Goal: Task Accomplishment & Management: Manage account settings

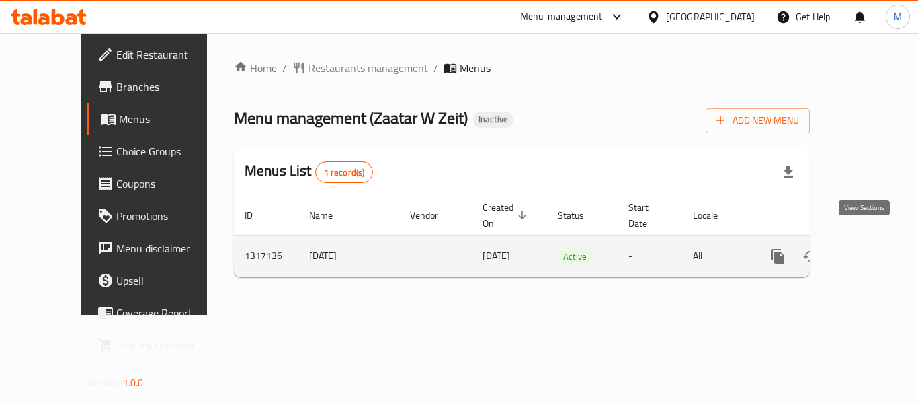
click at [869, 250] on icon "enhanced table" at bounding box center [875, 256] width 12 height 12
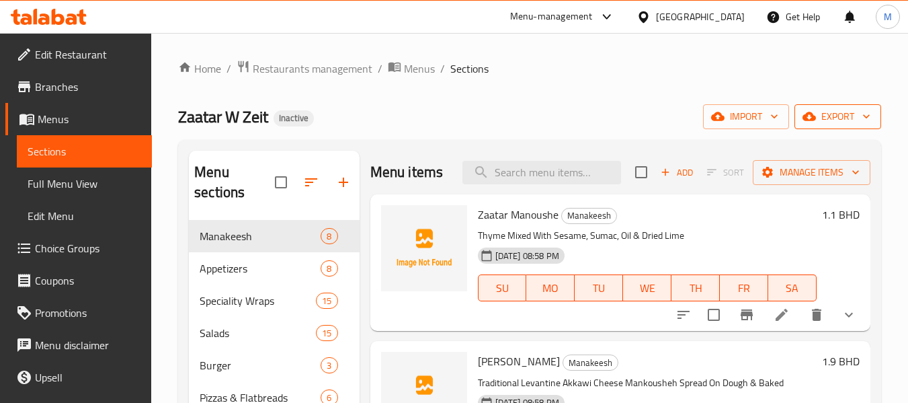
click at [846, 116] on span "export" at bounding box center [837, 116] width 65 height 17
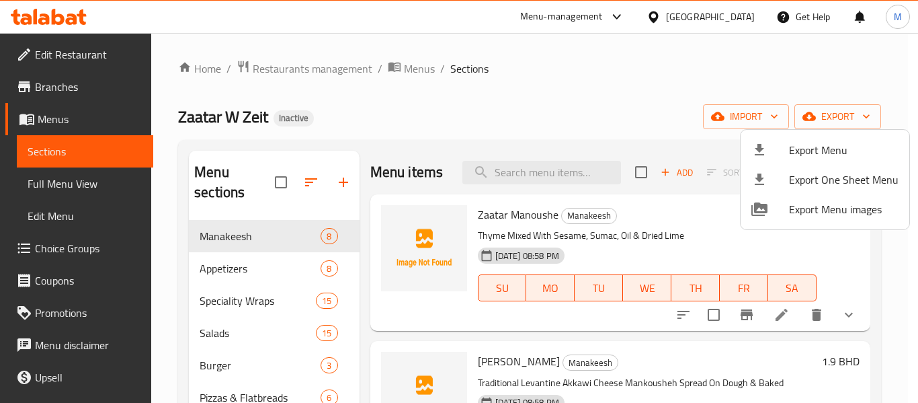
click at [835, 137] on li "Export Menu" at bounding box center [825, 150] width 169 height 30
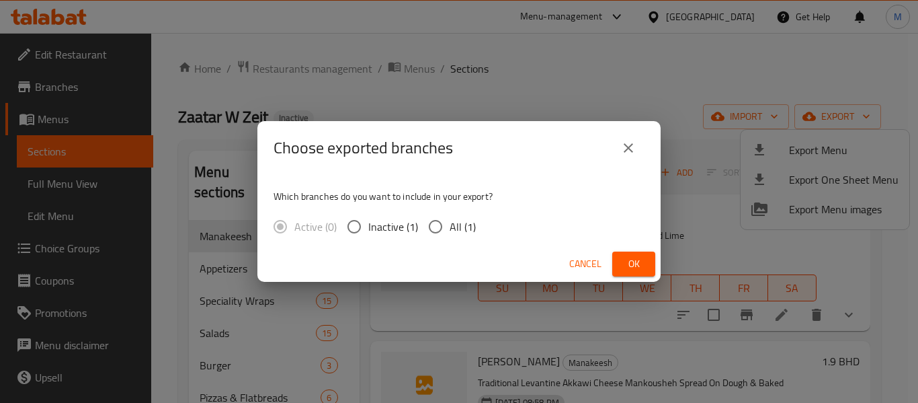
click at [444, 218] on input "All (1)" at bounding box center [435, 226] width 28 height 28
radio input "true"
click at [630, 262] on span "Ok" at bounding box center [634, 263] width 22 height 17
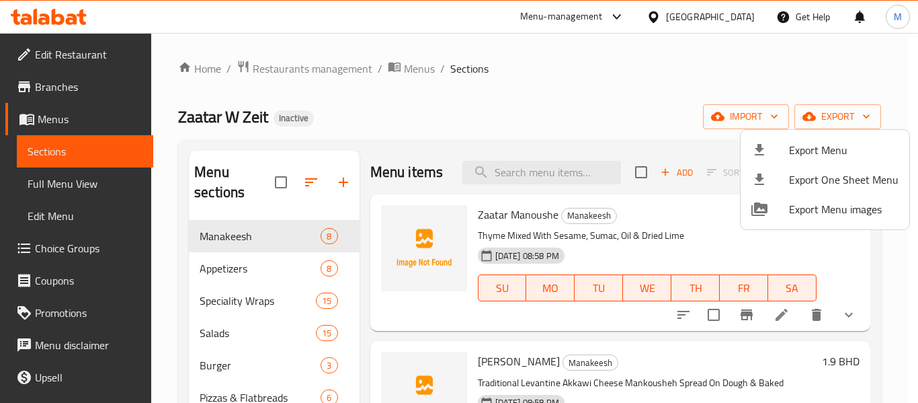
click at [551, 124] on div at bounding box center [459, 201] width 918 height 403
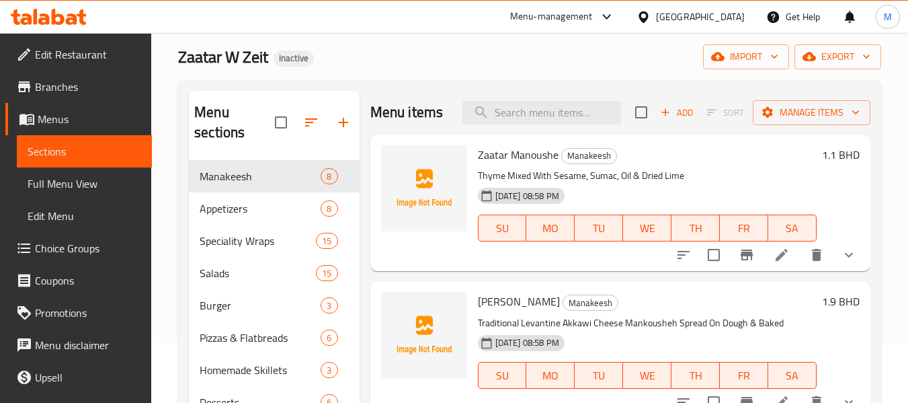
scroll to position [89, 0]
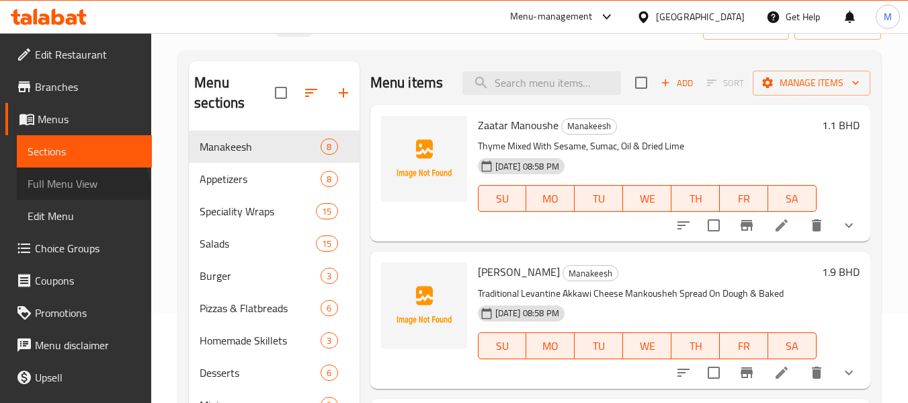
click at [81, 190] on span "Full Menu View" at bounding box center [85, 183] width 114 height 16
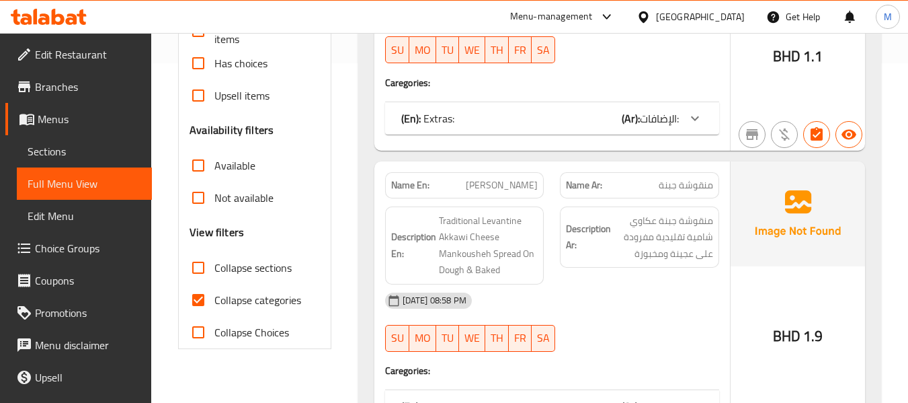
scroll to position [538, 0]
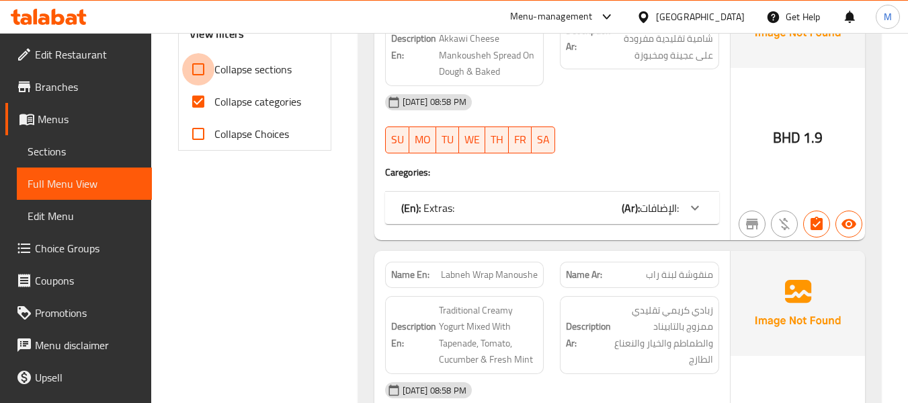
click at [197, 69] on input "Collapse sections" at bounding box center [198, 69] width 32 height 32
checkbox input "true"
click at [200, 112] on input "Collapse categories" at bounding box center [198, 101] width 32 height 32
checkbox input "false"
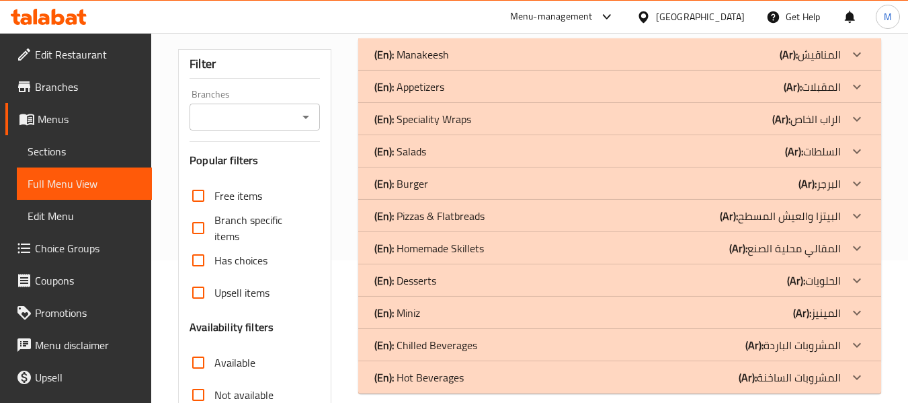
scroll to position [44, 0]
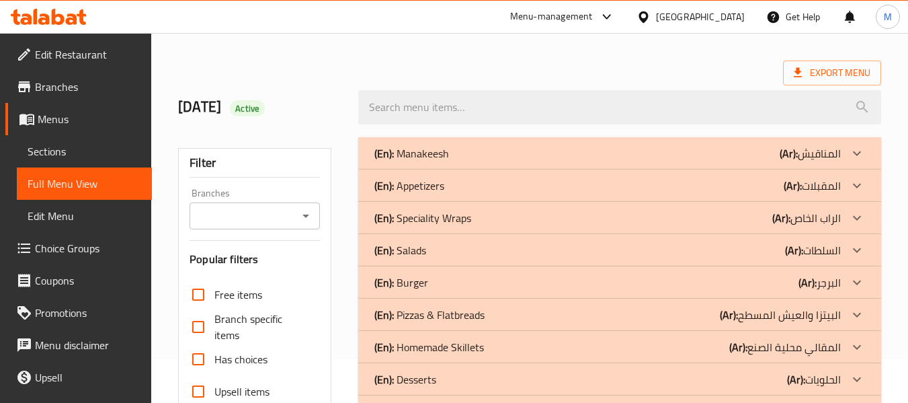
click at [421, 215] on p "(En): Speciality Wraps" at bounding box center [422, 218] width 97 height 16
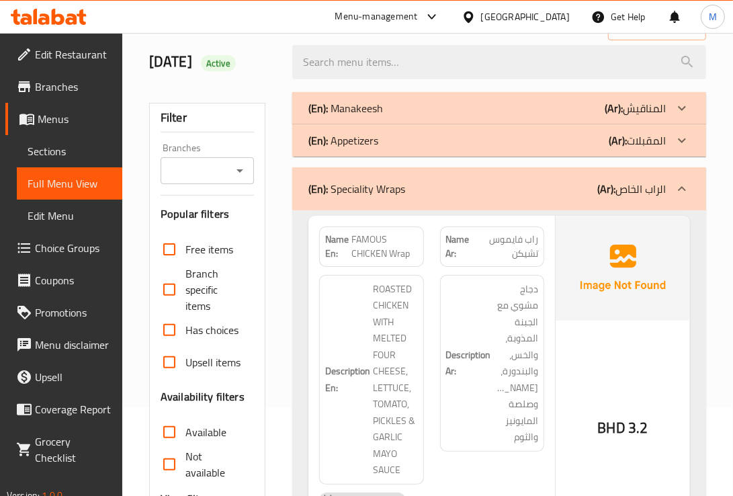
scroll to position [224, 0]
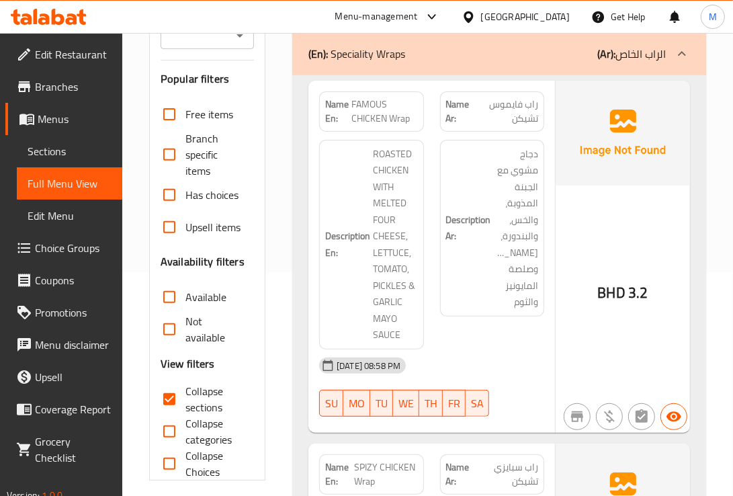
click at [488, 340] on div "Description Ar: دجاج مشوي مع الجبنة المذوبة، والخس، والبندورة، [PERSON_NAME]، و…" at bounding box center [492, 245] width 120 height 226
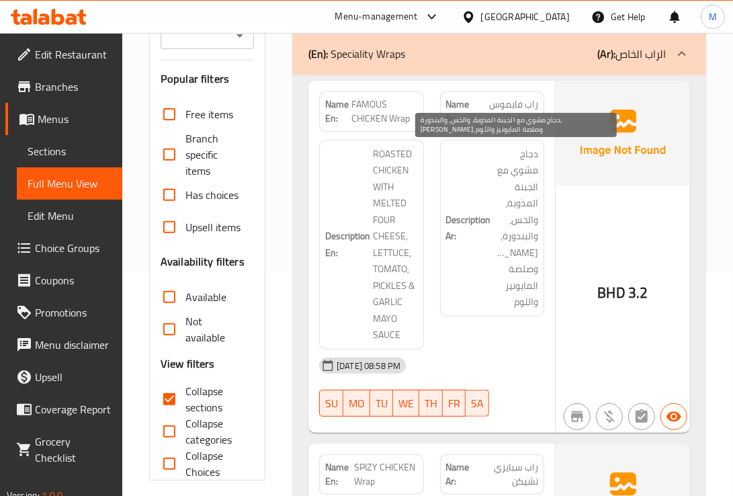
click at [525, 251] on span "دجاج مشوي مع الجبنة المذوبة، والخس، والبندورة، [PERSON_NAME]، وصلصة المايونيز و…" at bounding box center [516, 228] width 44 height 165
copy span "[PERSON_NAME]"
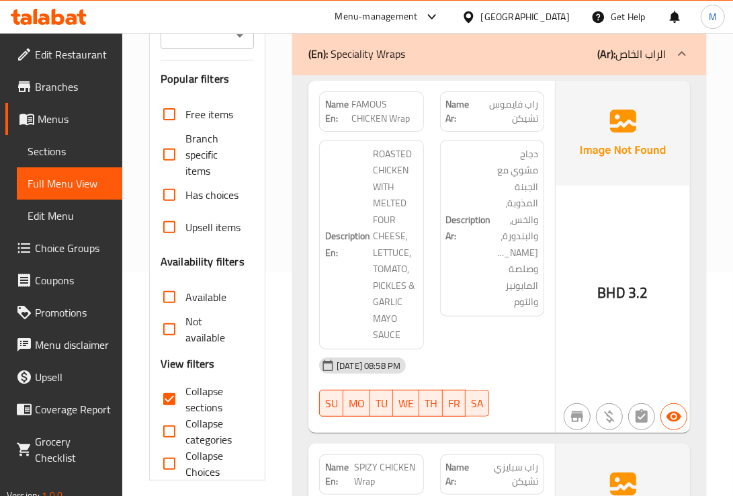
click at [371, 104] on span "FAMOUS CHICKEN Wrap" at bounding box center [385, 111] width 66 height 28
copy span "FAMOUS CHICKEN Wrap"
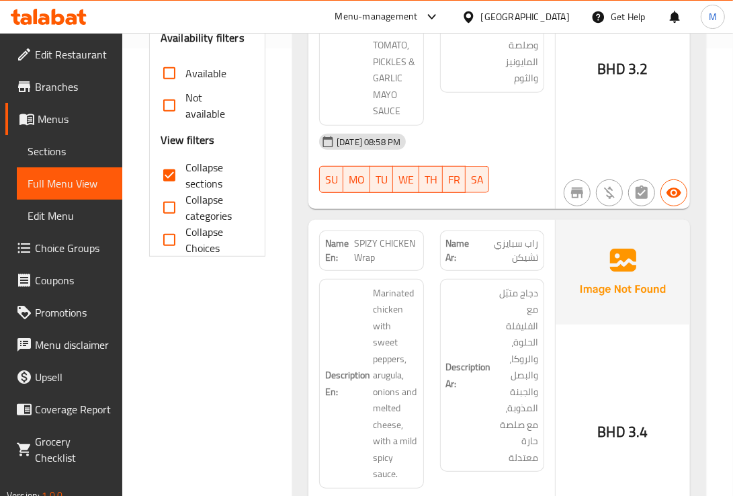
scroll to position [560, 0]
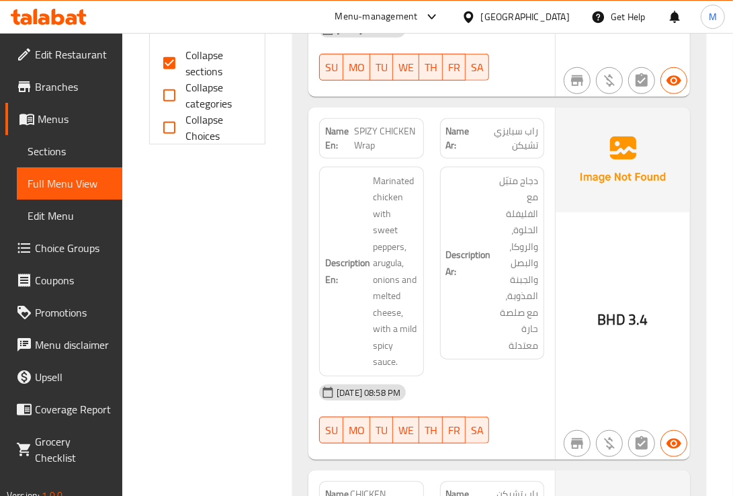
click at [368, 145] on span "SPIZY CHICKEN Wrap" at bounding box center [385, 138] width 63 height 28
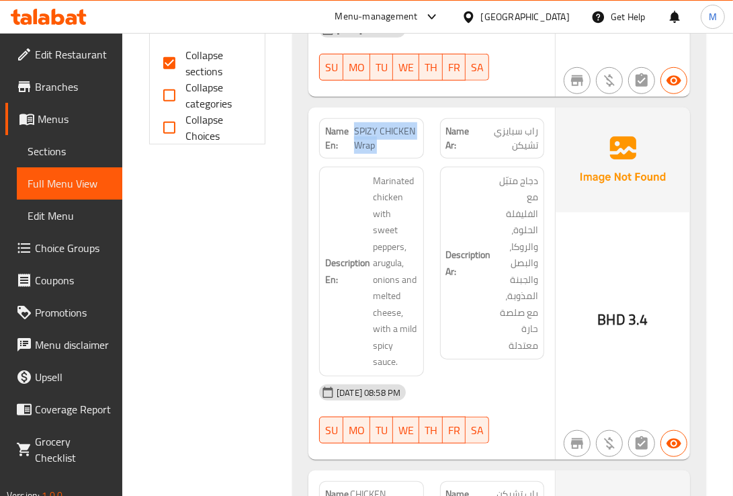
click at [368, 145] on span "SPIZY CHICKEN Wrap" at bounding box center [385, 138] width 63 height 28
copy span "SPIZY CHICKEN Wrap"
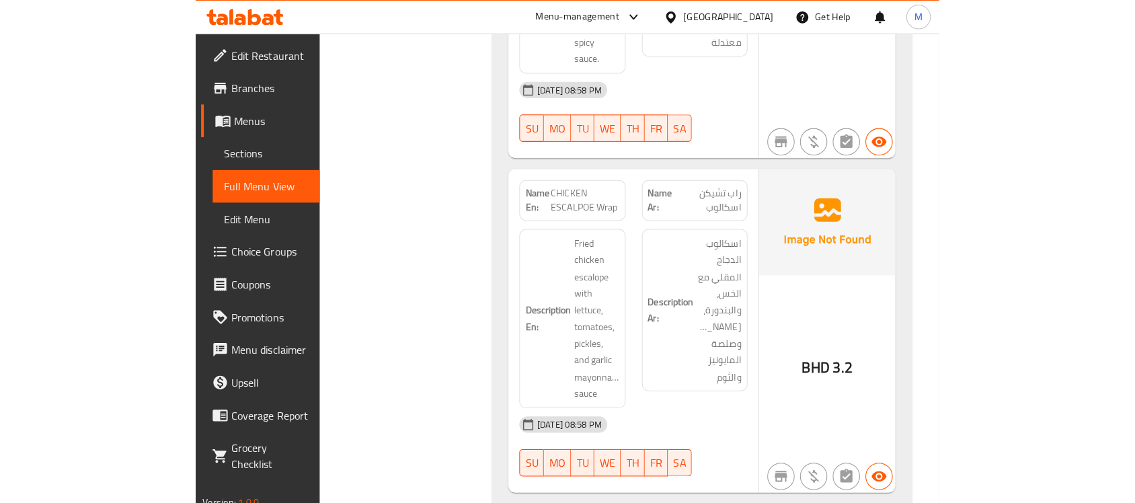
scroll to position [896, 0]
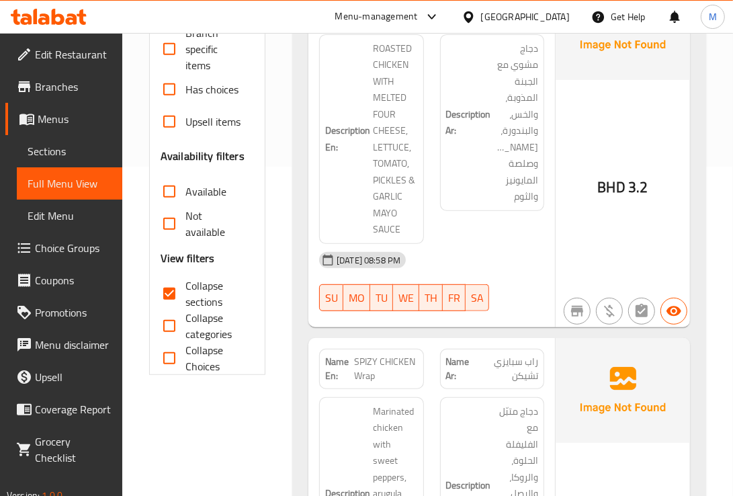
scroll to position [560, 0]
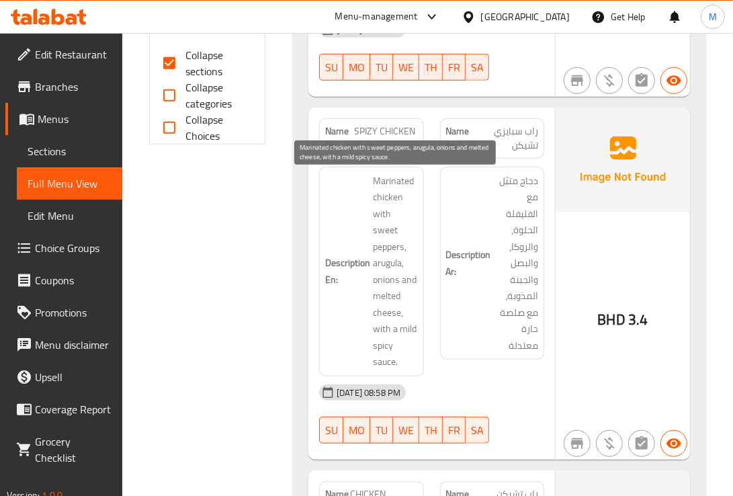
click at [386, 249] on span "Marinated chicken with sweet peppers, arugula, onions and melted cheese, with a…" at bounding box center [395, 272] width 44 height 198
copy span "arugula"
click at [393, 219] on span "Marinated chicken with sweet peppers, arugula, onions and melted cheese, with a…" at bounding box center [395, 272] width 44 height 198
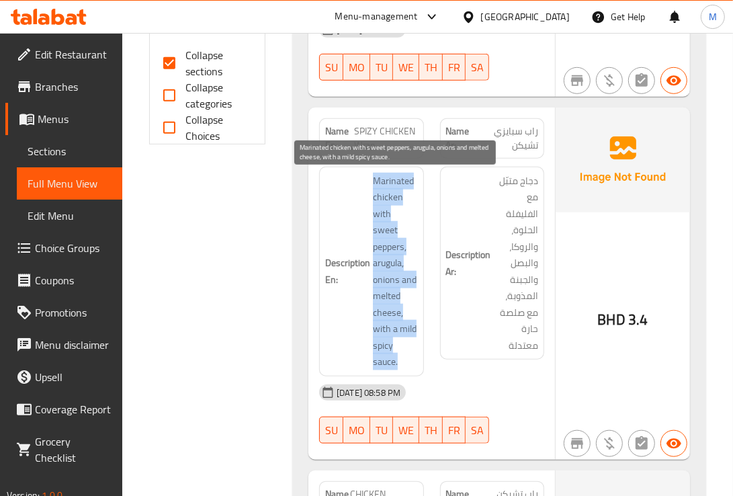
click at [393, 219] on span "Marinated chicken with sweet peppers, arugula, onions and melted cheese, with a…" at bounding box center [395, 272] width 44 height 198
copy span "Marinated chicken with sweet peppers, arugula, onions and melted cheese, with a…"
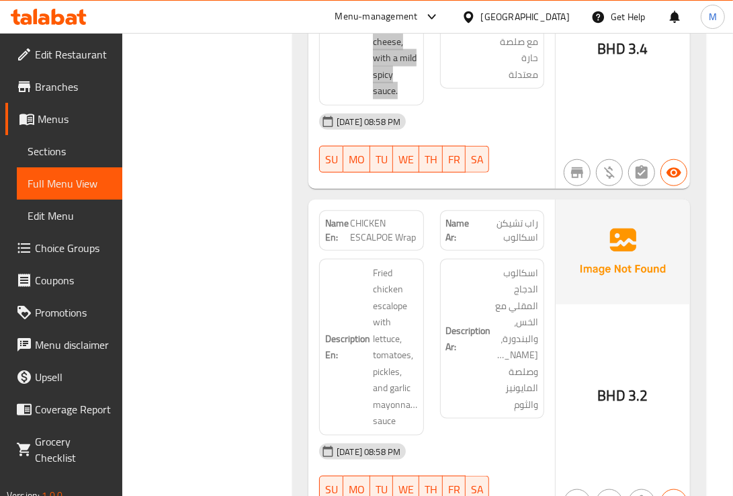
scroll to position [896, 0]
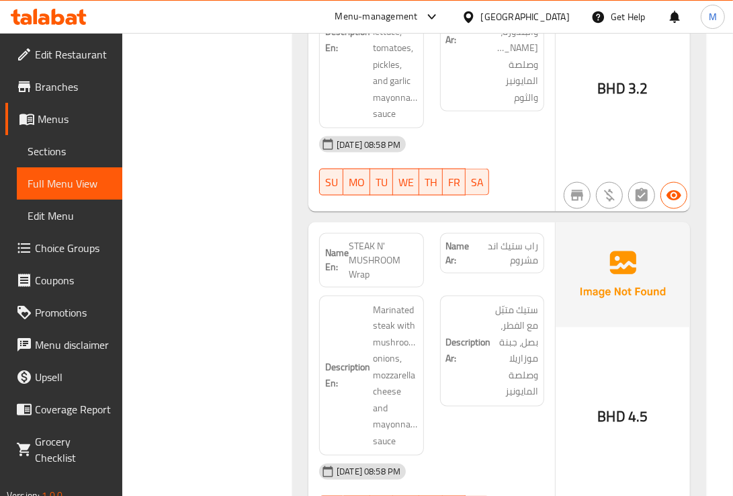
scroll to position [1232, 0]
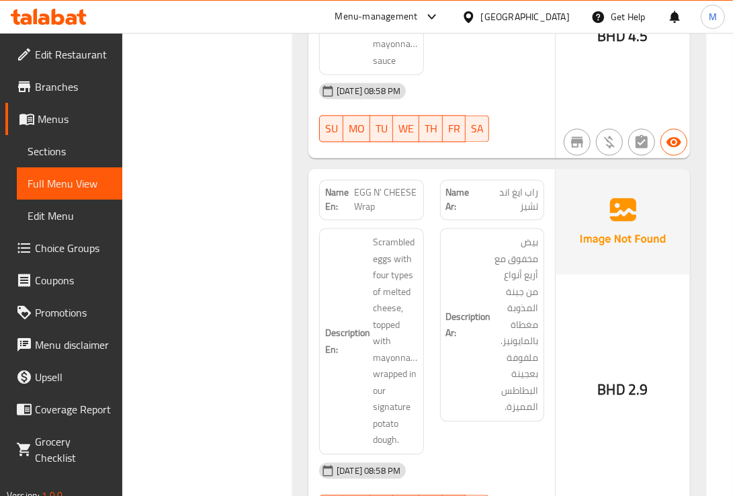
scroll to position [1568, 0]
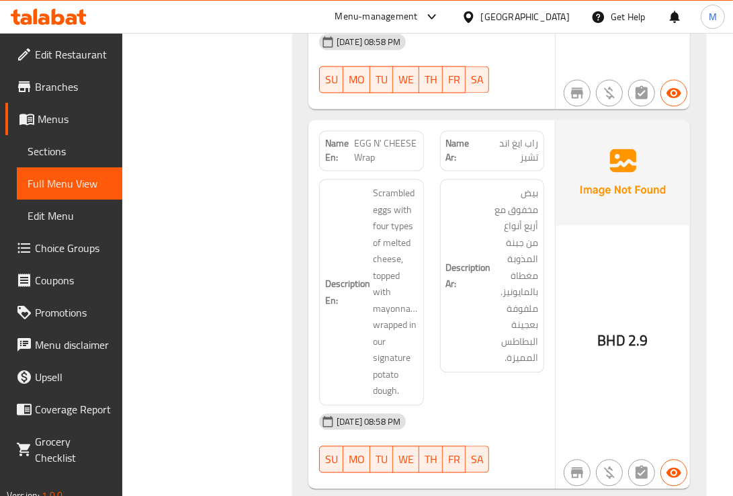
click at [390, 220] on span "Scrambled eggs with four types of melted cheese, topped with mayonnaise, wrappe…" at bounding box center [395, 292] width 44 height 214
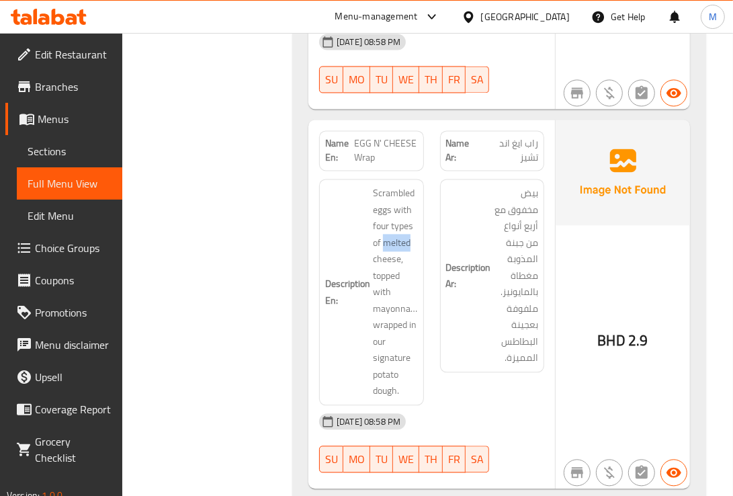
click at [390, 220] on span "Scrambled eggs with four types of melted cheese, topped with mayonnaise, wrappe…" at bounding box center [395, 292] width 44 height 214
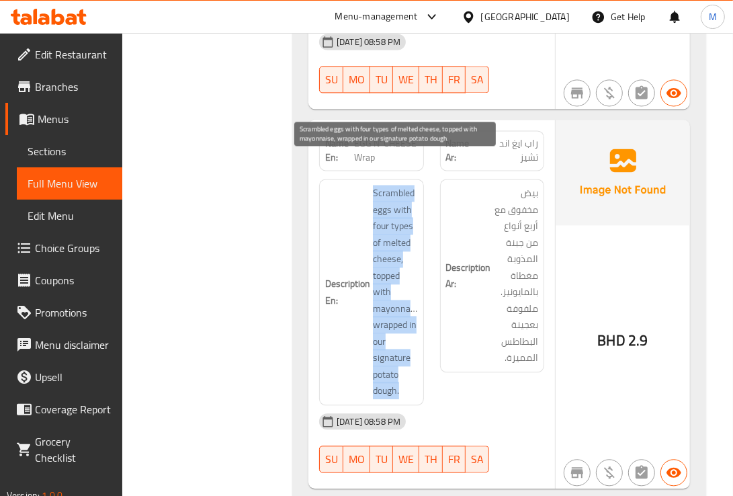
click at [390, 220] on span "Scrambled eggs with four types of melted cheese, topped with mayonnaise, wrappe…" at bounding box center [395, 292] width 44 height 214
copy span "Scrambled eggs with four types of melted cheese, topped with mayonnaise, wrappe…"
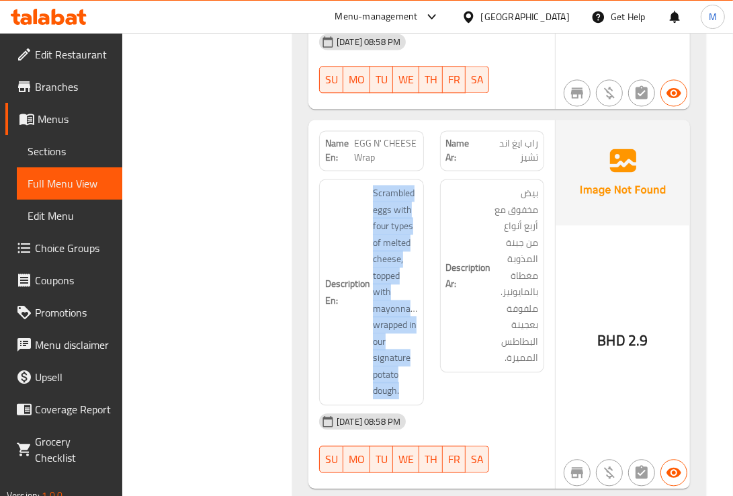
click at [368, 136] on span "EGG N' CHEESE Wrap" at bounding box center [386, 150] width 64 height 28
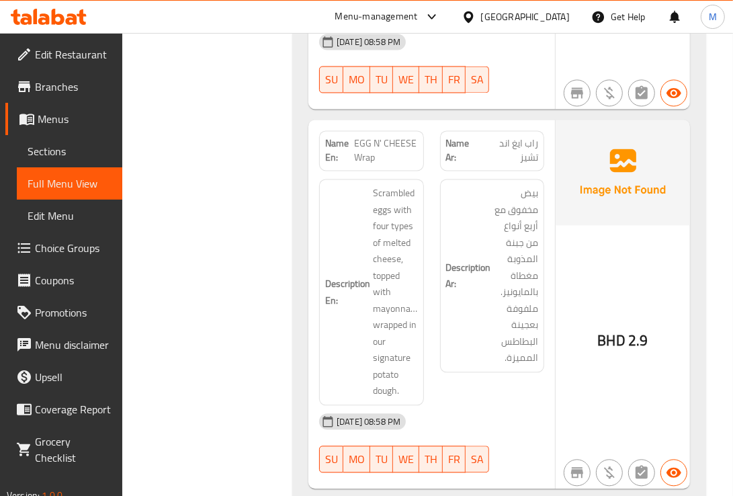
click at [368, 136] on span "EGG N' CHEESE Wrap" at bounding box center [386, 150] width 64 height 28
copy span "EGG N' CHEESE Wrap"
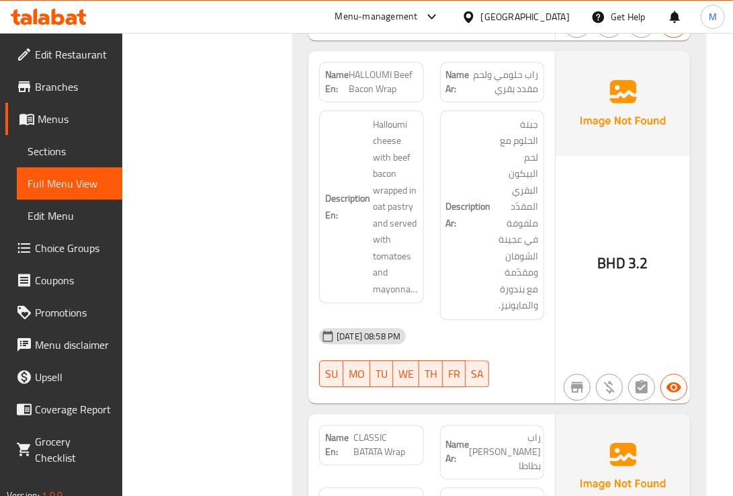
scroll to position [1904, 0]
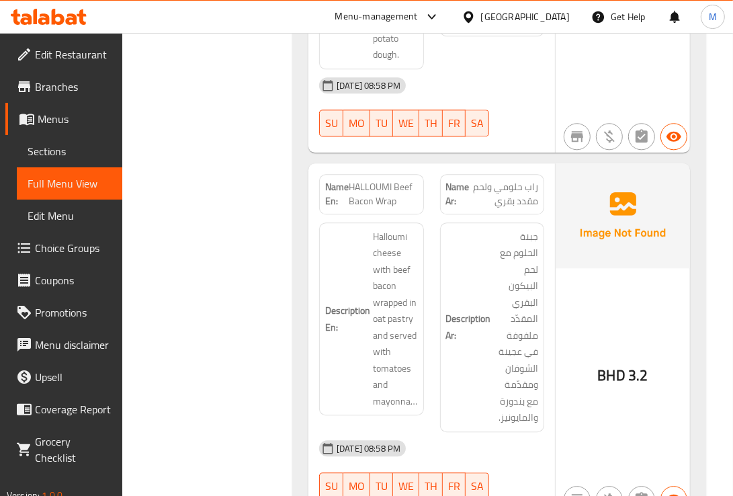
drag, startPoint x: 192, startPoint y: 354, endPoint x: 239, endPoint y: 350, distance: 47.3
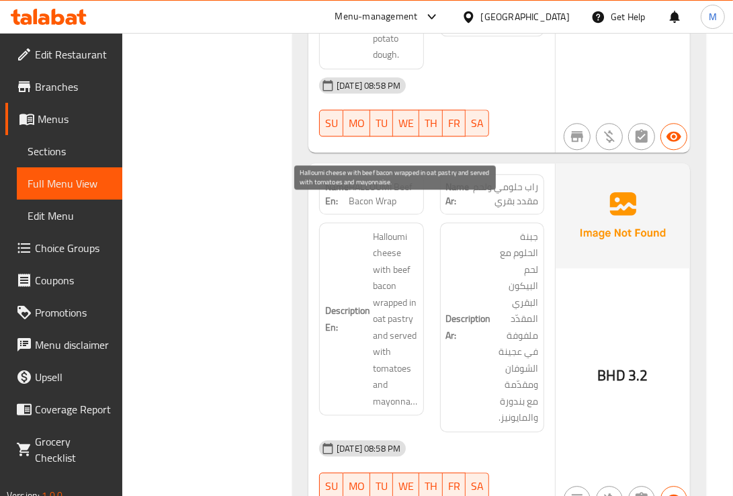
click at [413, 254] on span "Halloumi cheese with beef bacon wrapped in oat pastry and served with tomatoes …" at bounding box center [395, 319] width 44 height 181
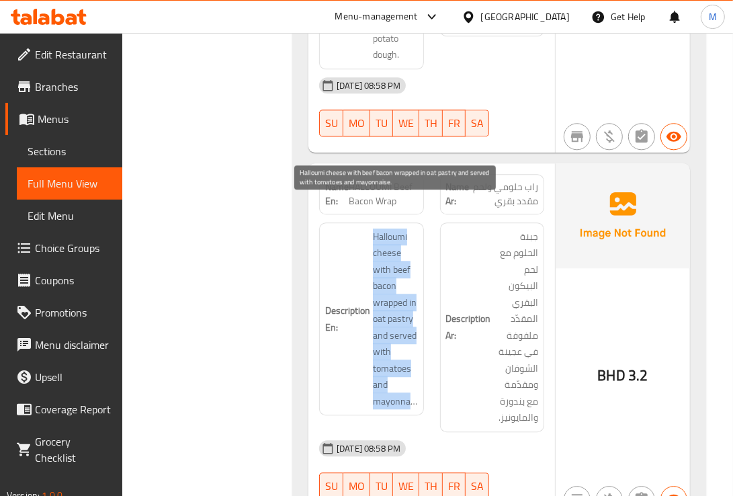
click at [413, 254] on span "Halloumi cheese with beef bacon wrapped in oat pastry and served with tomatoes …" at bounding box center [395, 319] width 44 height 181
copy span "Halloumi cheese with beef bacon wrapped in oat pastry and served with tomatoes …"
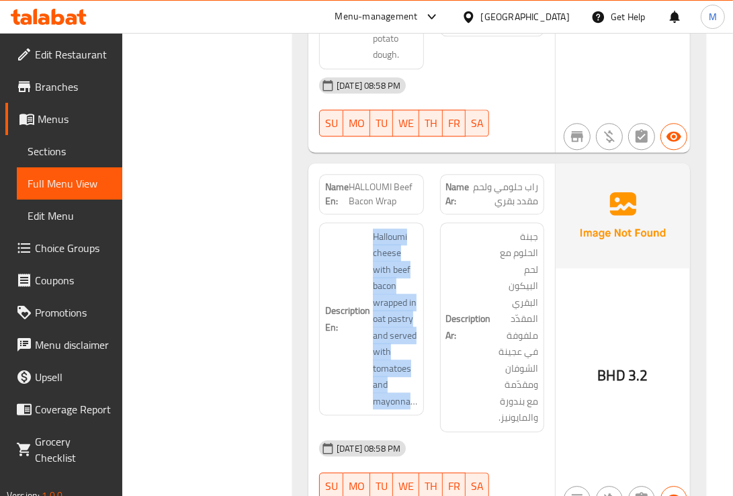
click at [491, 390] on h6 "Description Ar: جبنة الحلوم مع لحم البيكون البقري المقدّد ملفوفة في عجينة الشوف…" at bounding box center [492, 328] width 92 height 198
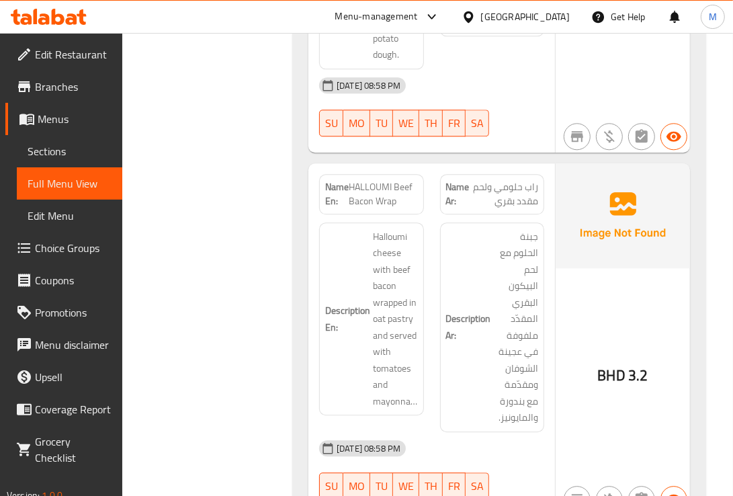
click at [491, 390] on h6 "Description Ar: جبنة الحلوم مع لحم البيكون البقري المقدّد ملفوفة في عجينة الشوف…" at bounding box center [492, 328] width 92 height 198
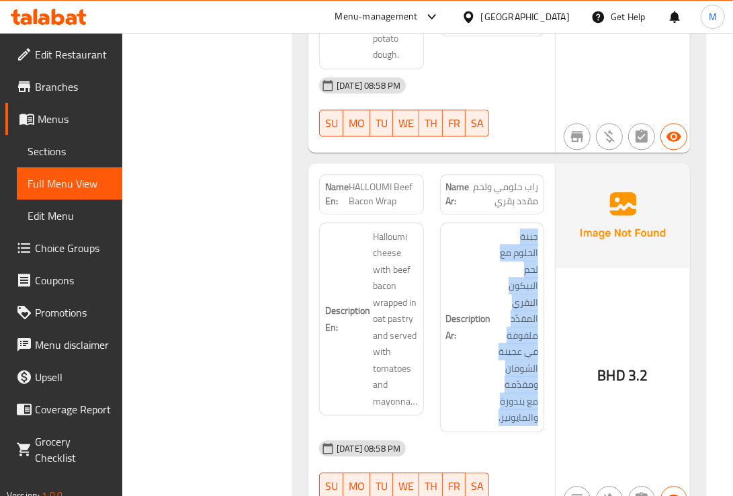
click at [491, 390] on h6 "Description Ar: جبنة الحلوم مع لحم البيكون البقري المقدّد ملفوفة في عجينة الشوف…" at bounding box center [492, 328] width 92 height 198
copy div "جبنة الحلوم مع لحم البيكون البقري المقدّد ملفوفة في عجينة الشوفان ومقدّمة مع بن…"
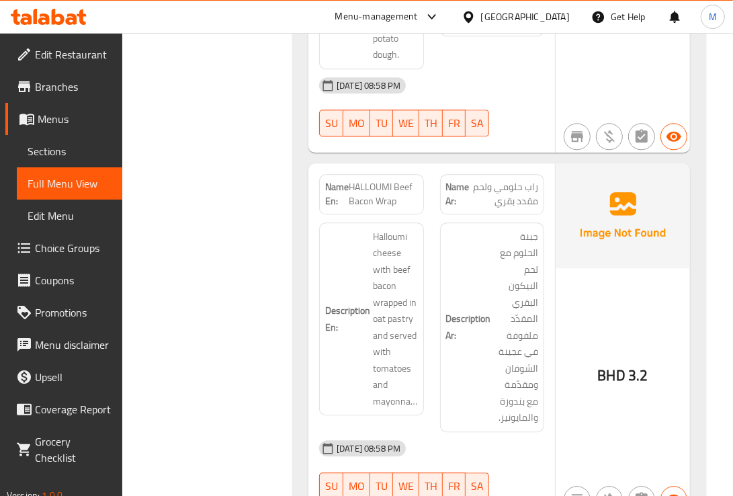
click at [370, 180] on span "HALLOUMI Beef Bacon Wrap" at bounding box center [383, 194] width 69 height 28
copy span "HALLOUMI Beef Bacon Wrap"
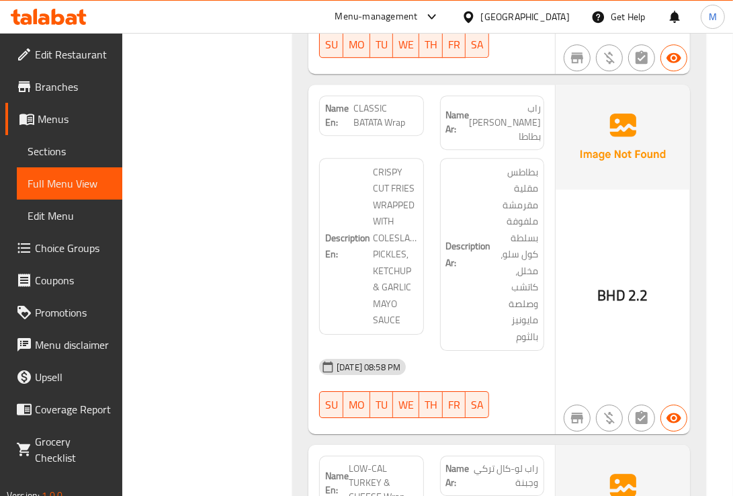
scroll to position [2353, 0]
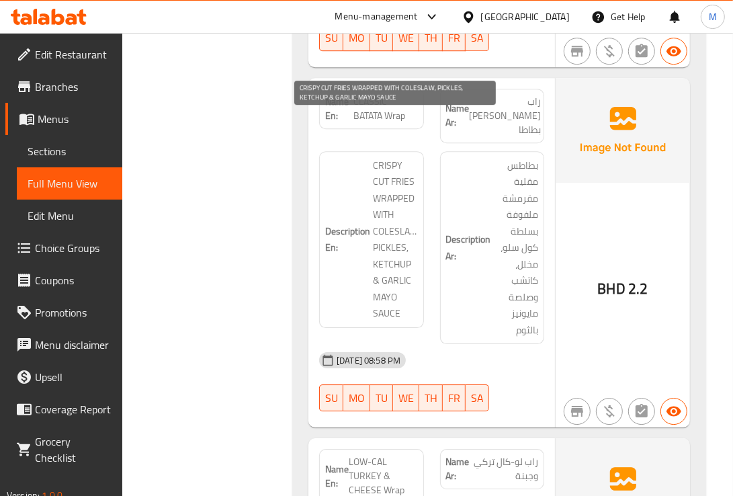
click at [380, 171] on span "CRISPY CUT FRIES WRAPPED WITH COLESLAW, PICKLES, KETCHUP & GARLIC MAYO SAUCE" at bounding box center [395, 239] width 44 height 165
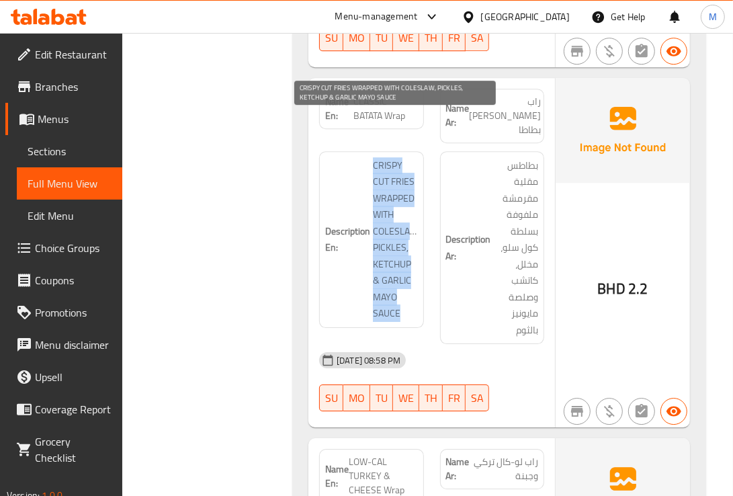
click at [380, 171] on span "CRISPY CUT FRIES WRAPPED WITH COLESLAW, PICKLES, KETCHUP & GARLIC MAYO SAUCE" at bounding box center [395, 239] width 44 height 165
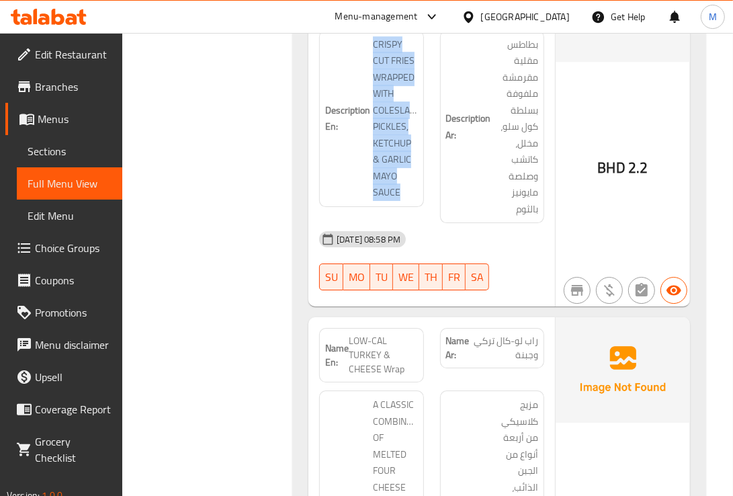
scroll to position [2576, 0]
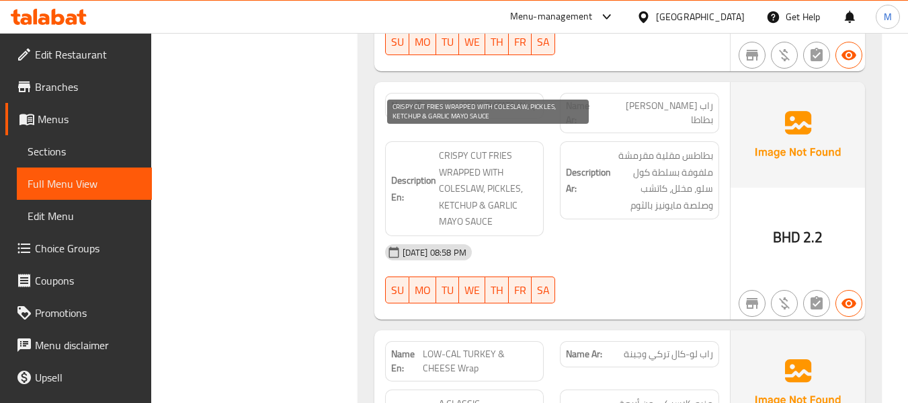
scroll to position [1904, 0]
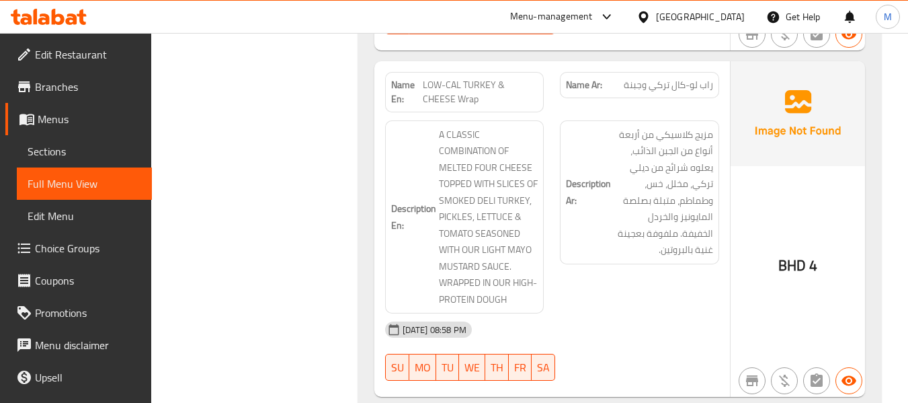
click at [581, 339] on div "[DATE] 08:58 PM" at bounding box center [552, 329] width 350 height 32
click at [485, 78] on span "LOW-CAL TURKEY & CHEESE Wrap" at bounding box center [481, 92] width 116 height 28
click at [572, 332] on div "[DATE] 08:58 PM" at bounding box center [552, 329] width 350 height 32
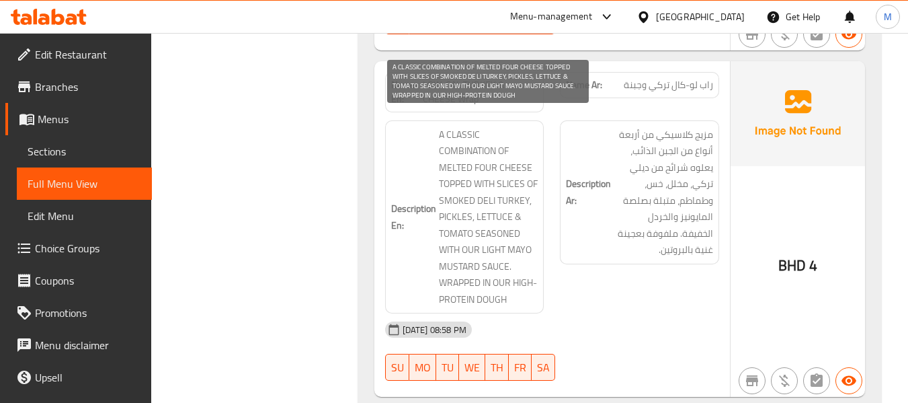
click at [473, 184] on span "A CLASSIC COMBINATION OF MELTED FOUR CHEESE TOPPED WITH SLICES OF SMOKED DELI T…" at bounding box center [488, 216] width 99 height 181
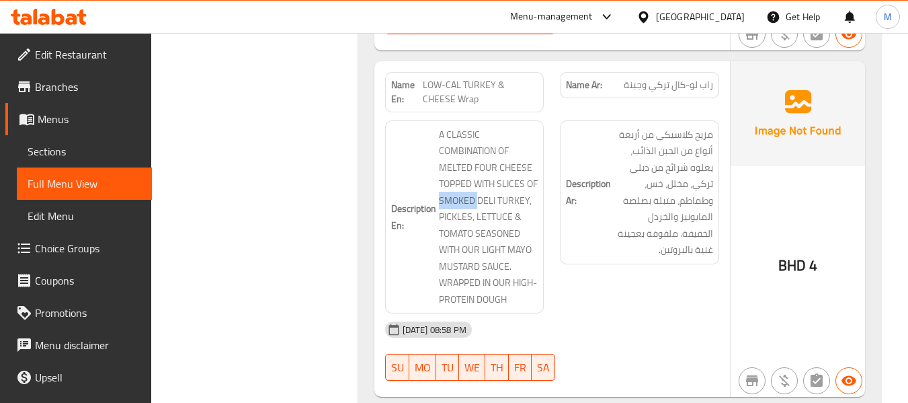
click at [585, 294] on div "Description Ar: مزيج كلاسيكي من أربعة أنواع من الجبن الذائب، يعلوه شرائح من ديل…" at bounding box center [639, 217] width 175 height 210
click at [591, 293] on div "Description Ar: مزيج كلاسيكي من أربعة أنواع من الجبن الذائب، يعلوه شرائح من ديل…" at bounding box center [639, 217] width 175 height 210
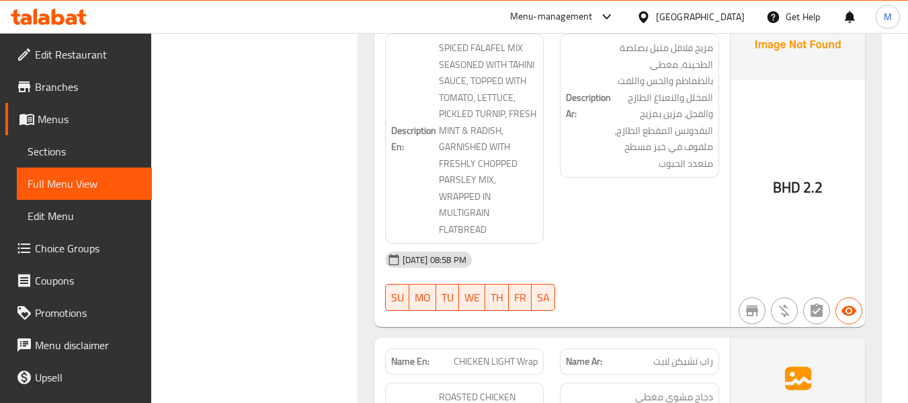
scroll to position [2353, 0]
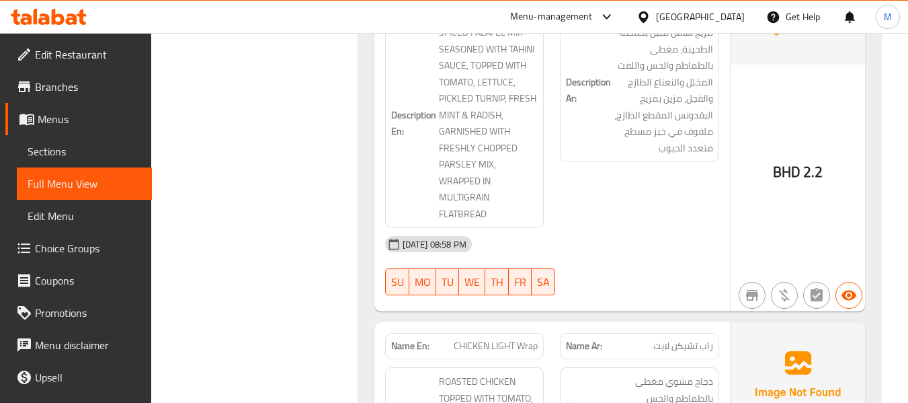
click at [573, 247] on div "[DATE] 08:58 PM" at bounding box center [552, 244] width 350 height 32
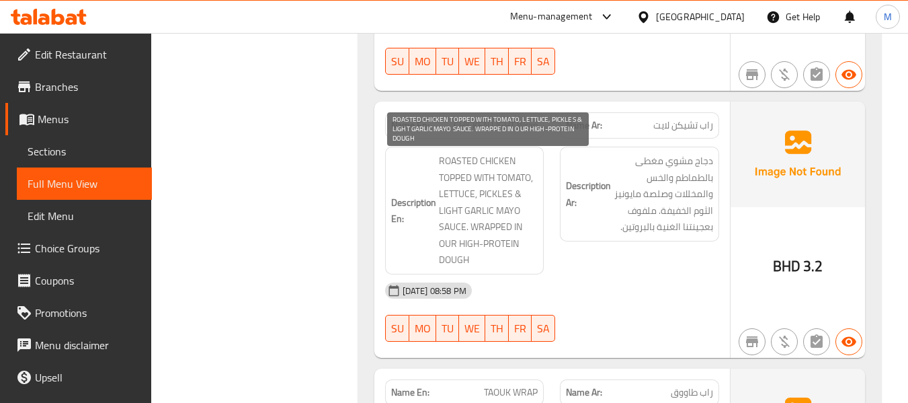
scroll to position [2531, 0]
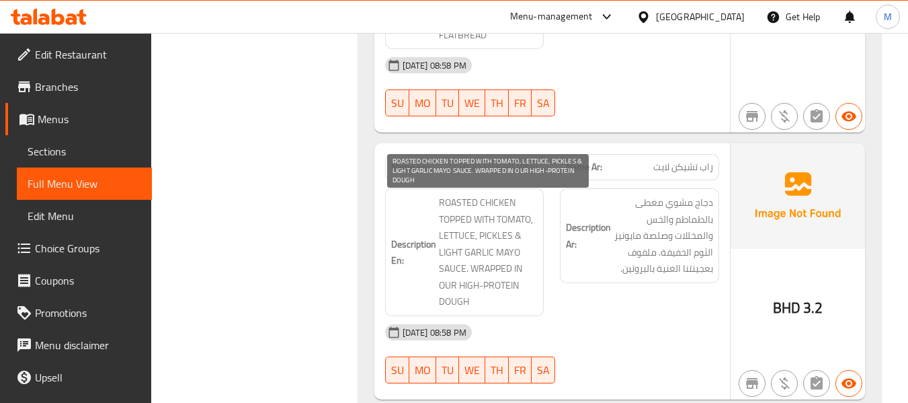
click at [538, 279] on span "ROASTED CHICKEN TOPPED WITH TOMATO, LETTUCE, PICKLES & LIGHT GARLIC MAYO SAUCE.…" at bounding box center [488, 252] width 99 height 116
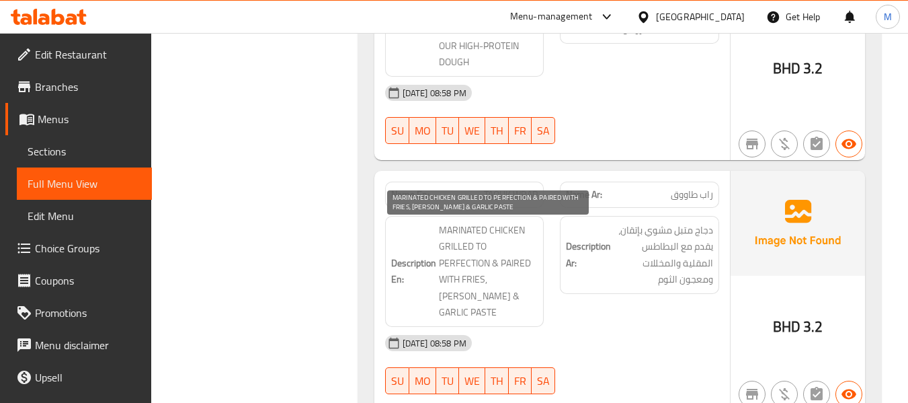
scroll to position [2800, 0]
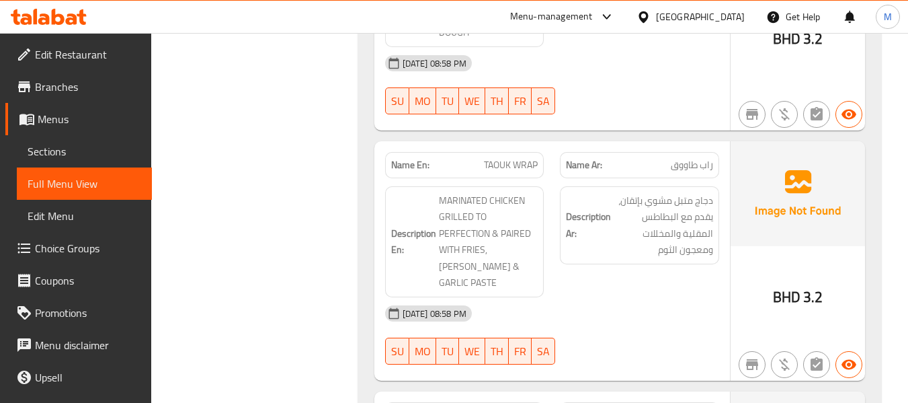
click at [534, 274] on span "MARINATED CHICKEN GRILLED TO PERFECTION & PAIRED WITH FRIES, [PERSON_NAME] & GA…" at bounding box center [488, 241] width 99 height 99
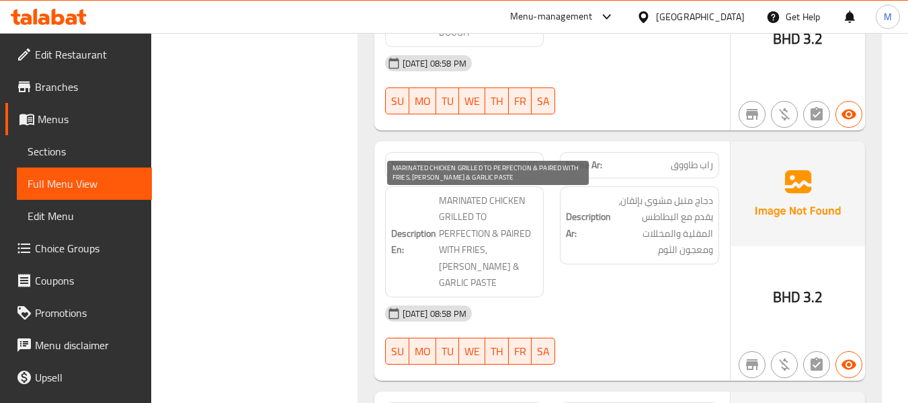
click at [469, 225] on span "MARINATED CHICKEN GRILLED TO PERFECTION & PAIRED WITH FRIES, [PERSON_NAME] & GA…" at bounding box center [488, 241] width 99 height 99
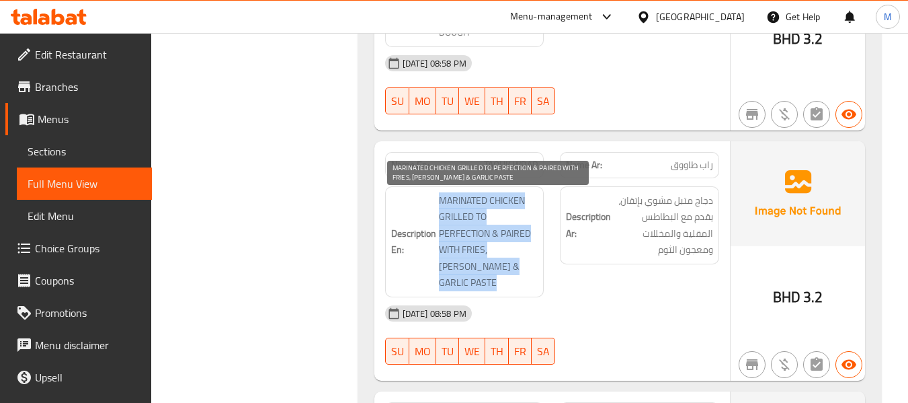
click at [469, 225] on span "MARINATED CHICKEN GRILLED TO PERFECTION & PAIRED WITH FRIES, [PERSON_NAME] & GA…" at bounding box center [488, 241] width 99 height 99
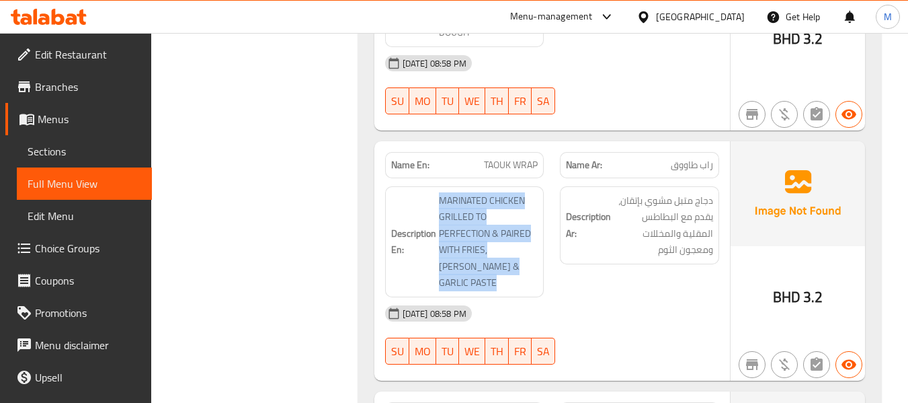
click at [491, 165] on span "TAOUK WRAP" at bounding box center [511, 165] width 54 height 14
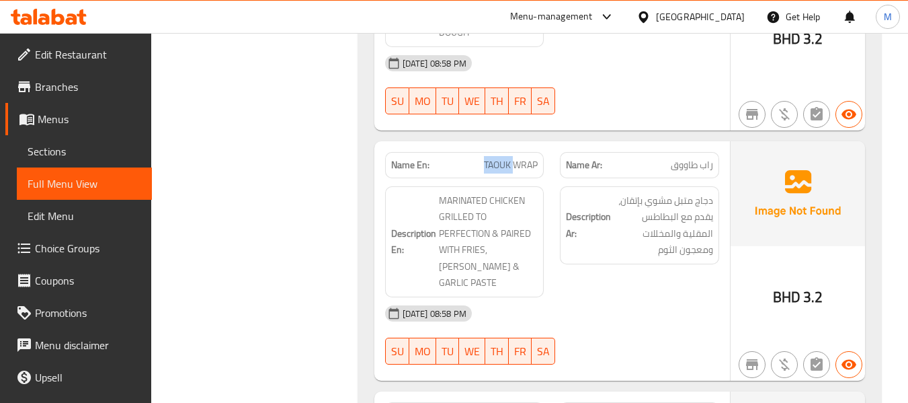
click at [491, 165] on span "TAOUK WRAP" at bounding box center [511, 165] width 54 height 14
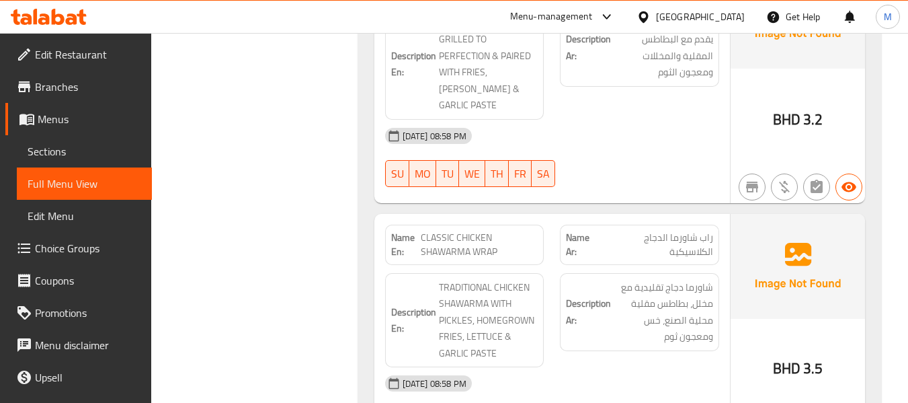
scroll to position [2980, 0]
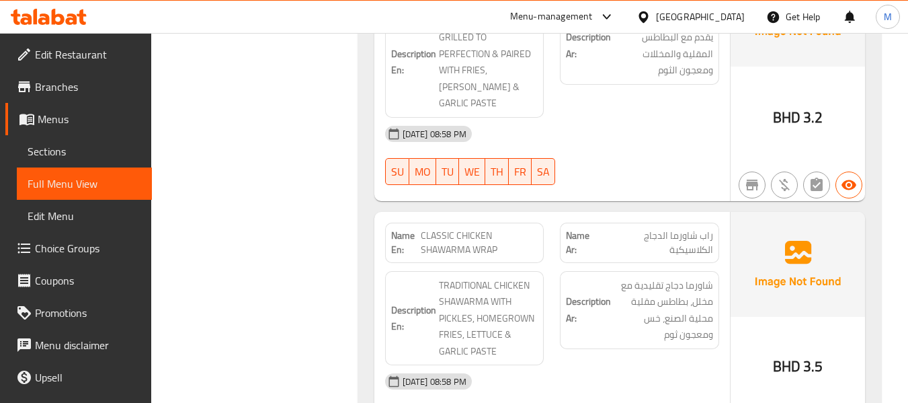
click at [544, 365] on div "[DATE] 08:58 PM" at bounding box center [552, 381] width 350 height 32
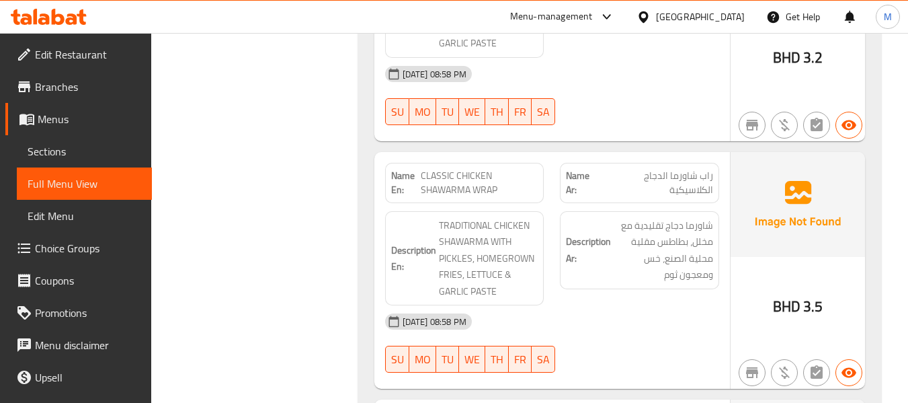
scroll to position [3069, 0]
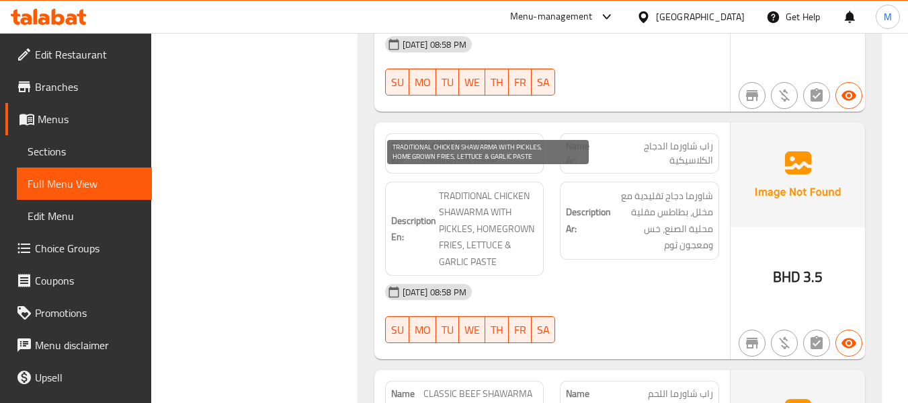
click at [513, 212] on span "TRADITIONAL CHICKEN SHAWARMA WITH PICKLES, HOMEGROWN FRIES, LETTUCE & GARLIC PA…" at bounding box center [488, 229] width 99 height 83
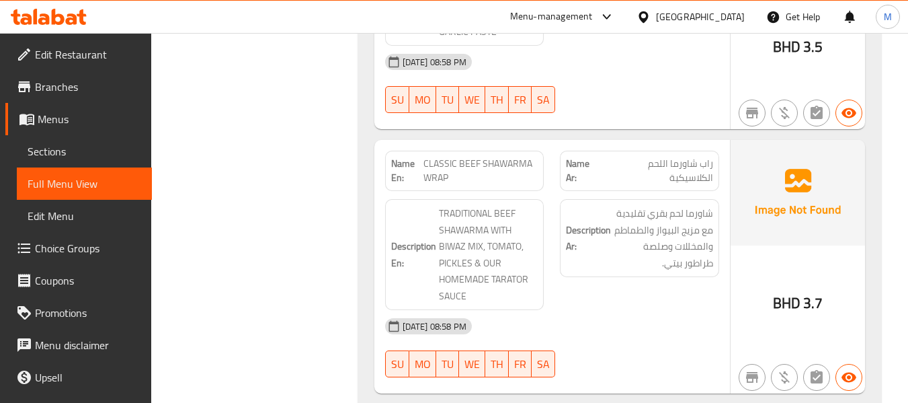
scroll to position [3338, 0]
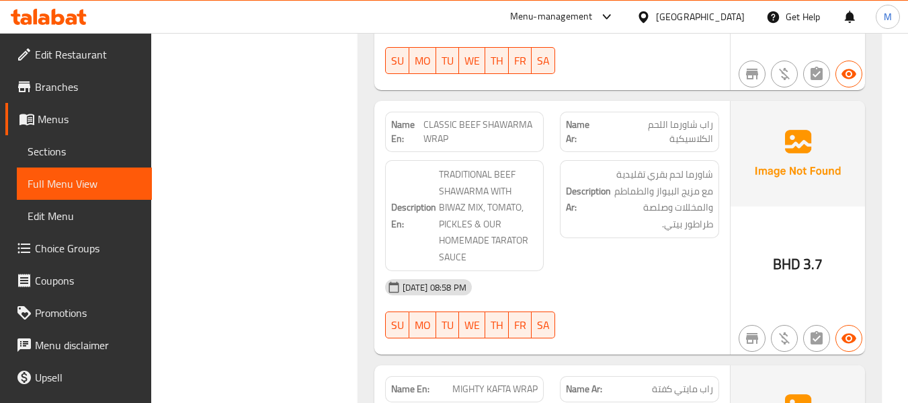
click at [557, 253] on div "Description Ar: شاورما لحم بقري تقليدية مع مزيج البيواز والطماطم والمخللات وصلص…" at bounding box center [639, 215] width 175 height 127
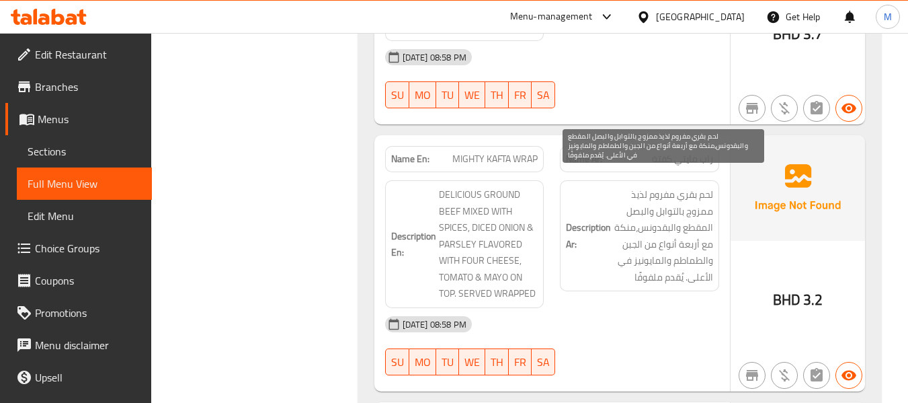
scroll to position [3607, 0]
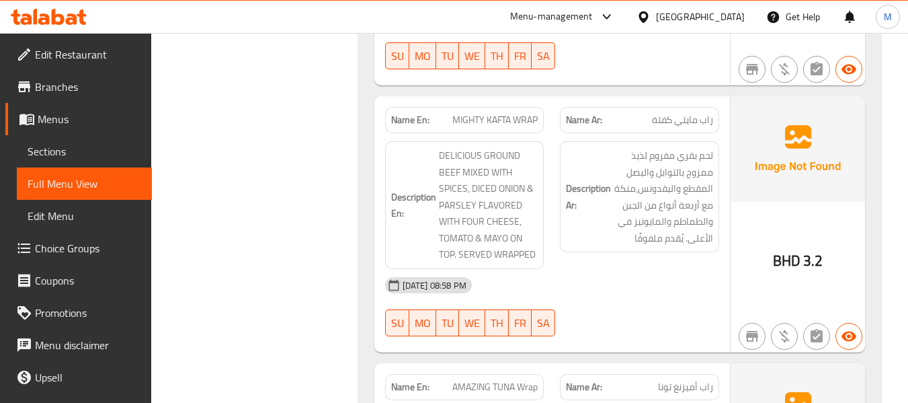
click at [593, 275] on div "[DATE] 08:58 PM" at bounding box center [552, 285] width 350 height 32
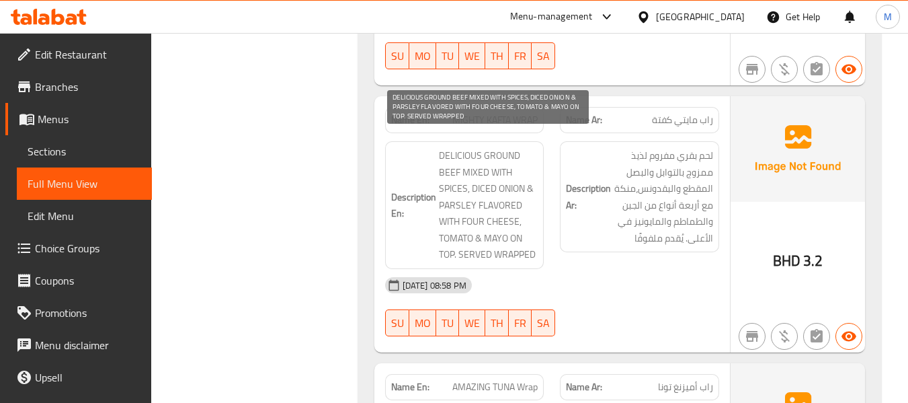
click at [461, 147] on span "DELICIOUS GROUND BEEF MIXED WITH SPICES, DICED ONION & PARSLEY FLAVORED WITH FO…" at bounding box center [488, 205] width 99 height 116
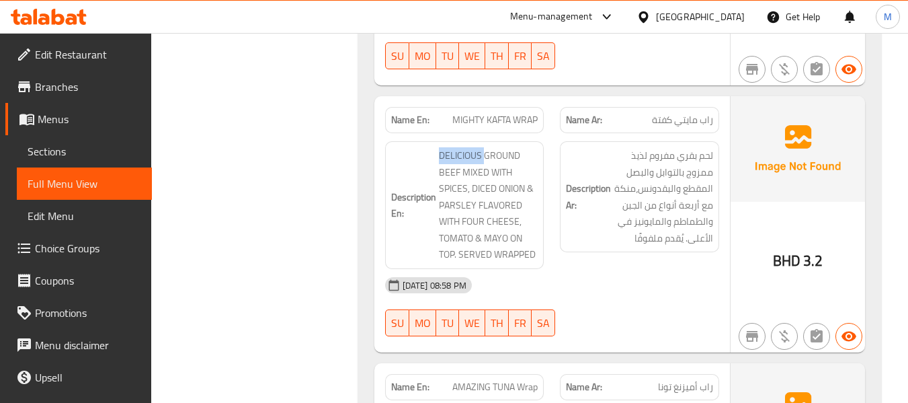
click at [624, 305] on div "[DATE] 08:58 PM SU MO TU WE TH FR SA" at bounding box center [552, 306] width 350 height 75
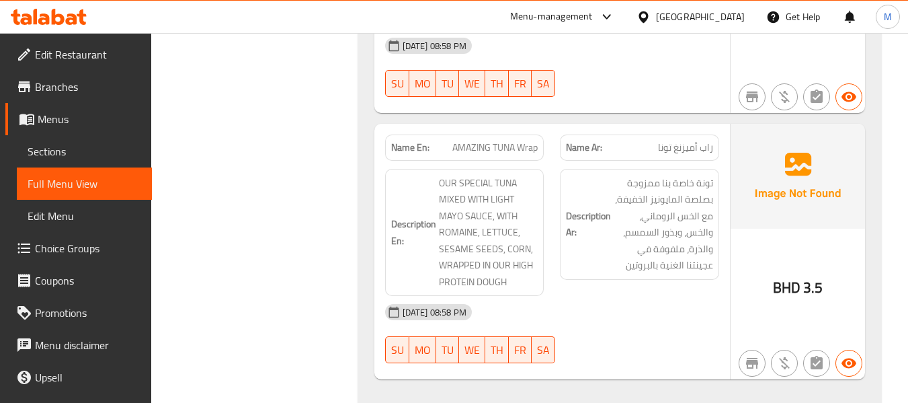
scroll to position [3876, 0]
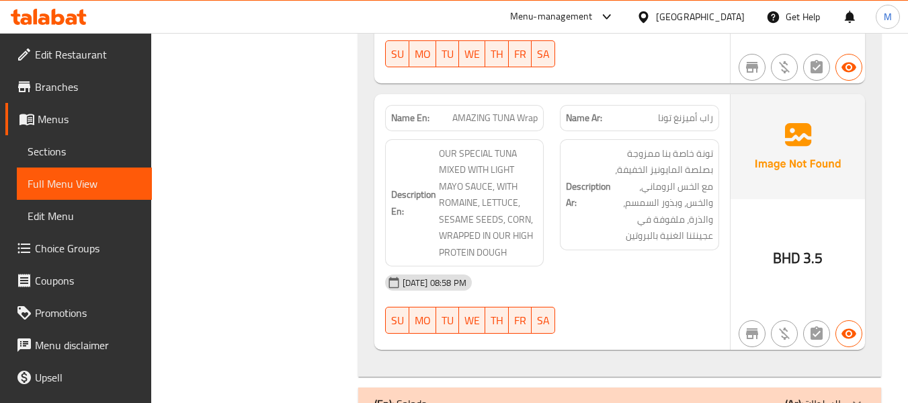
click at [556, 278] on div "[DATE] 08:58 PM" at bounding box center [552, 282] width 350 height 32
click at [651, 297] on div "[DATE] 08:58 PM SU MO TU WE TH FR SA" at bounding box center [552, 303] width 350 height 75
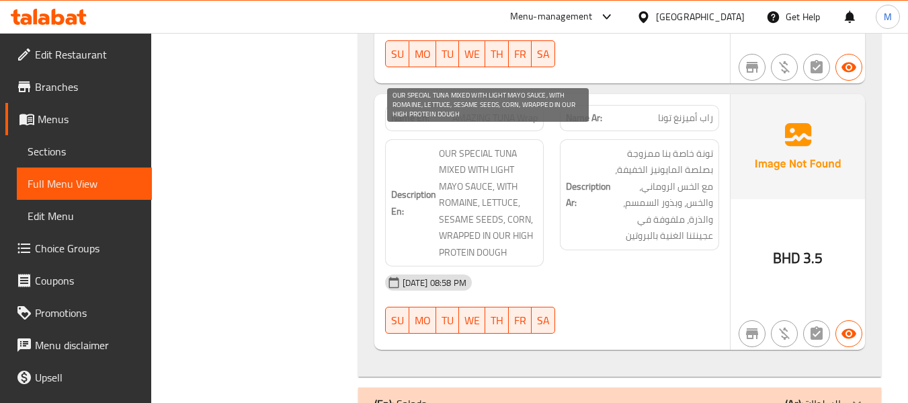
click at [473, 204] on span "OUR SPECIAL TUNA MIXED WITH LIGHT MAYO SAUCE, WITH ROMAINE, LETTUCE, SESAME SEE…" at bounding box center [488, 203] width 99 height 116
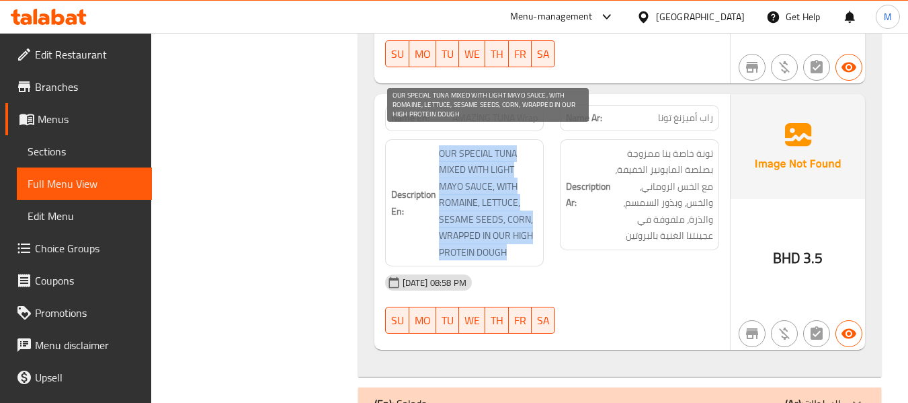
click at [473, 204] on span "OUR SPECIAL TUNA MIXED WITH LIGHT MAYO SAUCE, WITH ROMAINE, LETTUCE, SESAME SEE…" at bounding box center [488, 203] width 99 height 116
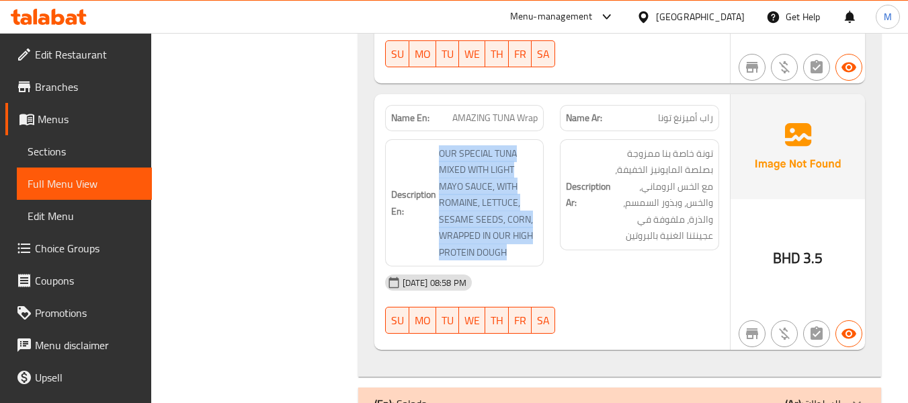
click at [595, 292] on div "[DATE] 08:58 PM SU MO TU WE TH FR SA" at bounding box center [552, 303] width 350 height 75
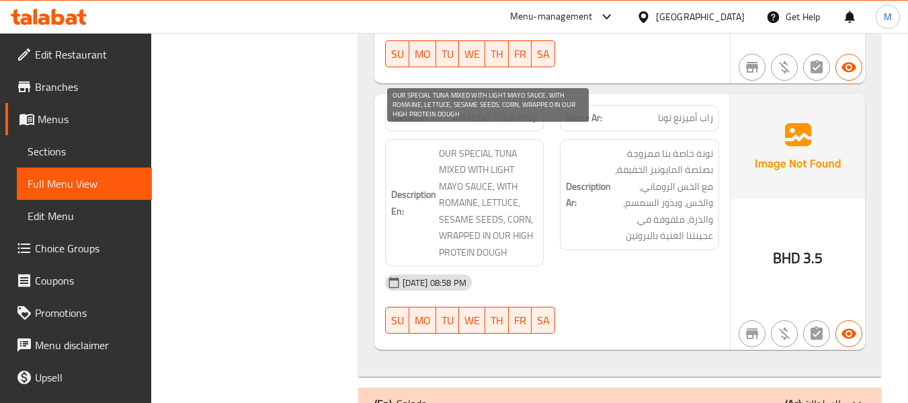
click at [451, 187] on span "OUR SPECIAL TUNA MIXED WITH LIGHT MAYO SAUCE, WITH ROMAINE, LETTUCE, SESAME SEE…" at bounding box center [488, 203] width 99 height 116
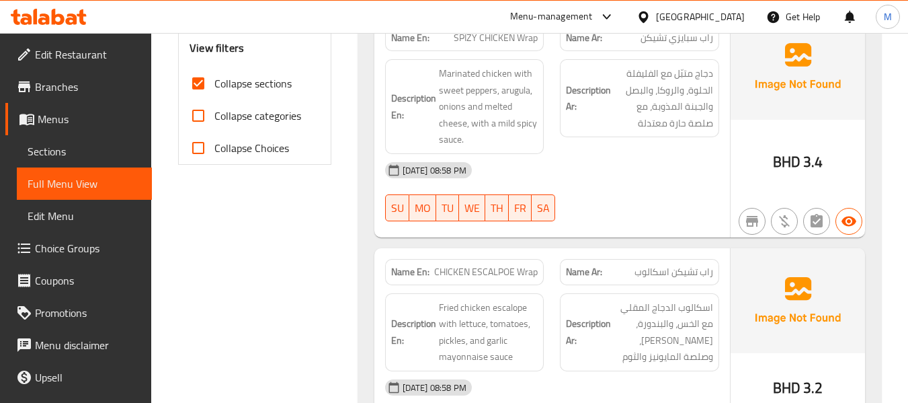
scroll to position [112, 0]
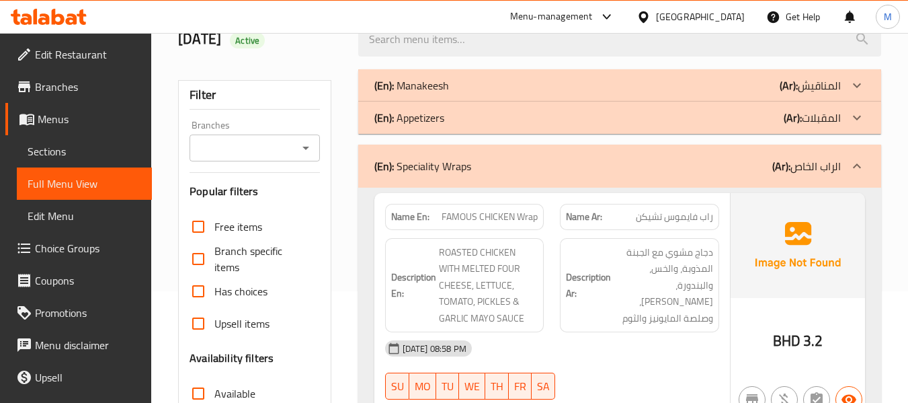
click at [546, 179] on div "(En): Speciality Wraps (Ar): الراب الخاص" at bounding box center [619, 166] width 523 height 43
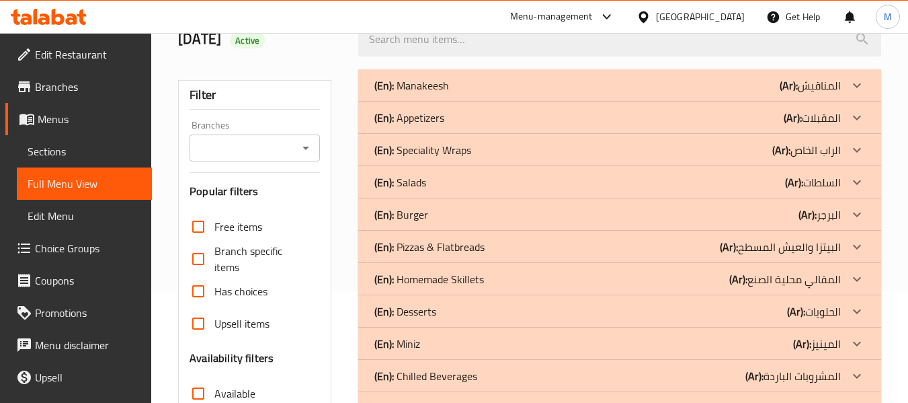
click at [456, 185] on div "(En): Salads (Ar): السلطات" at bounding box center [607, 182] width 466 height 16
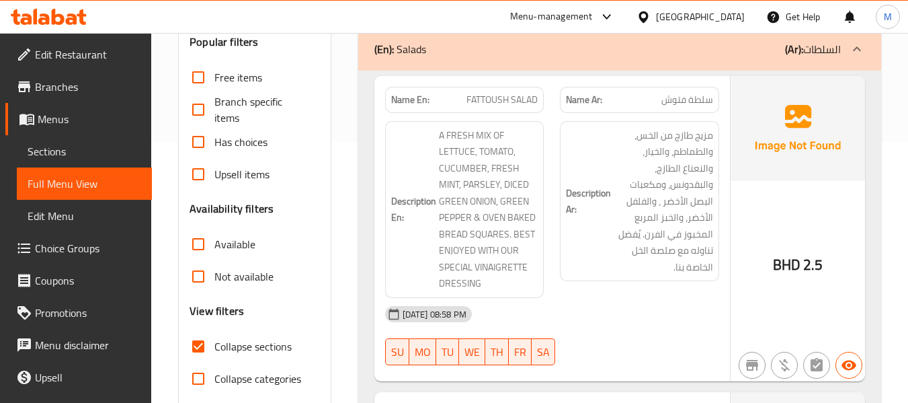
scroll to position [291, 0]
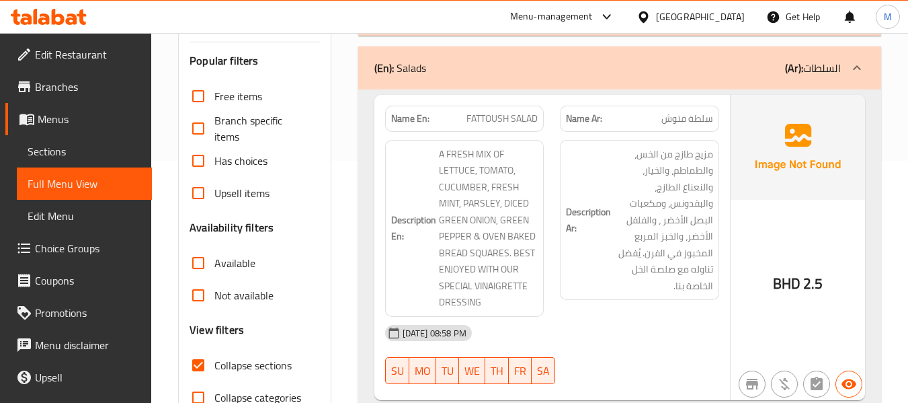
scroll to position [202, 0]
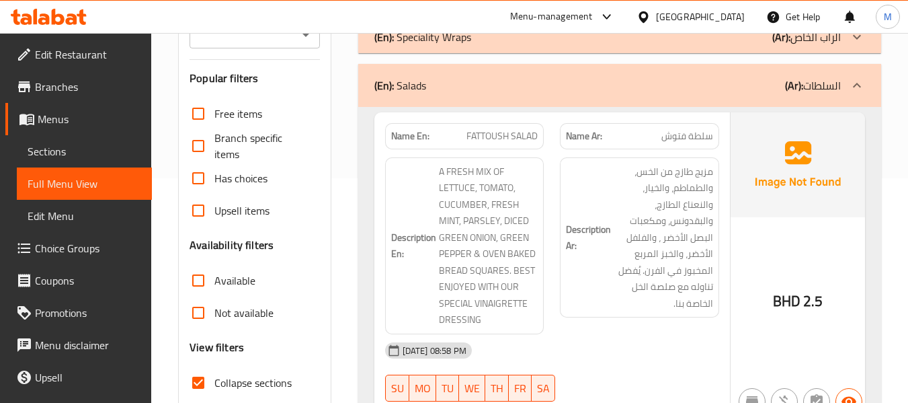
scroll to position [291, 0]
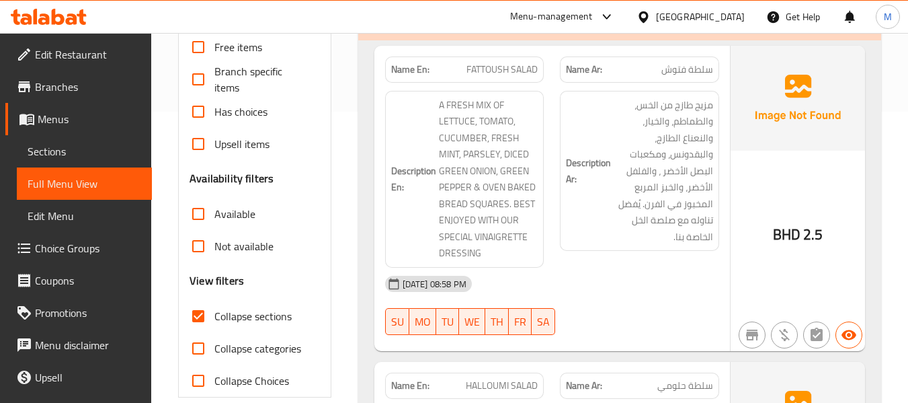
click at [587, 300] on div "[DATE] 08:58 PM SU MO TU WE TH FR SA" at bounding box center [552, 305] width 350 height 75
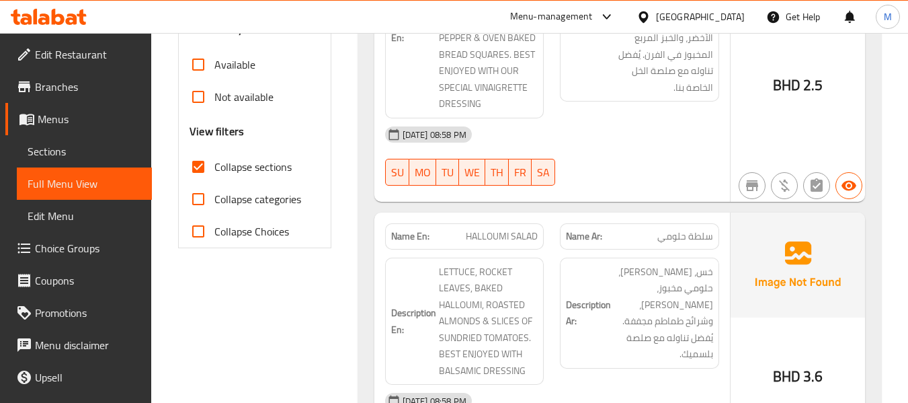
scroll to position [471, 0]
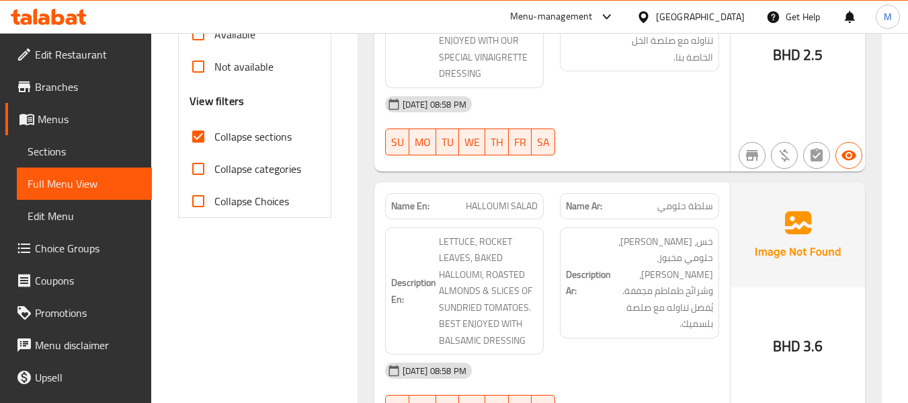
click at [557, 329] on div "Description Ar: خس، [PERSON_NAME]، حلومي مخبوز، [PERSON_NAME]، وشرائح طماطم مجف…" at bounding box center [639, 291] width 175 height 144
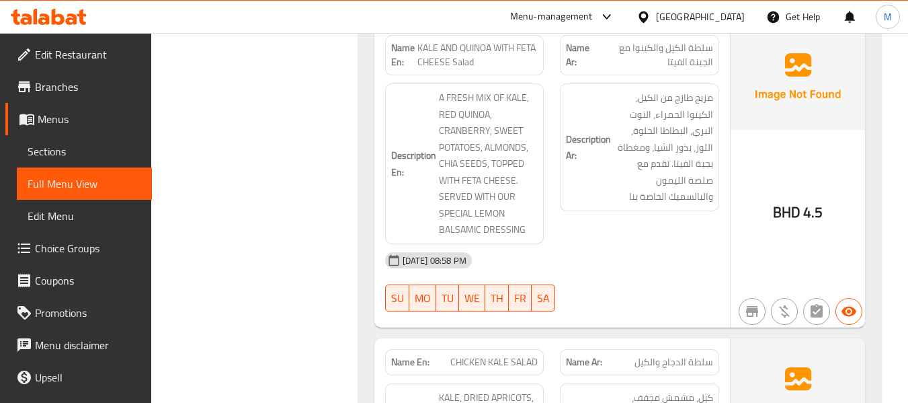
scroll to position [829, 0]
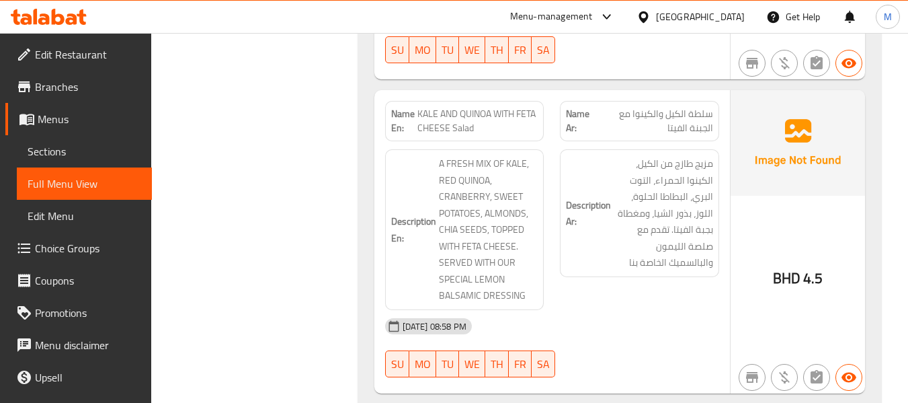
click at [571, 300] on div "Description Ar: مزيج طازج من الكيل، الكينوا الحمراء، التوت البري، البطاطا الحلو…" at bounding box center [639, 229] width 175 height 177
click at [532, 310] on div "[DATE] 08:58 PM" at bounding box center [552, 326] width 350 height 32
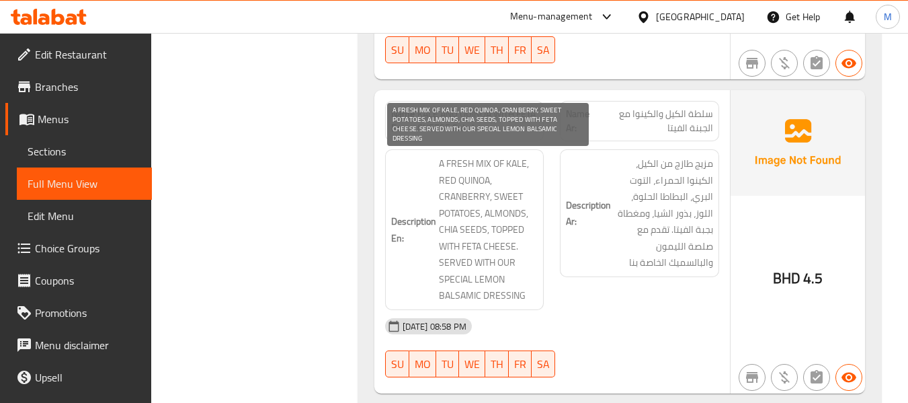
click at [465, 199] on span "A FRESH MIX OF KALE, RED QUINOA, CRANBERRY, SWEET POTATOES, ALMONDS, CHIA SEEDS…" at bounding box center [488, 229] width 99 height 149
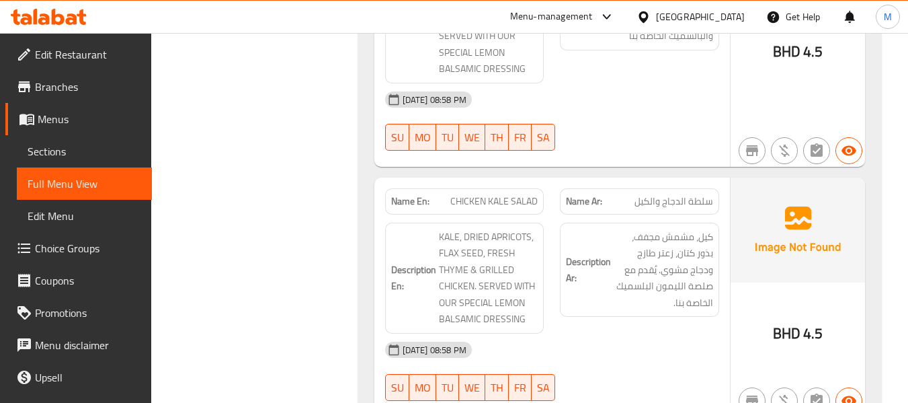
scroll to position [1098, 0]
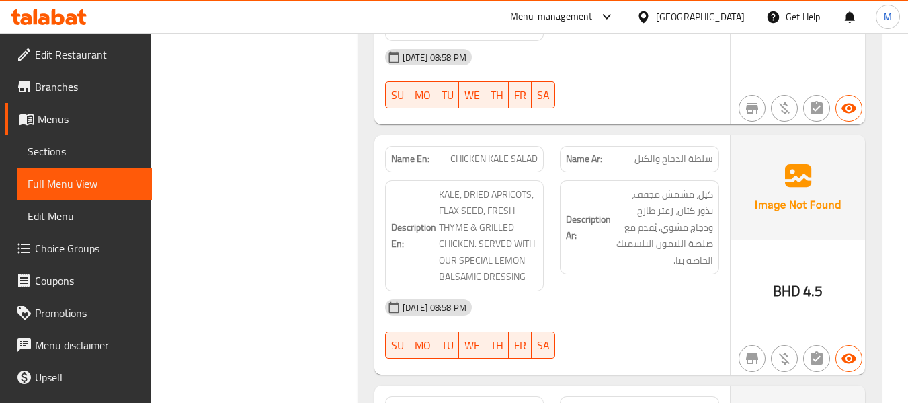
click at [586, 307] on div "[DATE] 08:58 PM" at bounding box center [552, 307] width 350 height 32
click at [639, 306] on div "[DATE] 08:58 PM" at bounding box center [552, 307] width 350 height 32
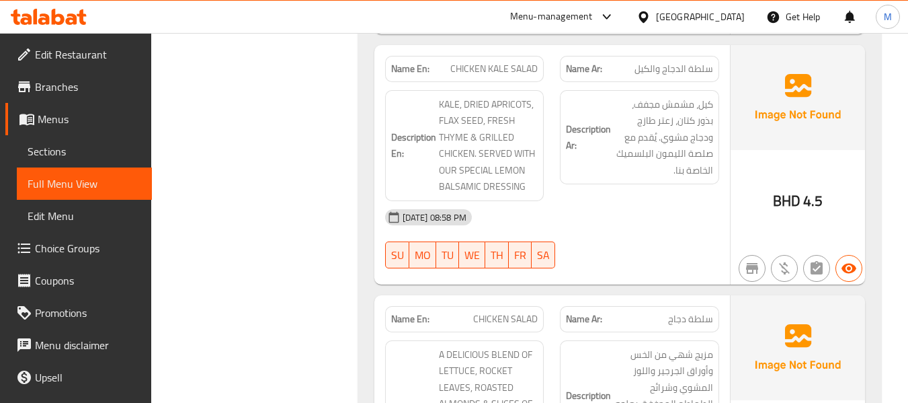
scroll to position [1187, 0]
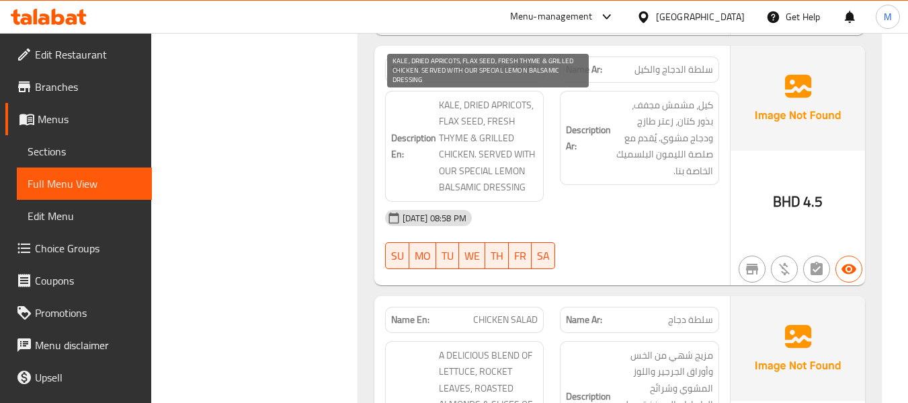
click at [503, 172] on span "KALE, DRIED APRICOTS, FLAX SEED, FRESH THYME & GRILLED CHICKEN. SERVED WITH OUR…" at bounding box center [488, 146] width 99 height 99
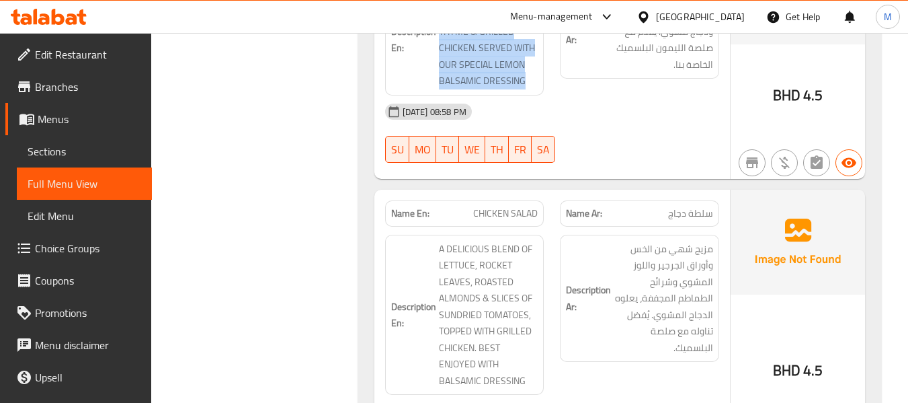
scroll to position [1367, 0]
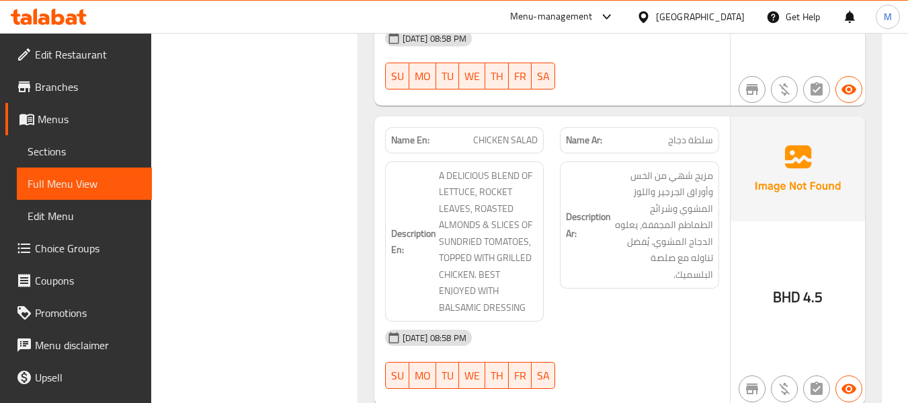
click at [568, 317] on div "Description Ar: مزيج شهي من الخس وأوراق الجرجير واللوز المشوي وشرائح الطماطم ال…" at bounding box center [639, 241] width 175 height 177
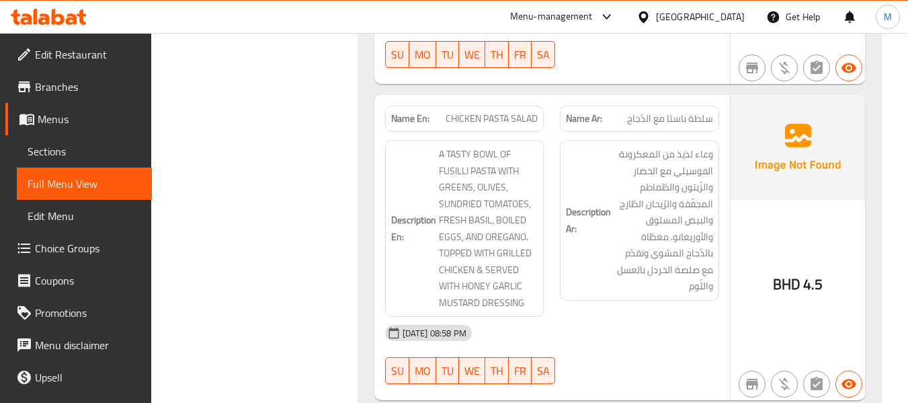
scroll to position [1725, 0]
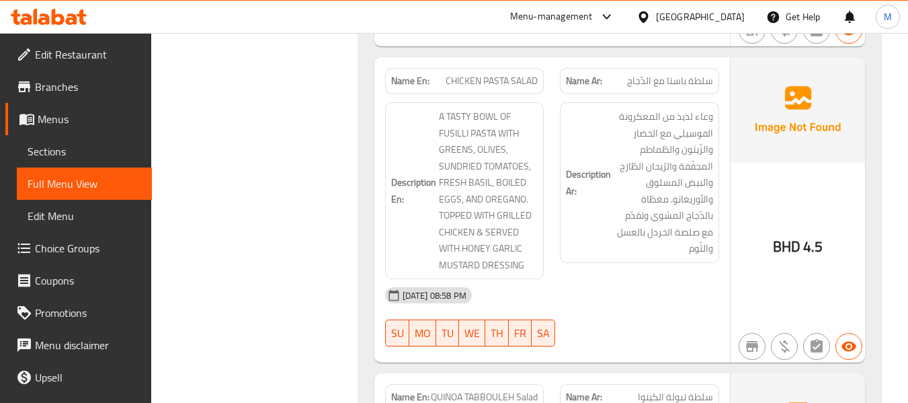
click at [565, 292] on div "[DATE] 08:58 PM" at bounding box center [552, 295] width 350 height 32
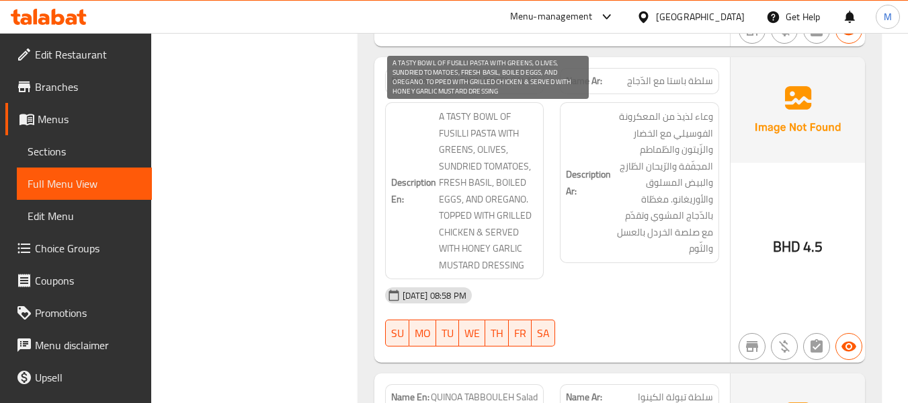
click at [458, 116] on span "A TASTY BOWL OF FUSILLI PASTA WITH GREENS, OLIVES, SUNDRIED TOMATOES, FRESH BAS…" at bounding box center [488, 190] width 99 height 165
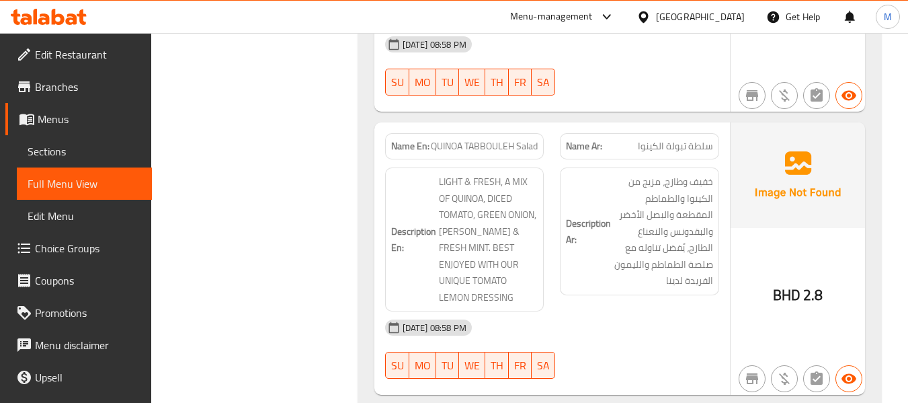
scroll to position [1994, 0]
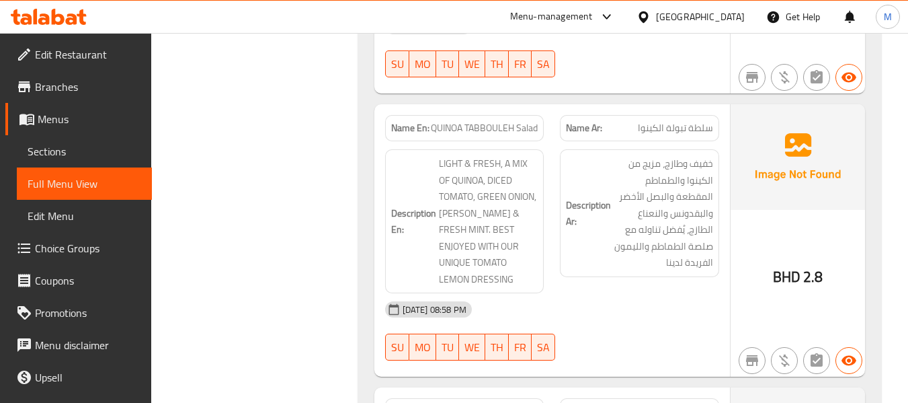
click at [587, 311] on div "[DATE] 08:58 PM" at bounding box center [552, 309] width 350 height 32
click at [586, 287] on div "Description Ar: خفيف وطازج، مزيج من الكينوا والطماطم المقطعة والبصل الأخضر والب…" at bounding box center [639, 221] width 175 height 160
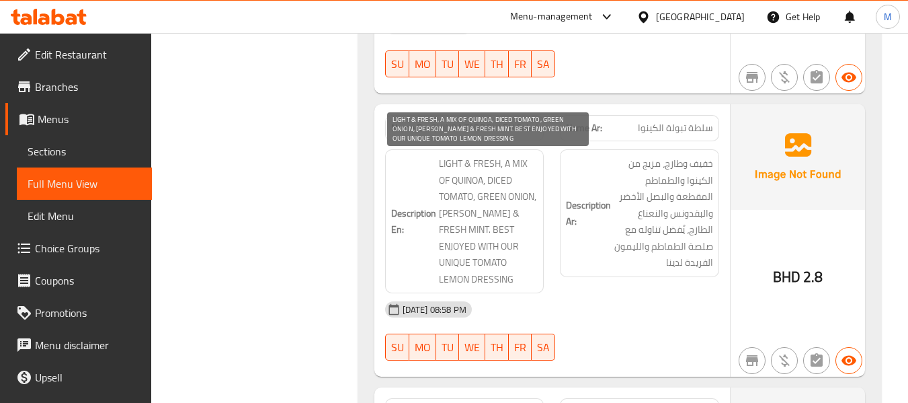
click at [458, 190] on span "LIGHT & FRESH, A MIX OF QUINOA, DICED TOMATO, GREEN ONION, [PERSON_NAME] & FRES…" at bounding box center [488, 221] width 99 height 132
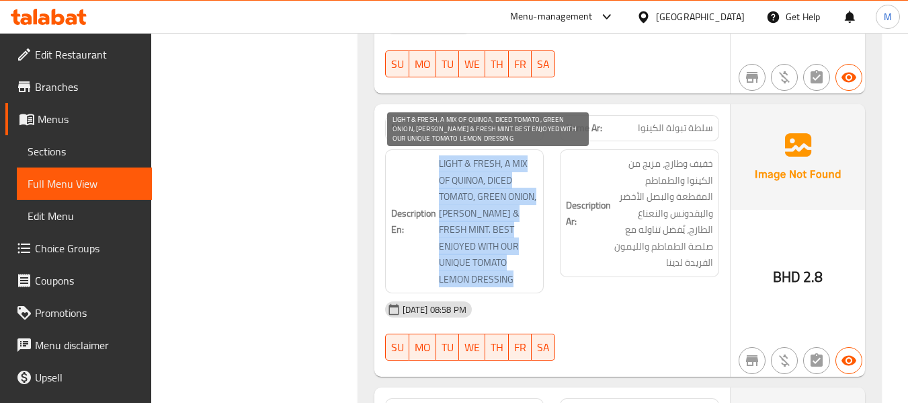
click at [458, 190] on span "LIGHT & FRESH, A MIX OF QUINOA, DICED TOMATO, GREEN ONION, [PERSON_NAME] & FRES…" at bounding box center [488, 221] width 99 height 132
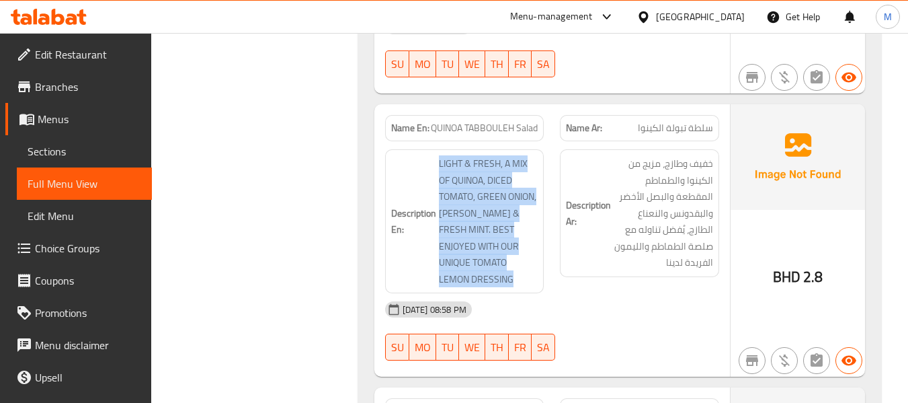
click at [542, 302] on div "[DATE] 08:58 PM" at bounding box center [552, 309] width 350 height 32
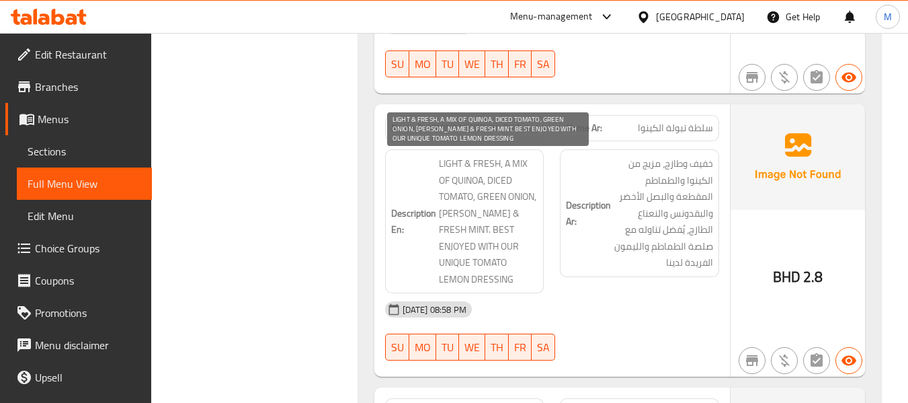
click at [474, 222] on span "LIGHT & FRESH, A MIX OF QUINOA, DICED TOMATO, GREEN ONION, [PERSON_NAME] & FRES…" at bounding box center [488, 221] width 99 height 132
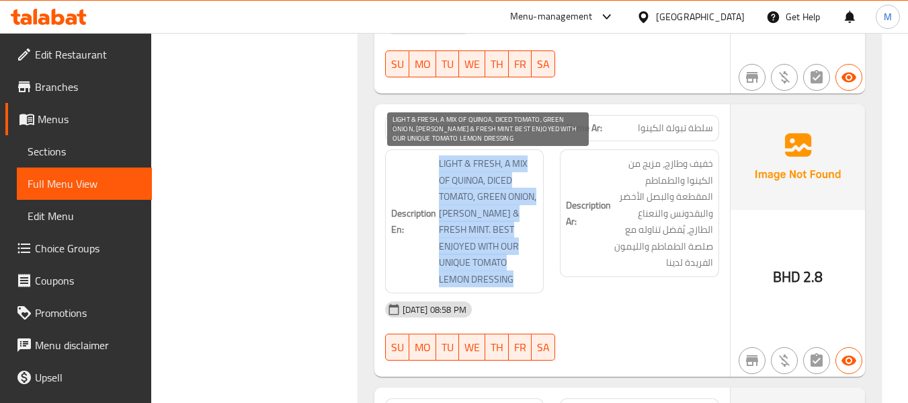
click at [474, 222] on span "LIGHT & FRESH, A MIX OF QUINOA, DICED TOMATO, GREEN ONION, [PERSON_NAME] & FRES…" at bounding box center [488, 221] width 99 height 132
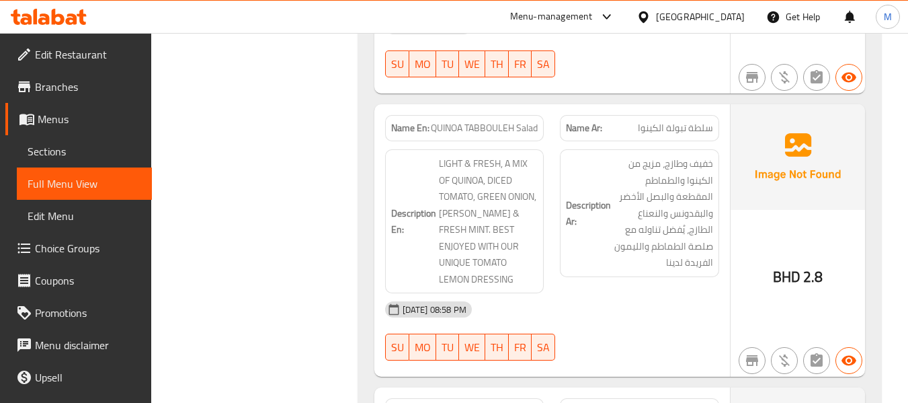
click at [567, 307] on div "[DATE] 08:58 PM" at bounding box center [552, 309] width 350 height 32
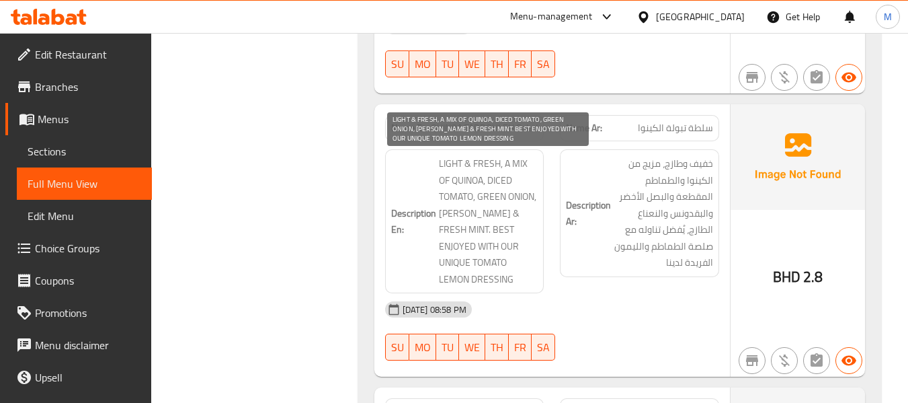
click at [489, 243] on span "LIGHT & FRESH, A MIX OF QUINOA, DICED TOMATO, GREEN ONION, [PERSON_NAME] & FRES…" at bounding box center [488, 221] width 99 height 132
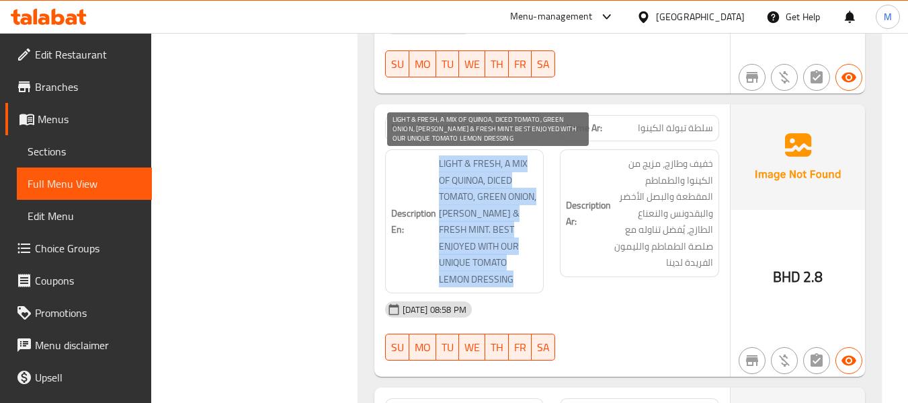
click at [489, 243] on span "LIGHT & FRESH, A MIX OF QUINOA, DICED TOMATO, GREEN ONION, [PERSON_NAME] & FRES…" at bounding box center [488, 221] width 99 height 132
click at [491, 243] on span "LIGHT & FRESH, A MIX OF QUINOA, DICED TOMATO, GREEN ONION, [PERSON_NAME] & FRES…" at bounding box center [488, 221] width 99 height 132
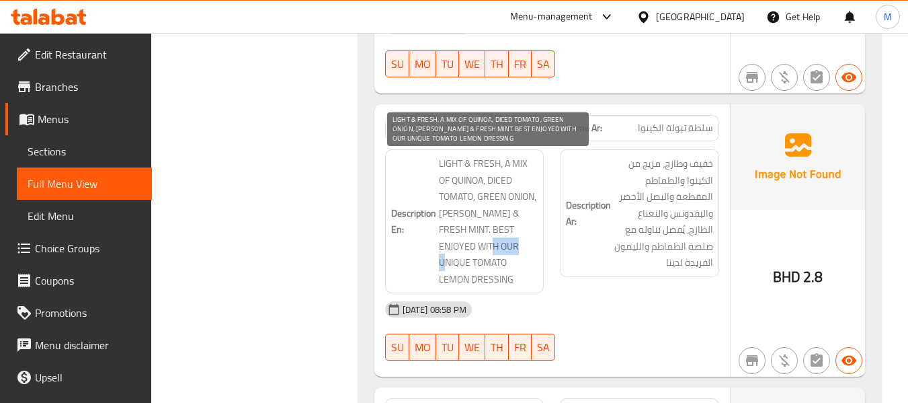
click at [491, 243] on span "LIGHT & FRESH, A MIX OF QUINOA, DICED TOMATO, GREEN ONION, [PERSON_NAME] & FRES…" at bounding box center [488, 221] width 99 height 132
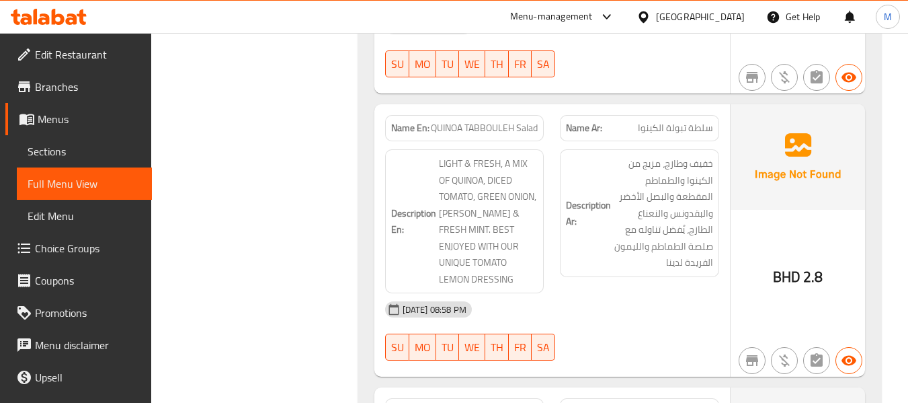
click at [544, 288] on div "Description En: LIGHT & FRESH, A MIX OF QUINOA, DICED TOMATO, GREEN ONION, [PER…" at bounding box center [464, 221] width 175 height 160
click at [602, 304] on div "[DATE] 08:58 PM" at bounding box center [552, 309] width 350 height 32
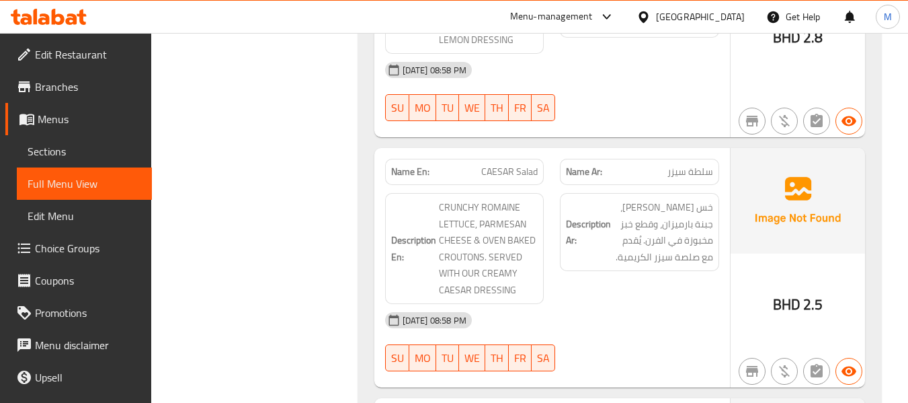
scroll to position [2263, 0]
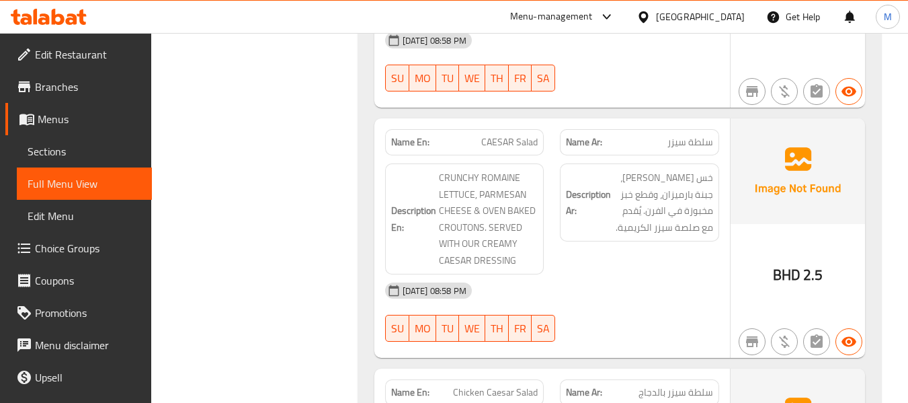
click at [564, 290] on div "[DATE] 08:58 PM" at bounding box center [552, 290] width 350 height 32
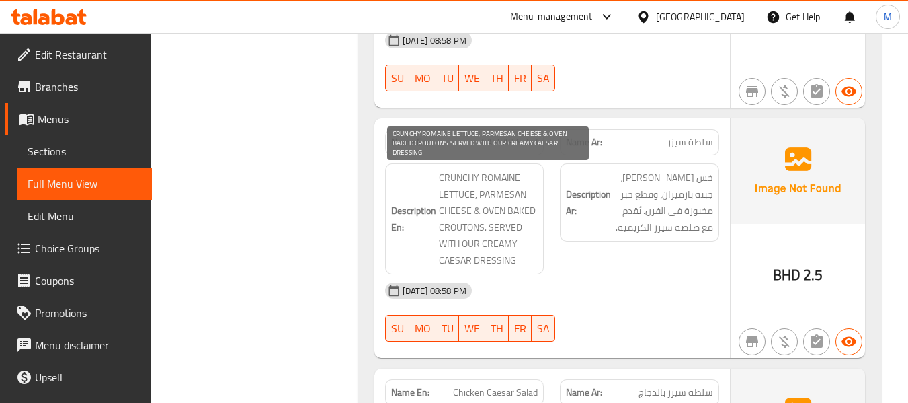
click at [479, 213] on span "CRUNCHY ROMAINE LETTUCE, PARMESAN CHEESE & OVEN BAKED CROUTONS. SERVED WITH OUR…" at bounding box center [488, 218] width 99 height 99
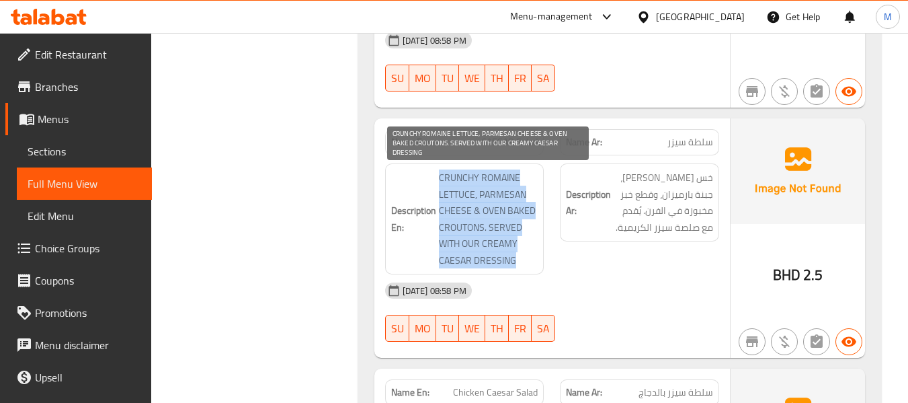
click at [479, 213] on span "CRUNCHY ROMAINE LETTUCE, PARMESAN CHEESE & OVEN BAKED CROUTONS. SERVED WITH OUR…" at bounding box center [488, 218] width 99 height 99
click at [464, 226] on span "CRUNCHY ROMAINE LETTUCE, PARMESAN CHEESE & OVEN BAKED CROUTONS. SERVED WITH OUR…" at bounding box center [488, 218] width 99 height 99
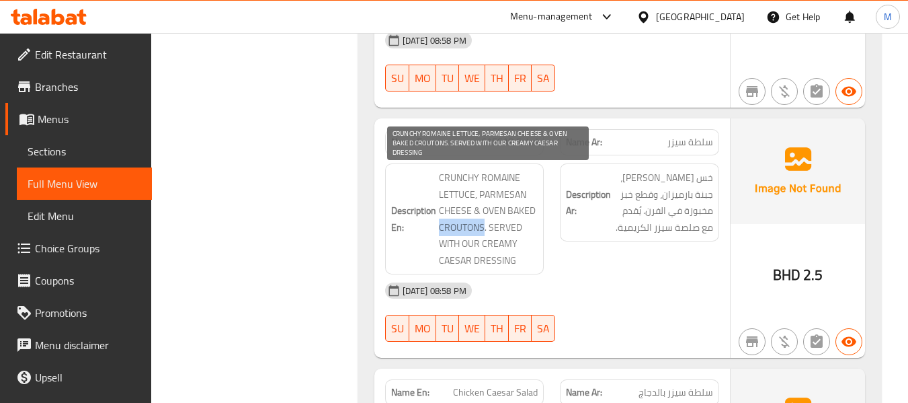
click at [464, 226] on span "CRUNCHY ROMAINE LETTUCE, PARMESAN CHEESE & OVEN BAKED CROUTONS. SERVED WITH OUR…" at bounding box center [488, 218] width 99 height 99
drag, startPoint x: 481, startPoint y: 212, endPoint x: 487, endPoint y: 226, distance: 15.1
click at [487, 226] on span "CRUNCHY ROMAINE LETTUCE, PARMESAN CHEESE & OVEN BAKED CROUTONS. SERVED WITH OUR…" at bounding box center [488, 218] width 99 height 99
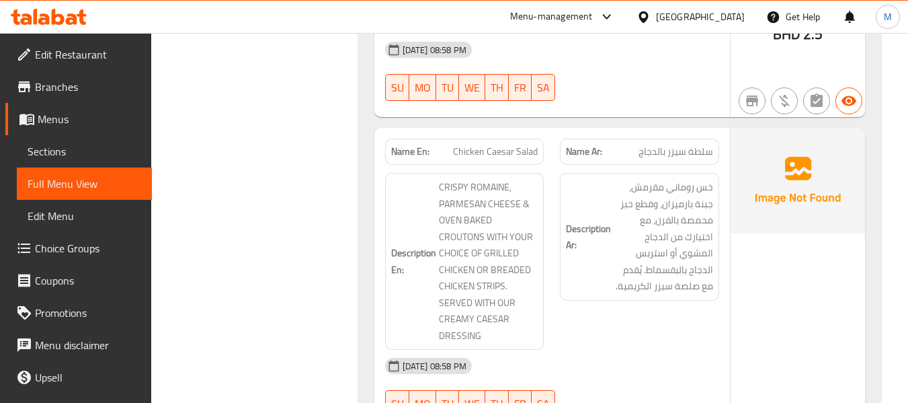
scroll to position [2531, 0]
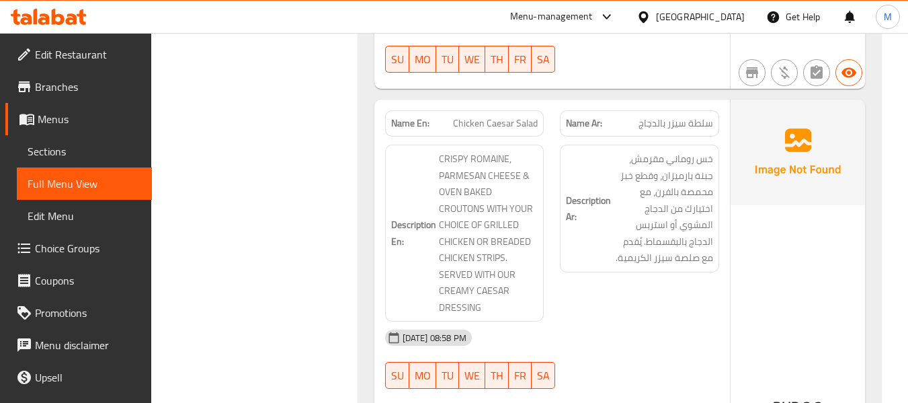
click at [471, 123] on span "Chicken Caesar Salad" at bounding box center [495, 123] width 85 height 14
click at [251, 307] on div "Filter Branches Branches Popular filters Free items Branch specific items Has c…" at bounding box center [259, 247] width 179 height 5213
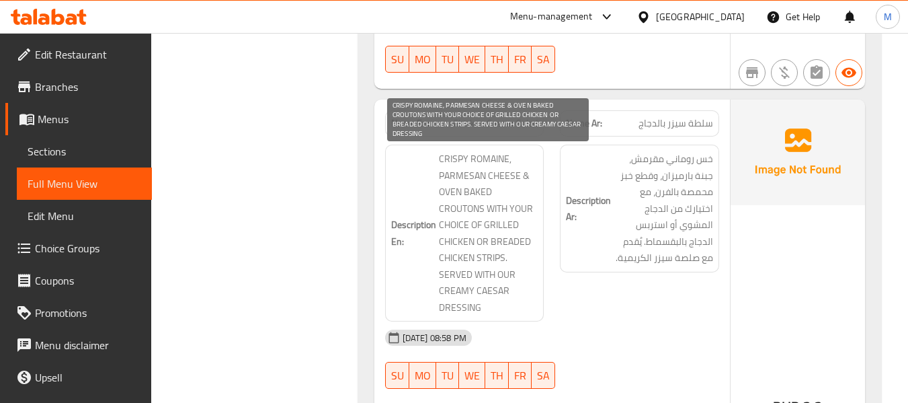
click at [506, 268] on span "CRISPY ROMAINE, PARMESAN CHEESE & OVEN BAKED CROUTONS WITH YOUR CHOICE OF GRILL…" at bounding box center [488, 233] width 99 height 165
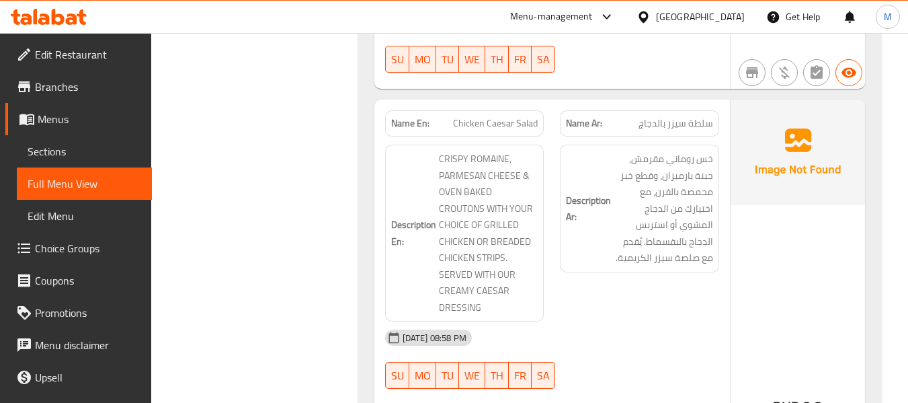
click at [451, 300] on span "CRISPY ROMAINE, PARMESAN CHEESE & OVEN BAKED CROUTONS WITH YOUR CHOICE OF GRILL…" at bounding box center [488, 233] width 99 height 165
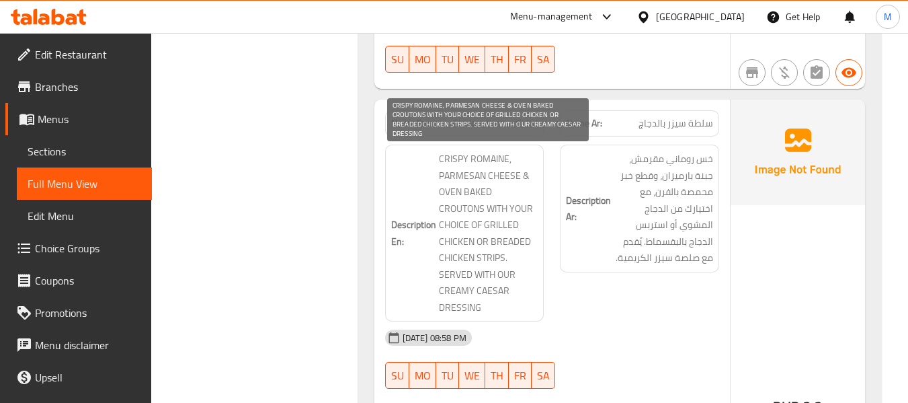
click at [475, 302] on span "CRISPY ROMAINE, PARMESAN CHEESE & OVEN BAKED CROUTONS WITH YOUR CHOICE OF GRILL…" at bounding box center [488, 233] width 99 height 165
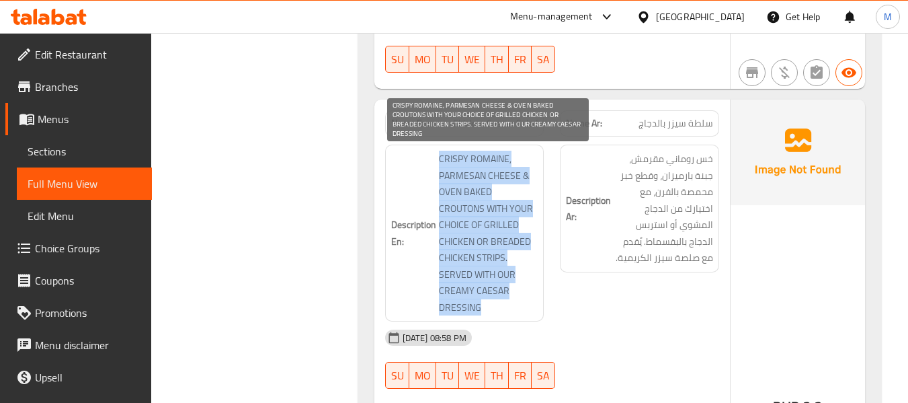
click at [475, 302] on span "CRISPY ROMAINE, PARMESAN CHEESE & OVEN BAKED CROUTONS WITH YOUR CHOICE OF GRILL…" at bounding box center [488, 233] width 99 height 165
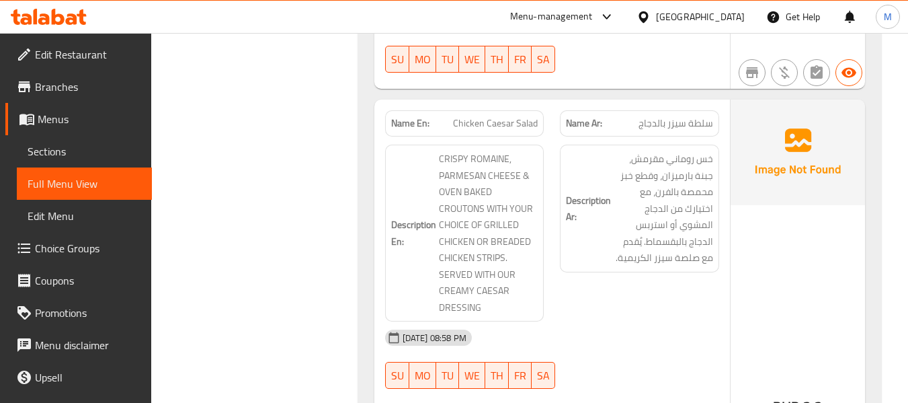
click at [241, 327] on div "Filter Branches Branches Popular filters Free items Branch specific items Has c…" at bounding box center [259, 247] width 179 height 5213
drag, startPoint x: 298, startPoint y: 303, endPoint x: 329, endPoint y: 304, distance: 31.6
click at [298, 303] on div "Filter Branches Branches Popular filters Free items Branch specific items Has c…" at bounding box center [259, 247] width 179 height 5213
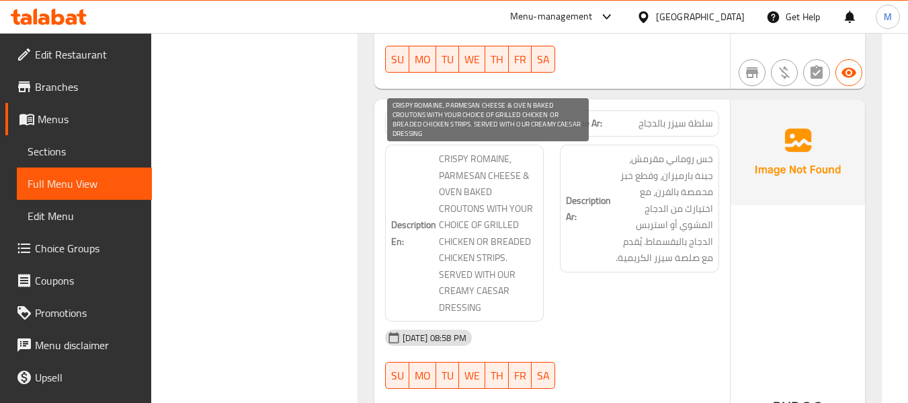
scroll to position [2621, 0]
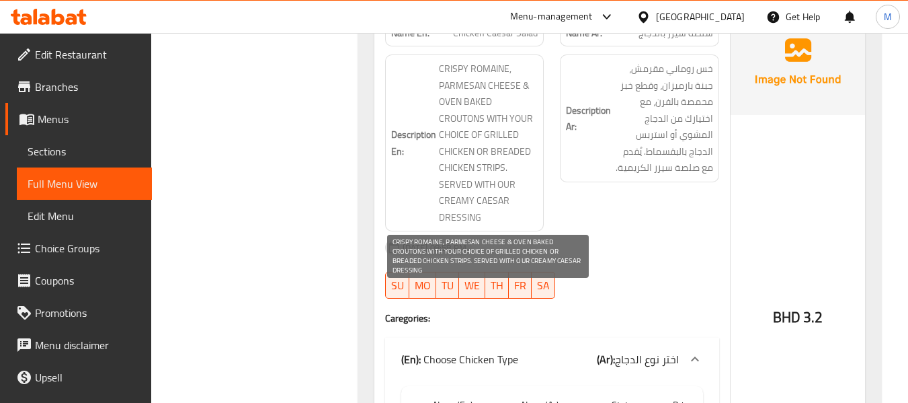
click at [497, 181] on span "CRISPY ROMAINE, PARMESAN CHEESE & OVEN BAKED CROUTONS WITH YOUR CHOICE OF GRILL…" at bounding box center [488, 142] width 99 height 165
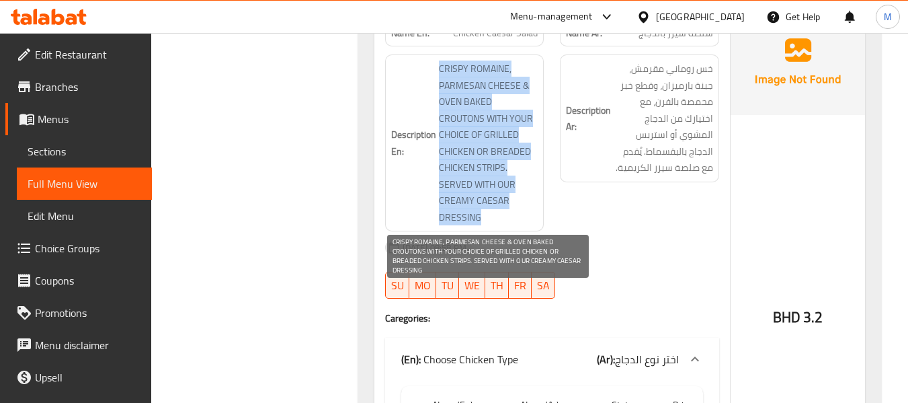
click at [497, 181] on span "CRISPY ROMAINE, PARMESAN CHEESE & OVEN BAKED CROUTONS WITH YOUR CHOICE OF GRILL…" at bounding box center [488, 142] width 99 height 165
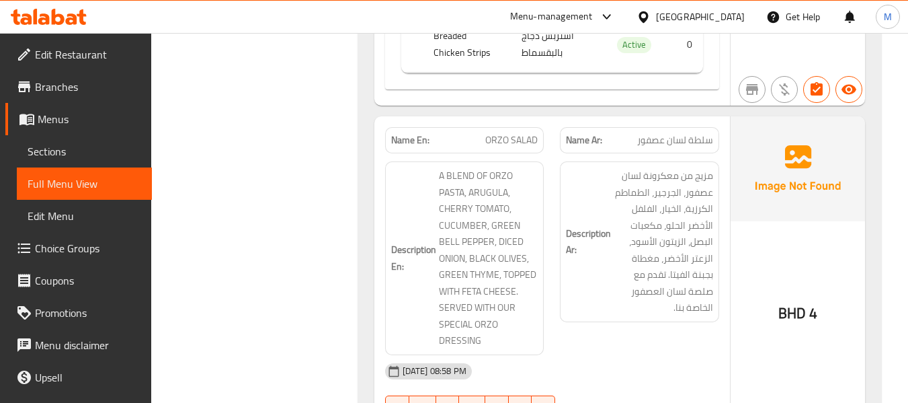
scroll to position [3159, 0]
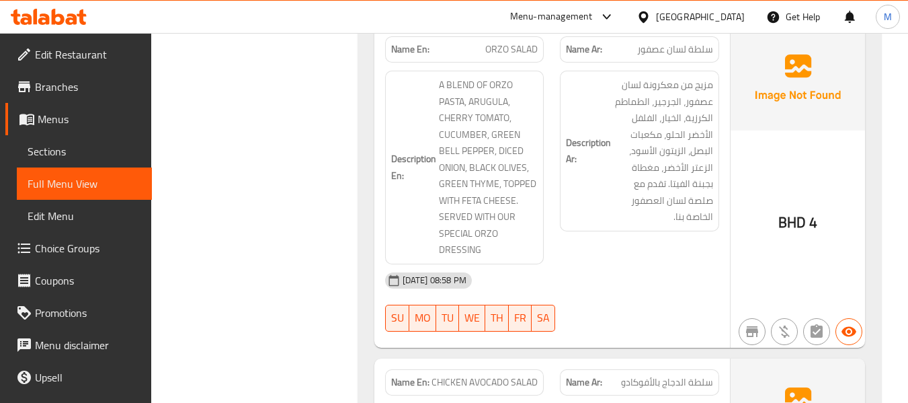
click at [599, 285] on div "[DATE] 08:58 PM" at bounding box center [552, 280] width 350 height 32
drag, startPoint x: 570, startPoint y: 283, endPoint x: 558, endPoint y: 270, distance: 17.6
click at [570, 283] on div "[DATE] 08:58 PM" at bounding box center [552, 280] width 350 height 32
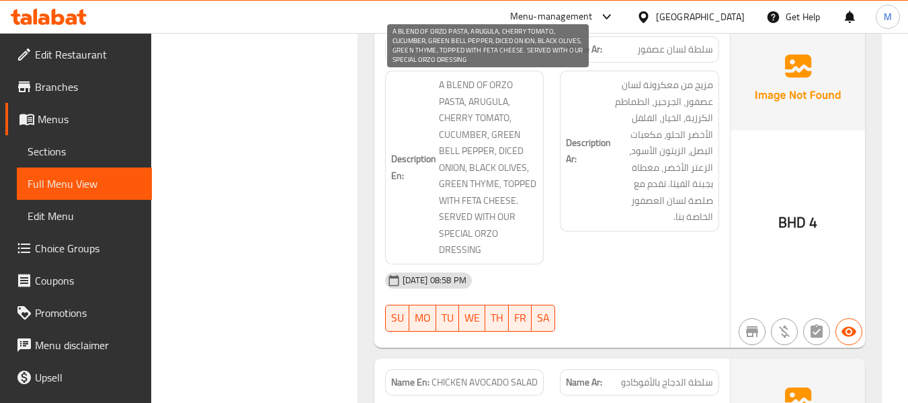
click at [477, 176] on span "A BLEND OF ORZO PASTA, ARUGULA, CHERRY TOMATO, CUCUMBER, GREEN BELL PEPPER, DIC…" at bounding box center [488, 167] width 99 height 181
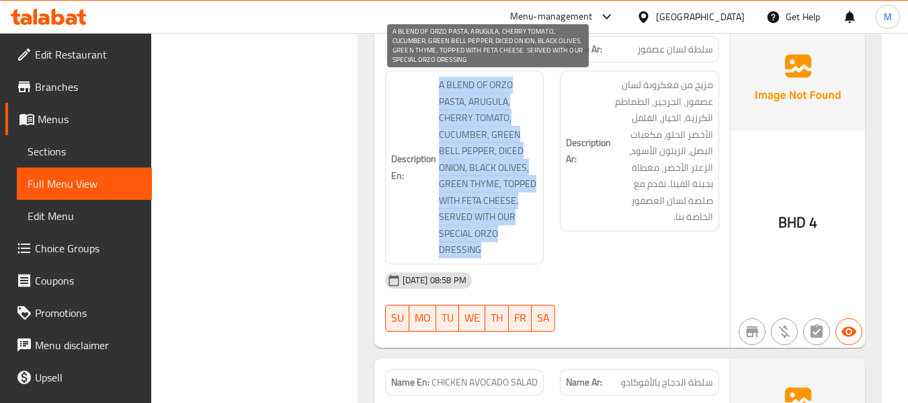
click at [477, 176] on span "A BLEND OF ORZO PASTA, ARUGULA, CHERRY TOMATO, CUCUMBER, GREEN BELL PEPPER, DIC…" at bounding box center [488, 167] width 99 height 181
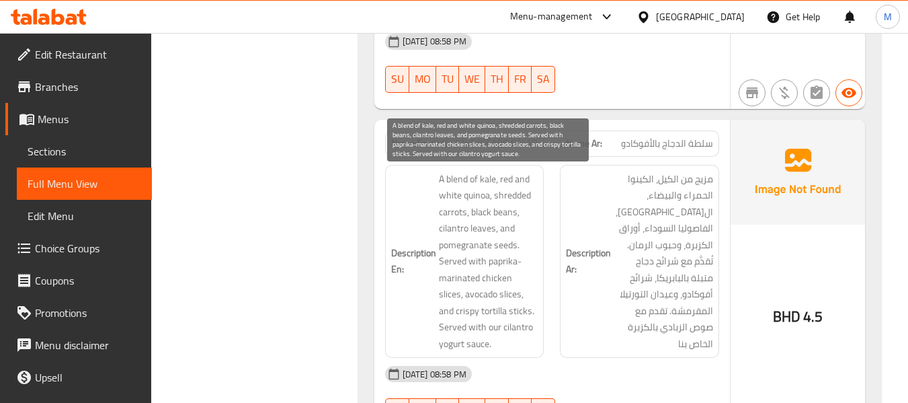
scroll to position [3428, 0]
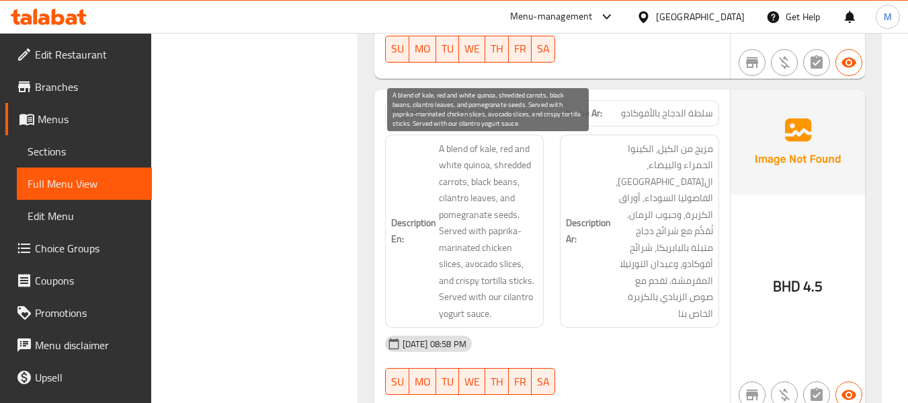
click at [523, 317] on span "A blend of kale, red and white quinoa, shredded carrots, black beans, cilantro …" at bounding box center [488, 230] width 99 height 181
click at [515, 292] on span "A blend of kale, red and white quinoa, shredded carrots, black beans, cilantro …" at bounding box center [488, 230] width 99 height 181
click at [516, 292] on span "A blend of kale, red and white quinoa, shredded carrots, black beans, cilantro …" at bounding box center [488, 230] width 99 height 181
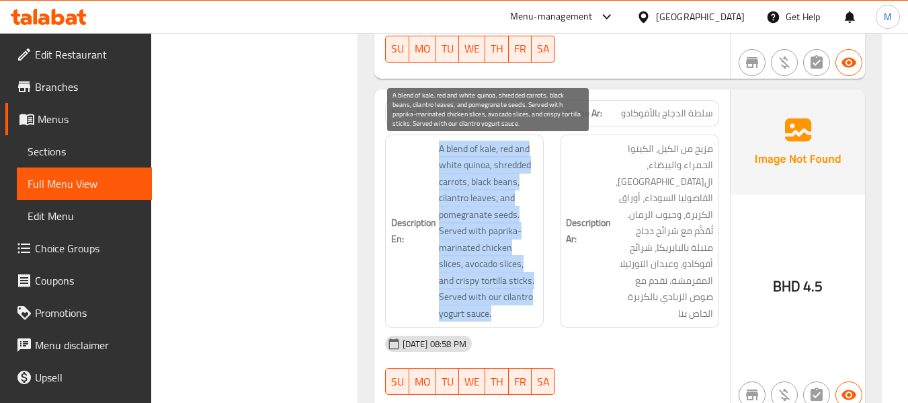
click at [516, 292] on span "A blend of kale, red and white quinoa, shredded carrots, black beans, cilantro …" at bounding box center [488, 230] width 99 height 181
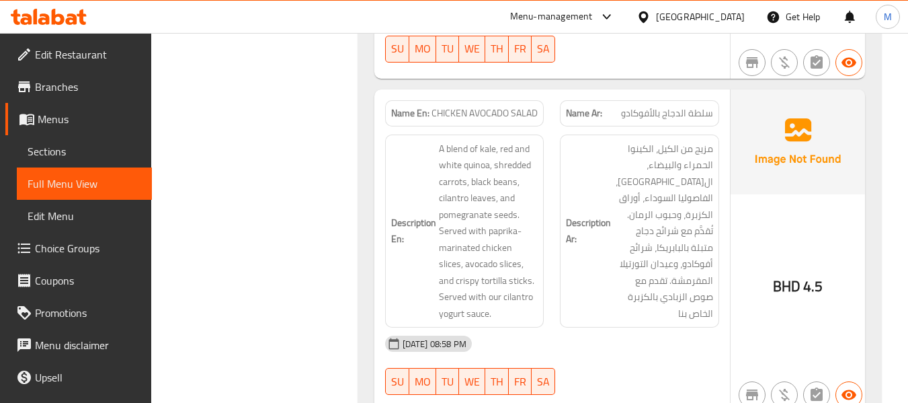
click at [589, 310] on h6 "Description Ar: مزيج من الكيل، الكينوا الحمراء والبيضاء، ال[GEOGRAPHIC_DATA]، ا…" at bounding box center [639, 230] width 147 height 181
click at [486, 119] on span "CHICKEN AVOCADO SALAD" at bounding box center [485, 113] width 106 height 14
click at [583, 317] on h6 "Description Ar: مزيج من الكيل، الكينوا الحمراء والبيضاء، ال[GEOGRAPHIC_DATA]، ا…" at bounding box center [639, 230] width 147 height 181
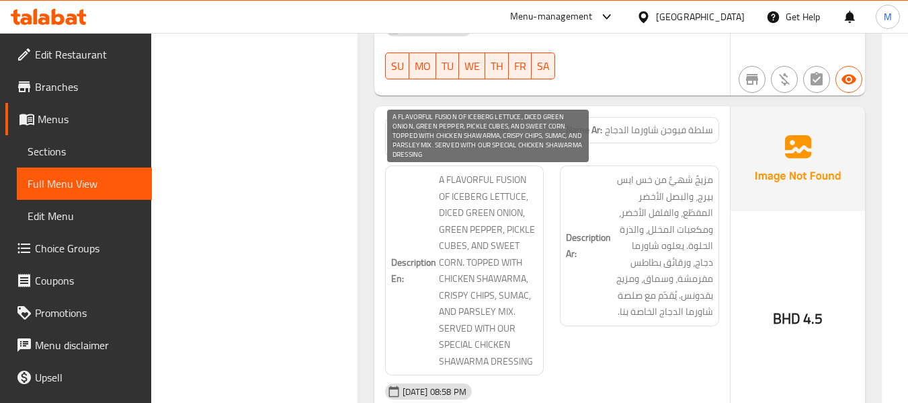
scroll to position [3786, 0]
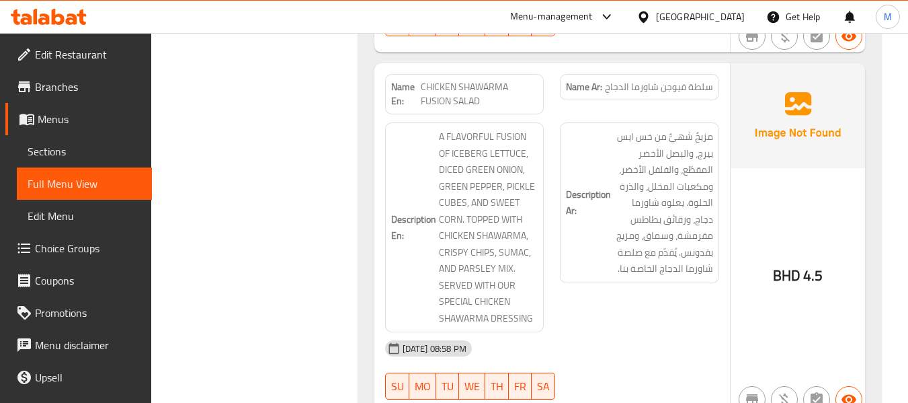
click at [557, 307] on div "Description Ar: مزيجٌ شهيٌّ من خس ايس بيرج، والبصل الأخضر المقطّع، والفلفل الأخ…" at bounding box center [639, 227] width 175 height 226
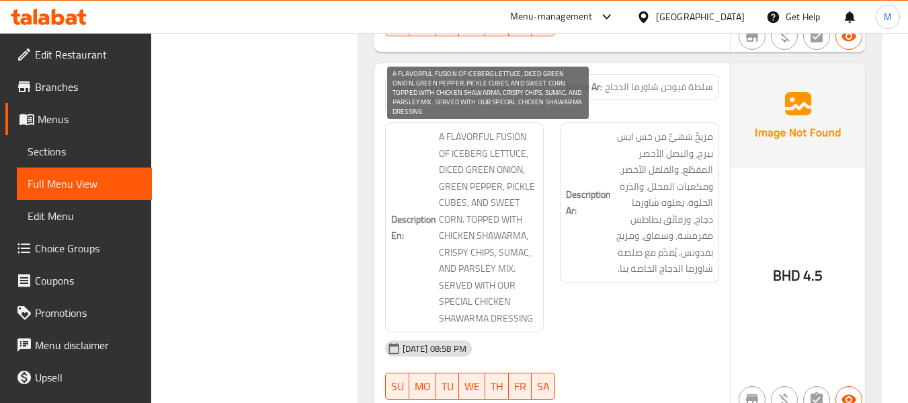
click at [493, 155] on span "A FLAVORFUL FUSION OF ICEBERG LETTUCE, DICED GREEN ONION, GREEN PEPPER, PICKLE …" at bounding box center [488, 227] width 99 height 198
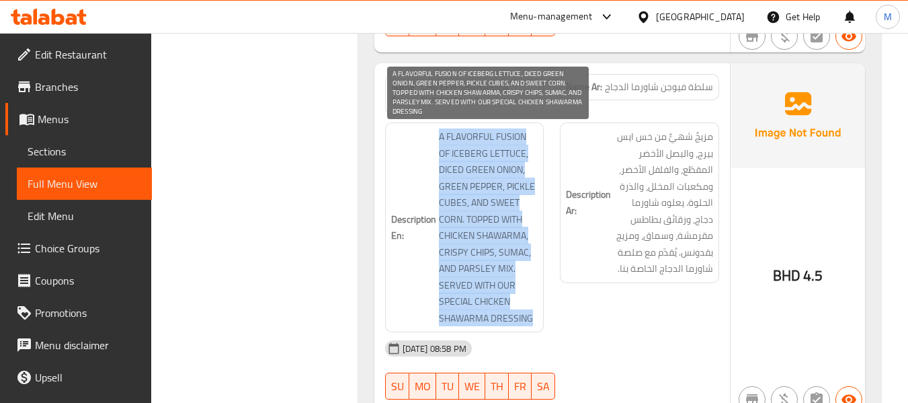
click at [493, 155] on span "A FLAVORFUL FUSION OF ICEBERG LETTUCE, DICED GREEN ONION, GREEN PEPPER, PICKLE …" at bounding box center [488, 227] width 99 height 198
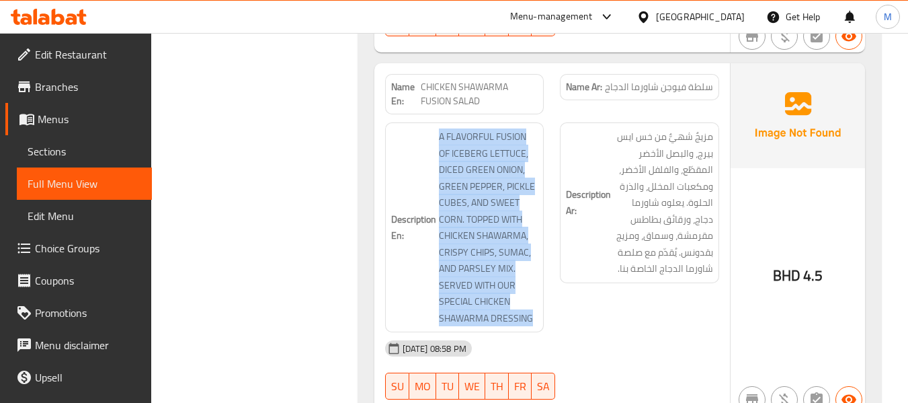
drag, startPoint x: 568, startPoint y: 320, endPoint x: 579, endPoint y: 315, distance: 12.0
click at [568, 320] on div "Description Ar: مزيجٌ شهيٌّ من خس ايس بيرج، والبصل الأخضر المقطّع، والفلفل الأخ…" at bounding box center [639, 227] width 175 height 226
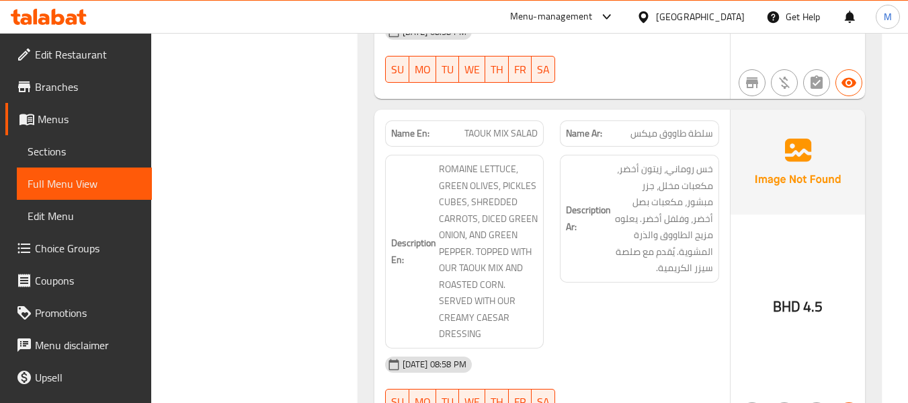
scroll to position [4145, 0]
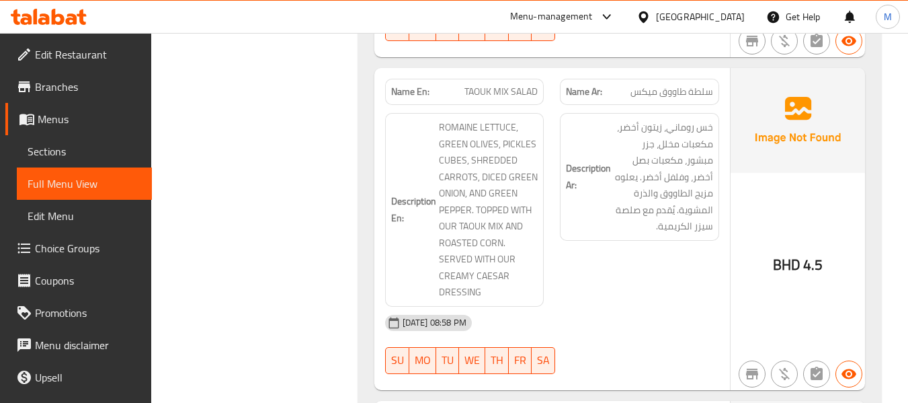
click at [572, 313] on div "[DATE] 08:58 PM" at bounding box center [552, 323] width 350 height 32
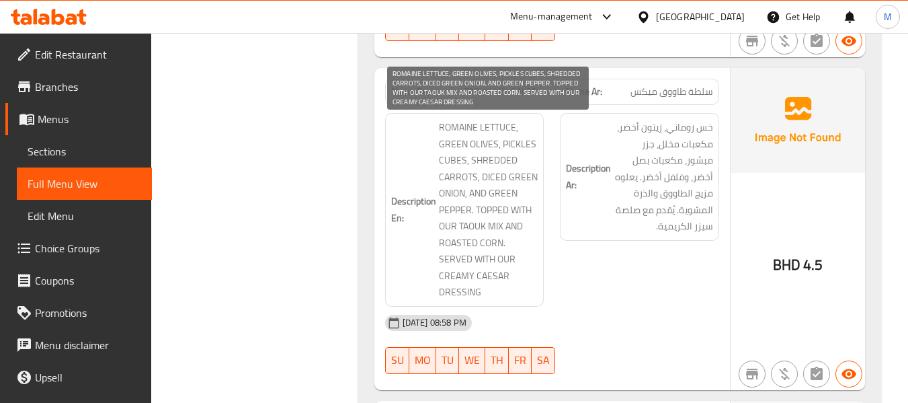
click at [489, 198] on span "ROMAINE LETTUCE, GREEN OLIVES, PICKLES CUBES, SHREDDED CARROTS, DICED GREEN ONI…" at bounding box center [488, 209] width 99 height 181
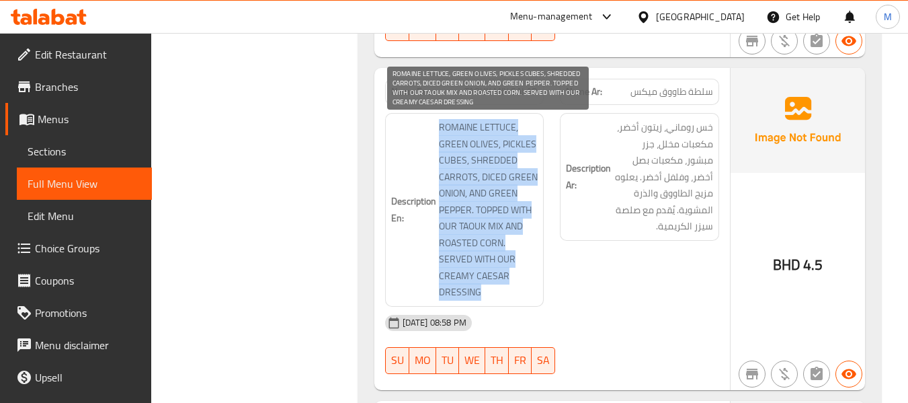
click at [489, 198] on span "ROMAINE LETTUCE, GREEN OLIVES, PICKLES CUBES, SHREDDED CARROTS, DICED GREEN ONI…" at bounding box center [488, 209] width 99 height 181
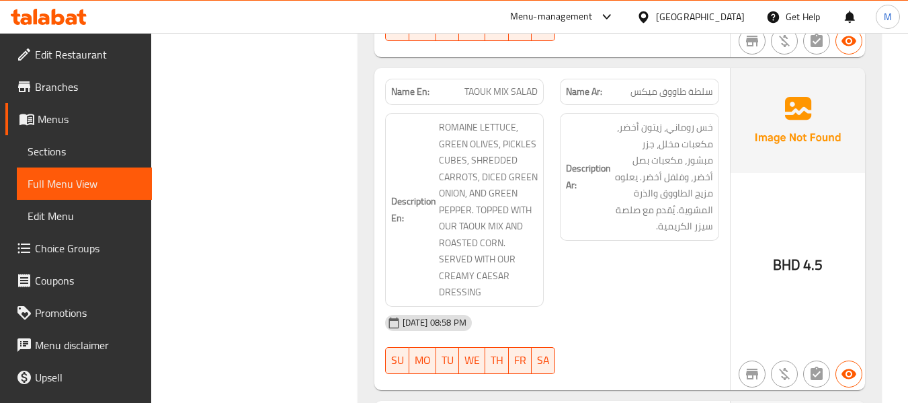
click at [592, 300] on div "Description Ar: خس روماني، زيتون أخضر، مكعبات مخلل، [GEOGRAPHIC_DATA]، مكعبات ب…" at bounding box center [639, 210] width 175 height 210
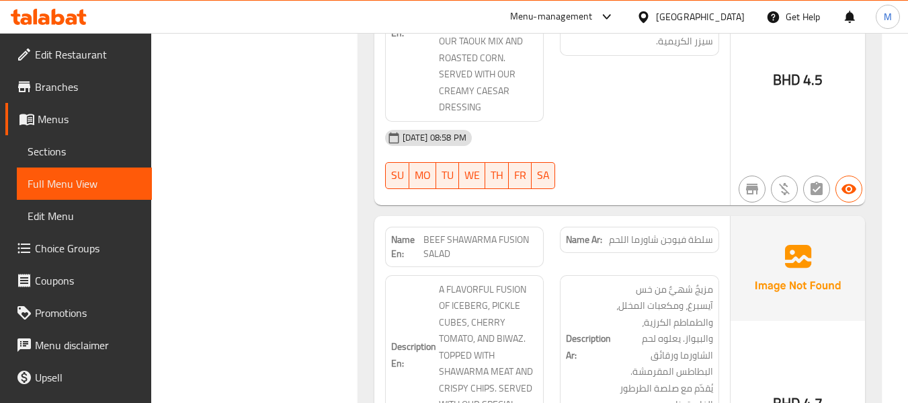
scroll to position [4504, 0]
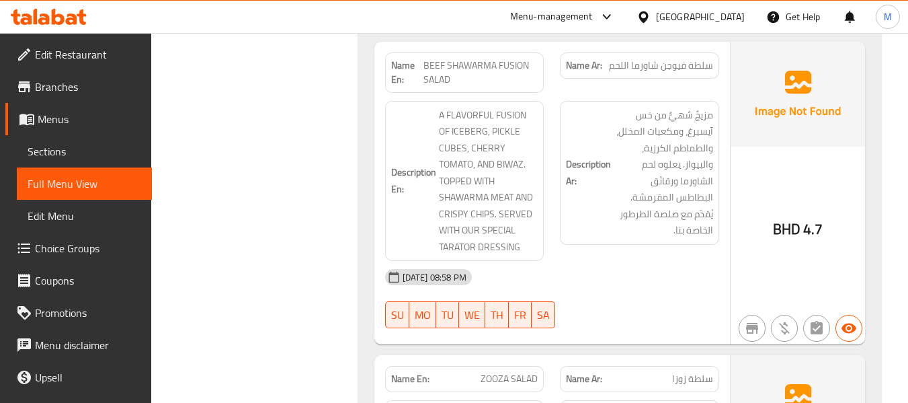
click at [622, 306] on div "[DATE] 08:58 PM SU MO TU WE TH FR SA" at bounding box center [552, 298] width 350 height 75
click at [640, 259] on div "Description Ar: مزيجٌ شهيٌّ من خس آيسبرغ، ومكعبات المخلل، والطماطم الكرزية، وال…" at bounding box center [639, 181] width 175 height 177
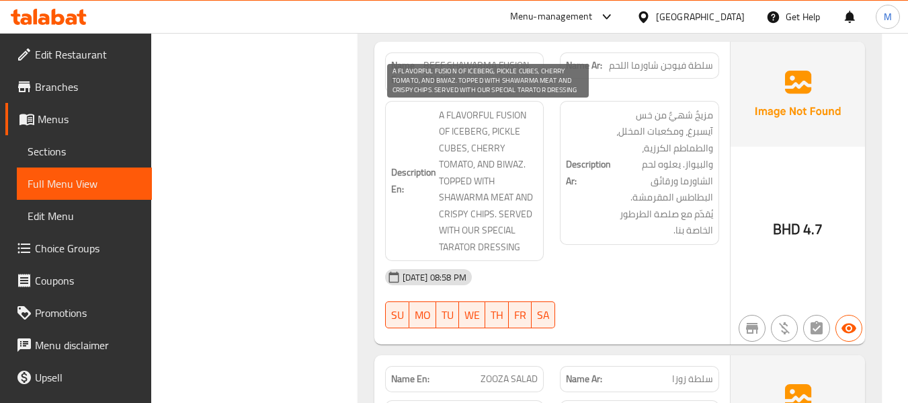
click at [475, 130] on span "A FLAVORFUL FUSION OF ICEBERG, PICKLE CUBES, CHERRY TOMATO, AND BIWAZ. TOPPED W…" at bounding box center [488, 181] width 99 height 149
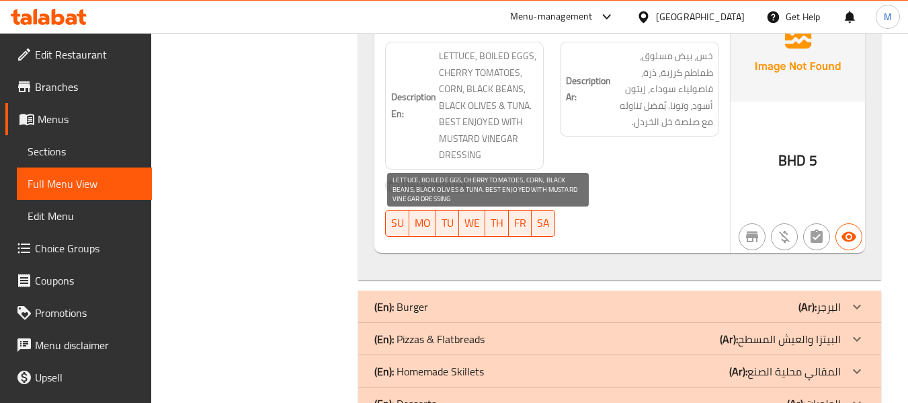
scroll to position [4772, 0]
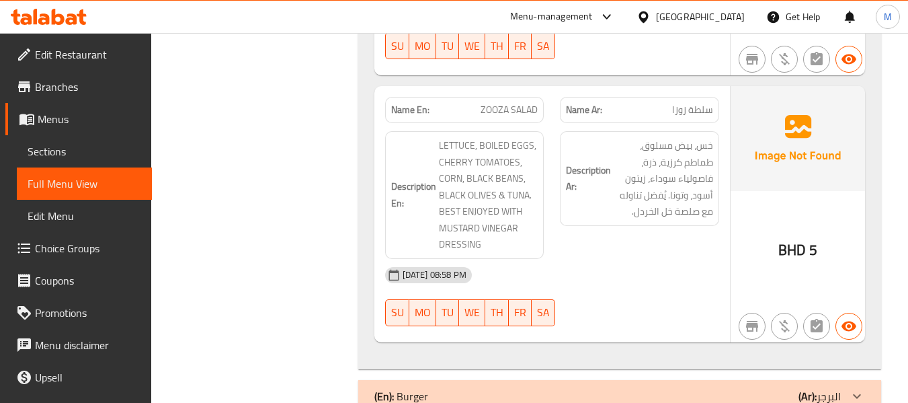
click at [560, 273] on div "[DATE] 08:58 PM" at bounding box center [552, 275] width 350 height 32
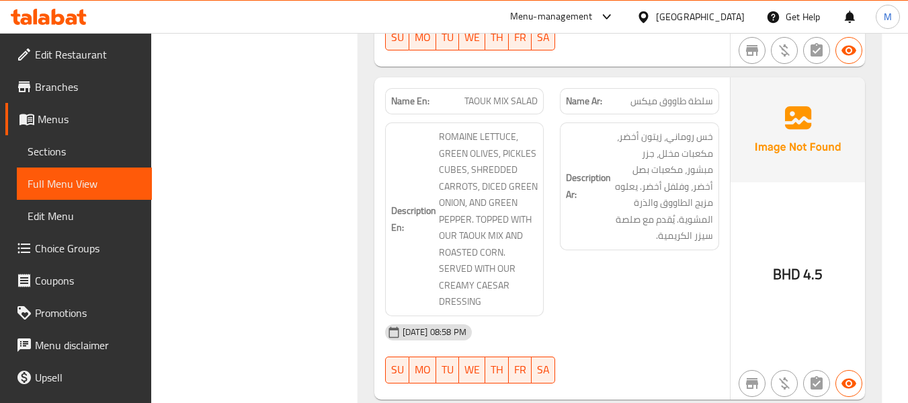
scroll to position [3876, 0]
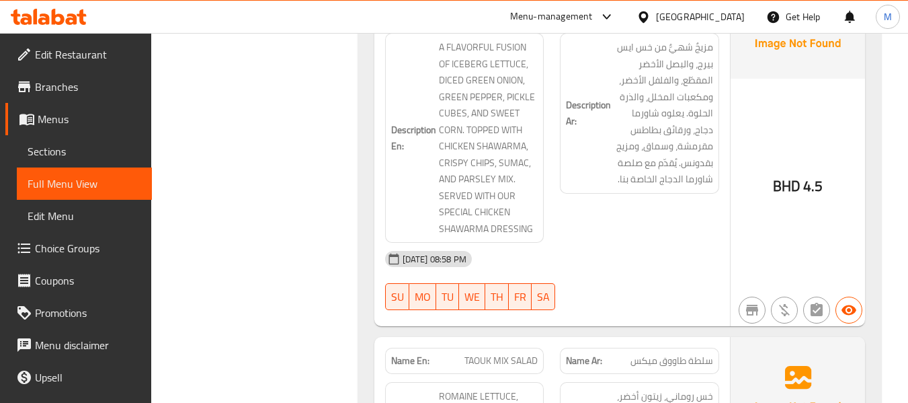
drag, startPoint x: 45, startPoint y: 153, endPoint x: 59, endPoint y: 114, distance: 40.8
click at [45, 153] on span "Sections" at bounding box center [85, 151] width 114 height 16
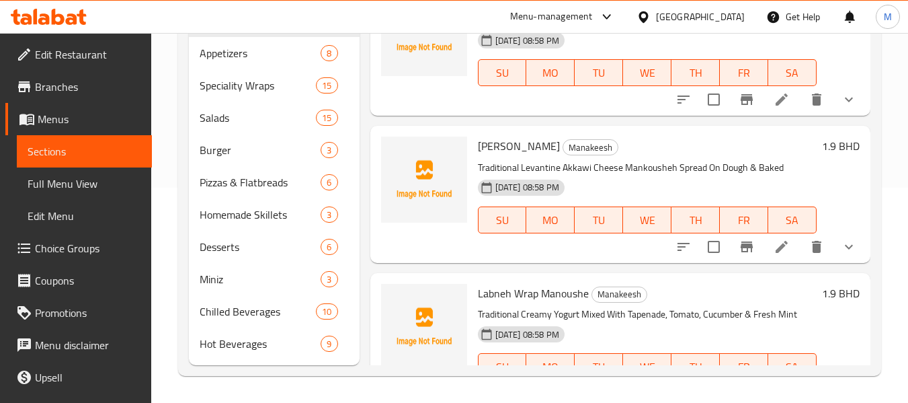
scroll to position [215, 0]
click at [59, 114] on span "Menus" at bounding box center [90, 119] width 104 height 16
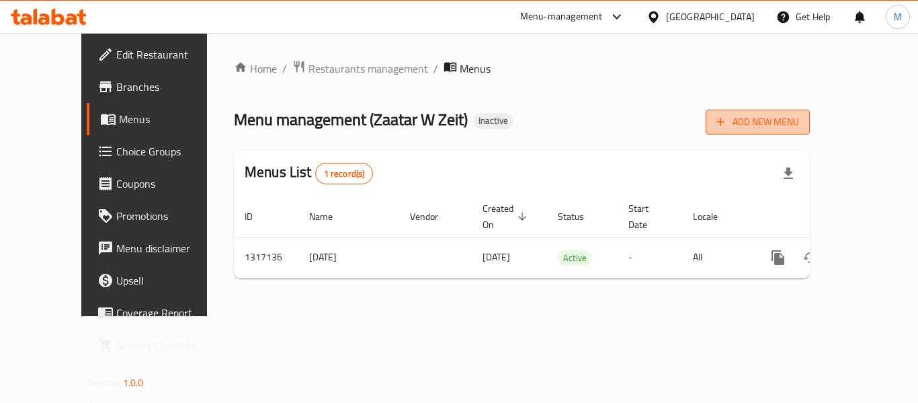
click at [799, 120] on span "Add New Menu" at bounding box center [758, 122] width 83 height 17
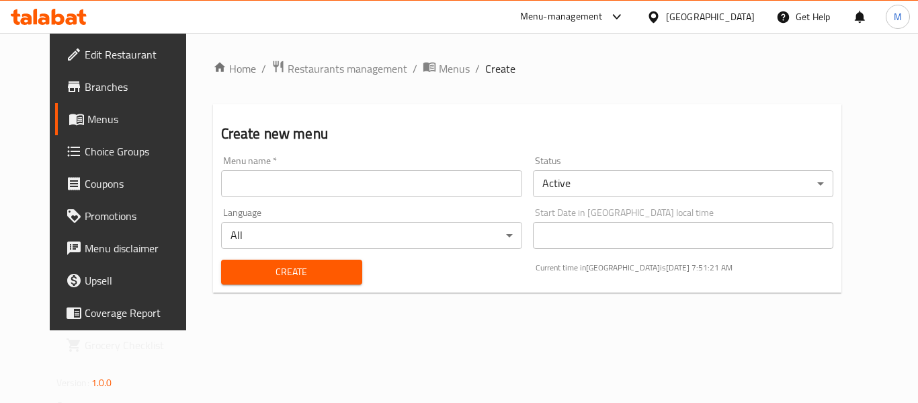
click at [261, 330] on div "Home / Restaurants management / Menus / Create Create new menu Menu name   * Me…" at bounding box center [527, 181] width 683 height 297
click at [291, 184] on input "text" at bounding box center [371, 183] width 301 height 27
paste input "342972565"
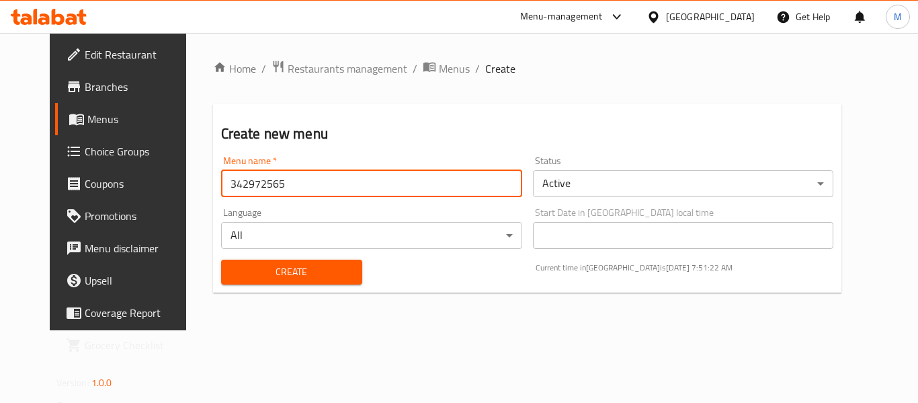
type input "342972565"
click at [223, 259] on button "Create" at bounding box center [291, 271] width 141 height 25
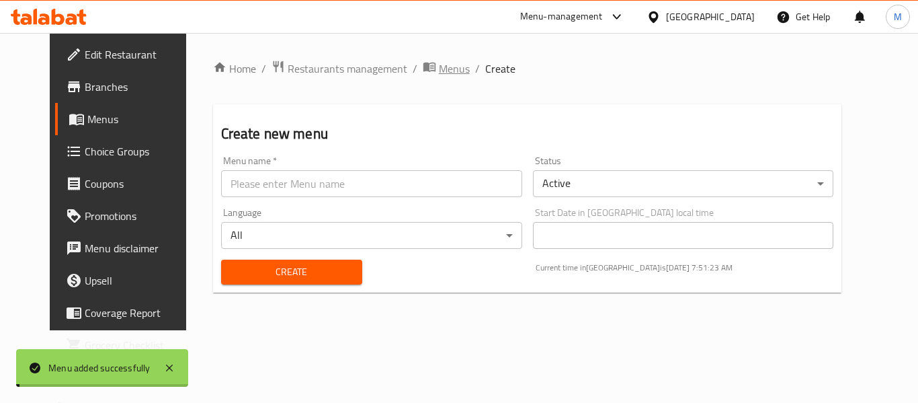
click at [439, 69] on span "Menus" at bounding box center [454, 68] width 31 height 16
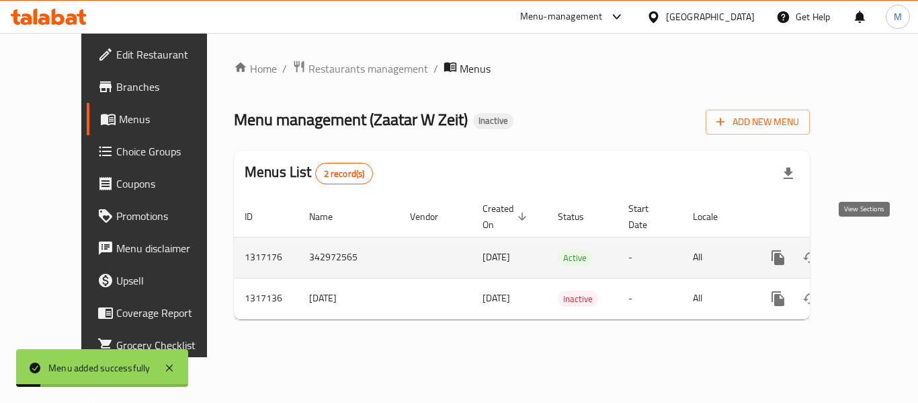
click at [867, 249] on icon "enhanced table" at bounding box center [875, 257] width 16 height 16
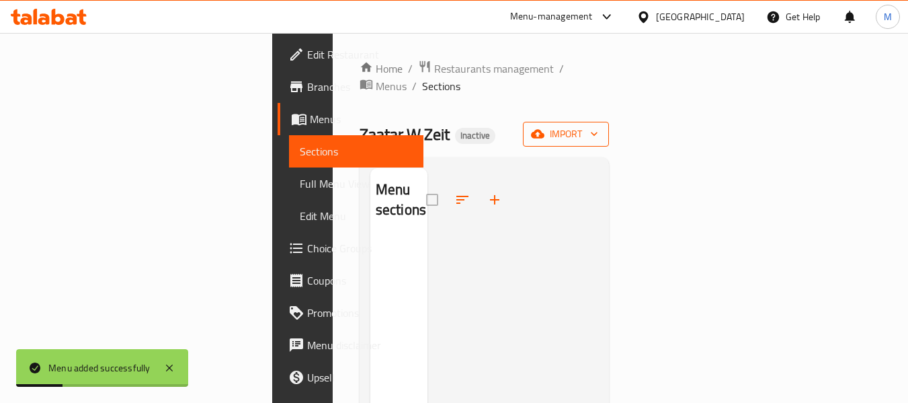
click at [598, 126] on span "import" at bounding box center [566, 134] width 65 height 17
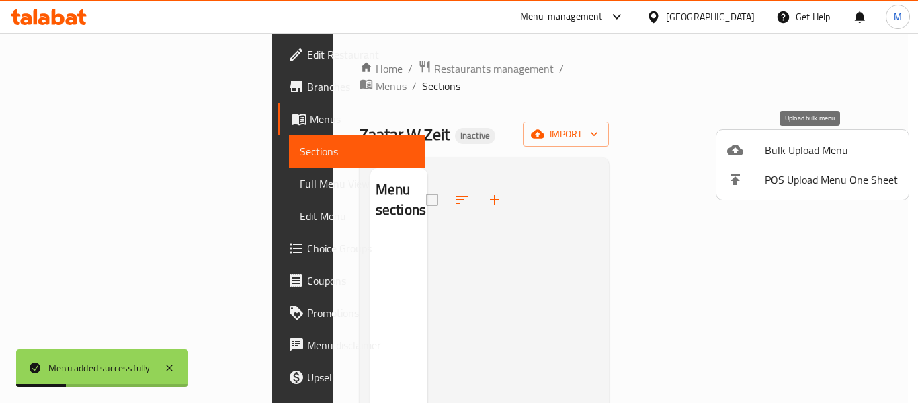
click at [825, 145] on span "Bulk Upload Menu" at bounding box center [831, 150] width 133 height 16
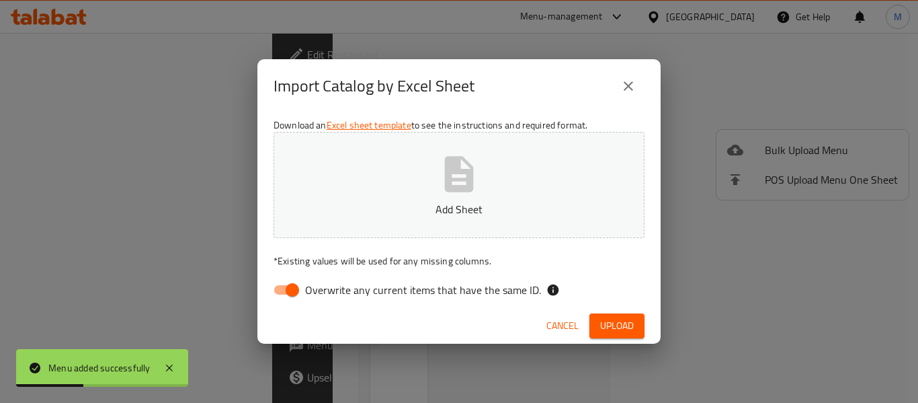
click at [374, 284] on span "Overwrite any current items that have the same ID." at bounding box center [423, 290] width 236 height 16
click at [331, 284] on input "Overwrite any current items that have the same ID." at bounding box center [292, 290] width 77 height 26
checkbox input "false"
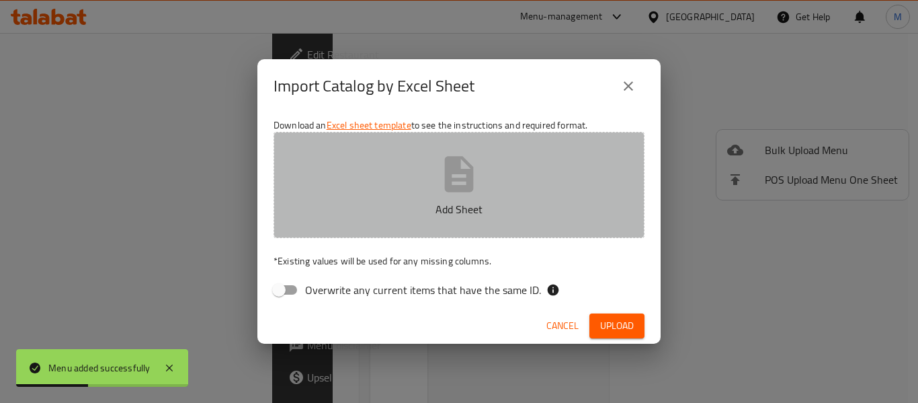
click at [396, 206] on p "Add Sheet" at bounding box center [458, 209] width 329 height 16
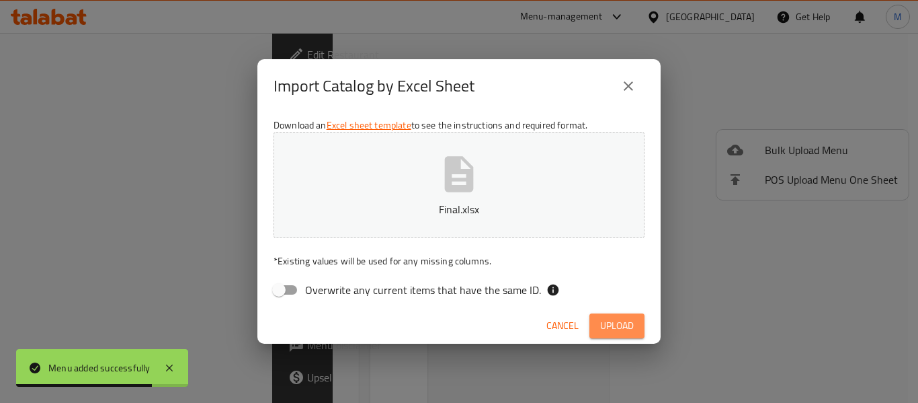
click at [606, 316] on button "Upload" at bounding box center [616, 325] width 55 height 25
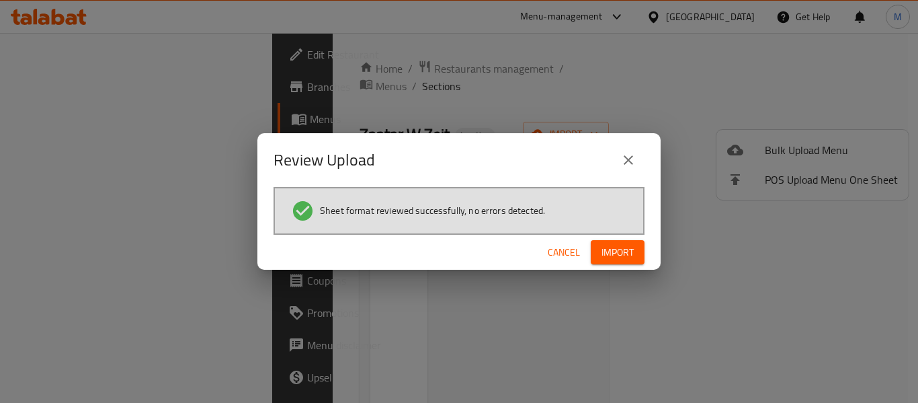
click at [594, 254] on button "Import" at bounding box center [618, 252] width 54 height 25
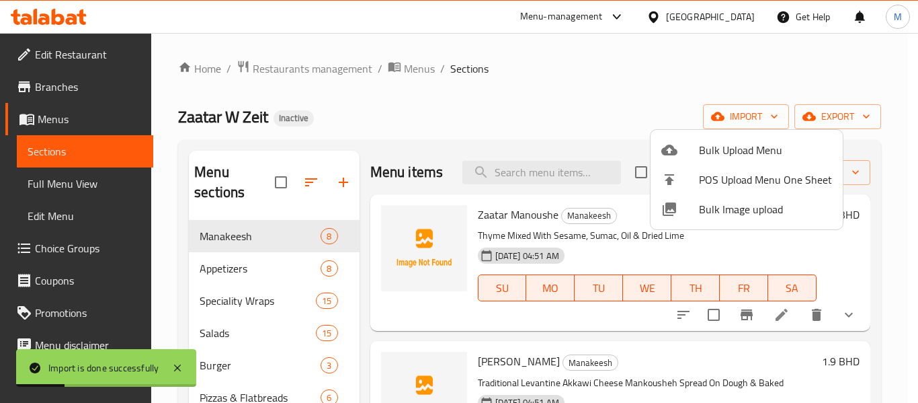
click at [405, 106] on div at bounding box center [459, 201] width 918 height 403
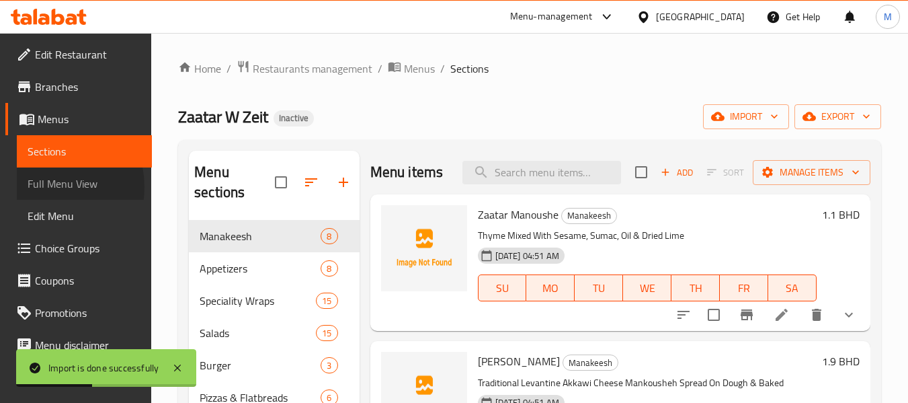
click at [44, 187] on span "Full Menu View" at bounding box center [85, 183] width 114 height 16
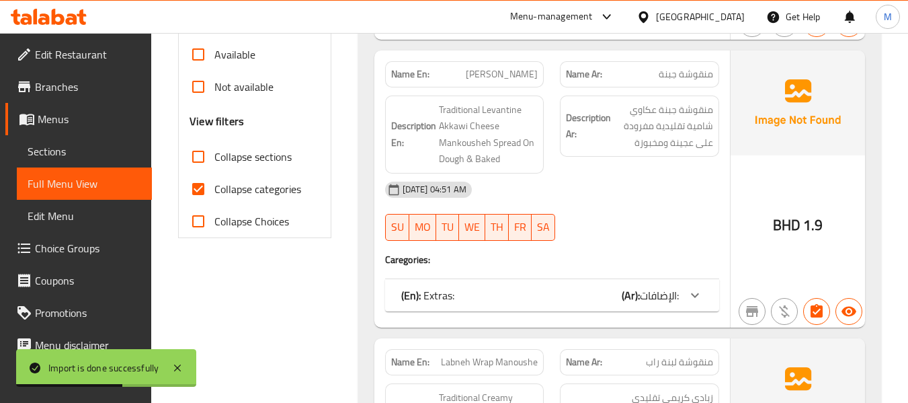
scroll to position [358, 0]
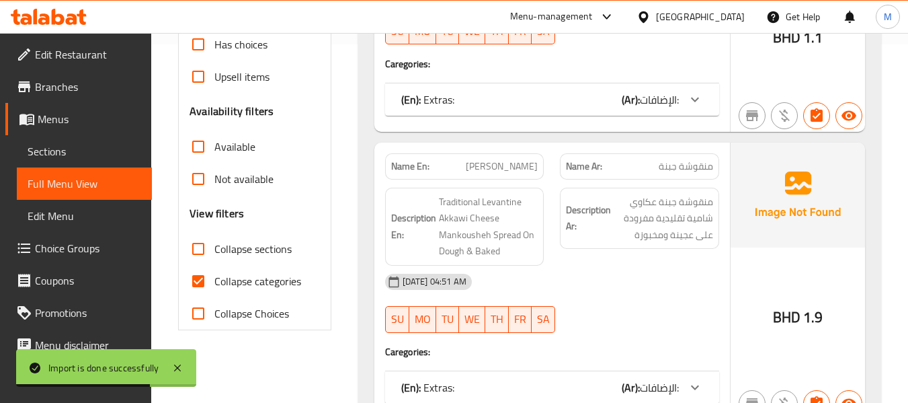
click at [196, 245] on input "Collapse sections" at bounding box center [198, 249] width 32 height 32
checkbox input "true"
click at [196, 282] on input "Collapse categories" at bounding box center [198, 281] width 32 height 32
checkbox input "false"
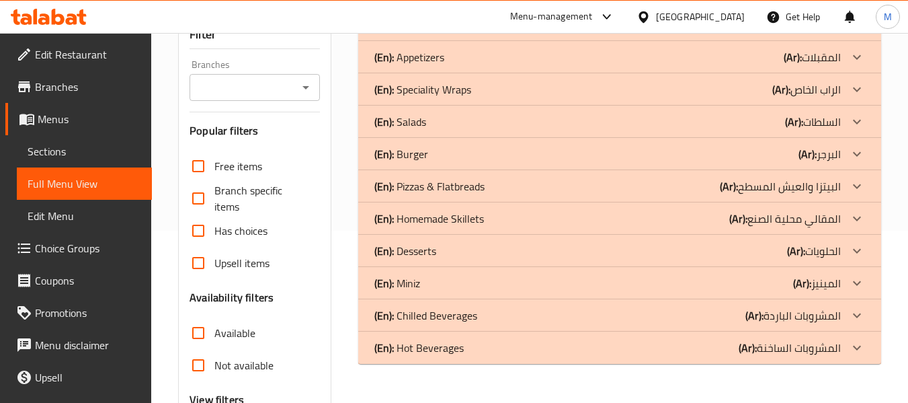
scroll to position [133, 0]
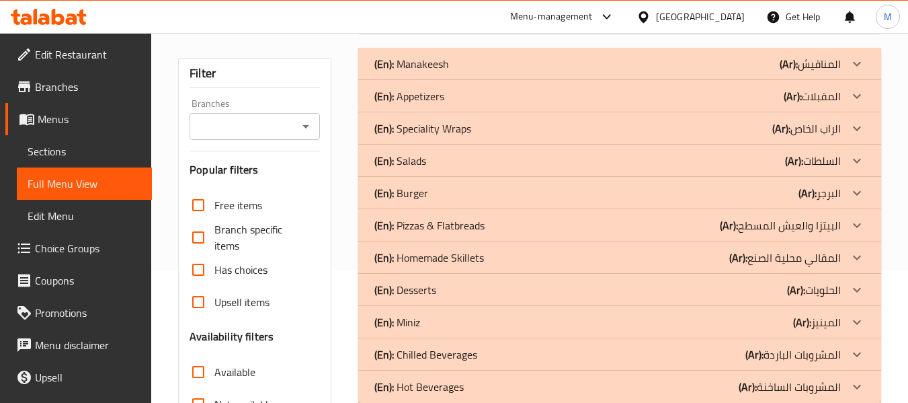
click at [407, 159] on p "(En): Salads" at bounding box center [400, 161] width 52 height 16
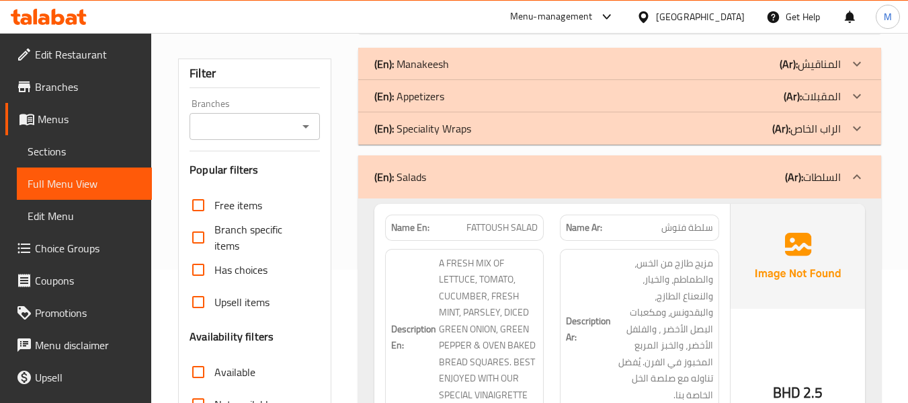
click at [409, 126] on p "(En): Speciality Wraps" at bounding box center [422, 128] width 97 height 16
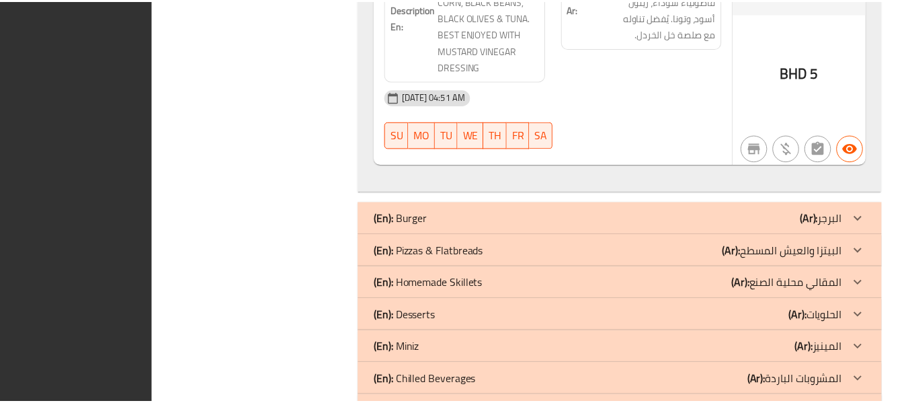
scroll to position [8881, 0]
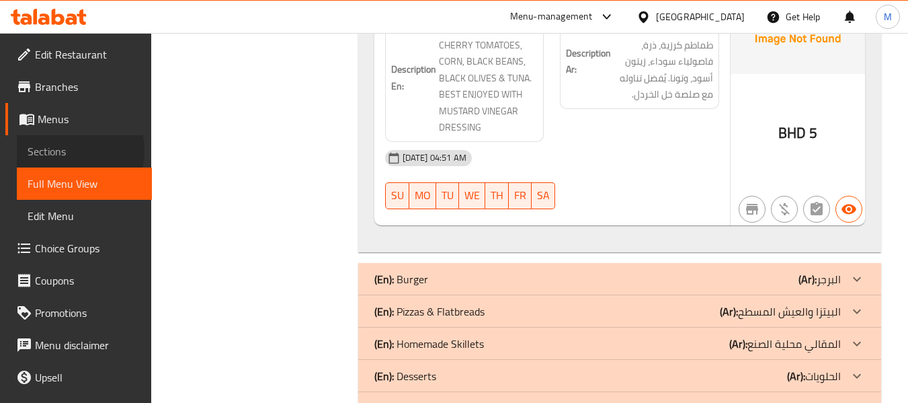
click at [67, 151] on span "Sections" at bounding box center [85, 151] width 114 height 16
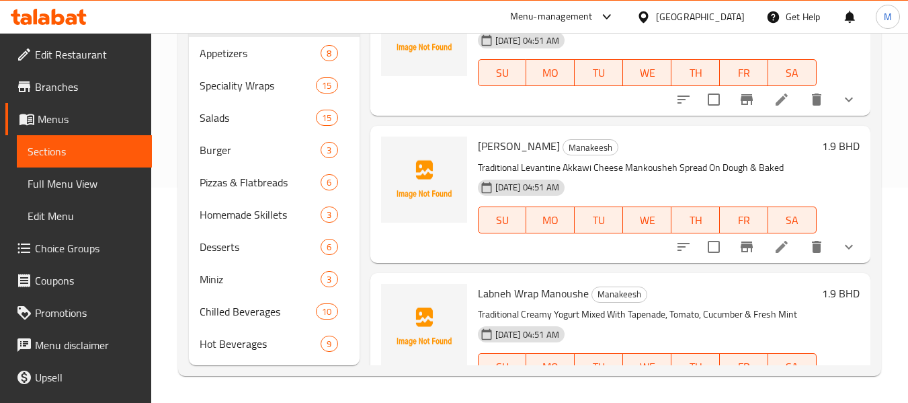
scroll to position [215, 0]
click at [376, 180] on div at bounding box center [424, 194] width 97 height 126
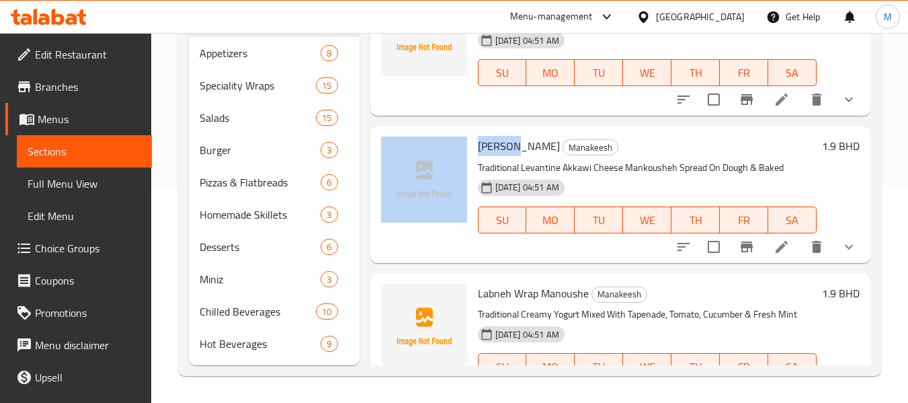
click at [376, 180] on div at bounding box center [424, 194] width 97 height 126
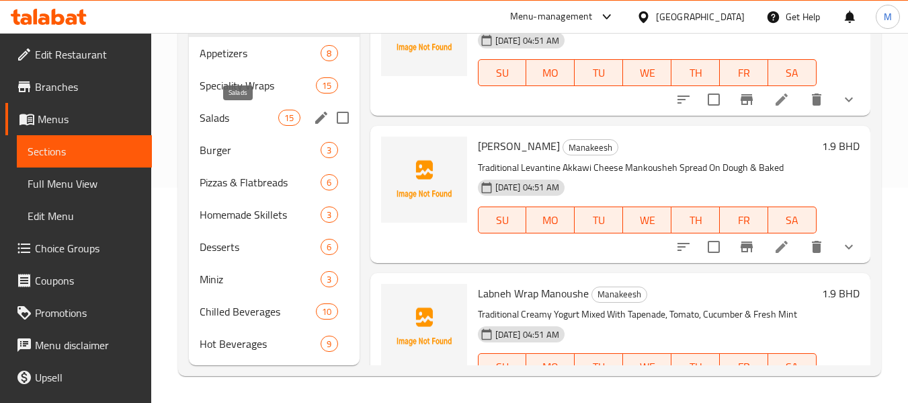
click at [220, 118] on span "Salads" at bounding box center [239, 118] width 79 height 16
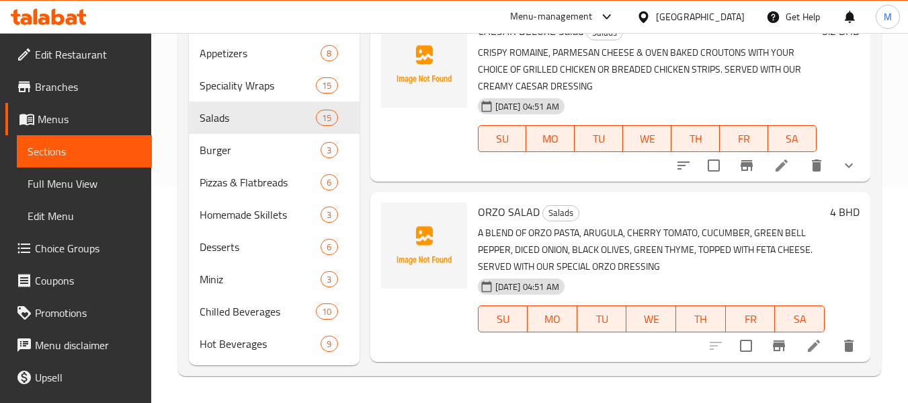
scroll to position [1524, 0]
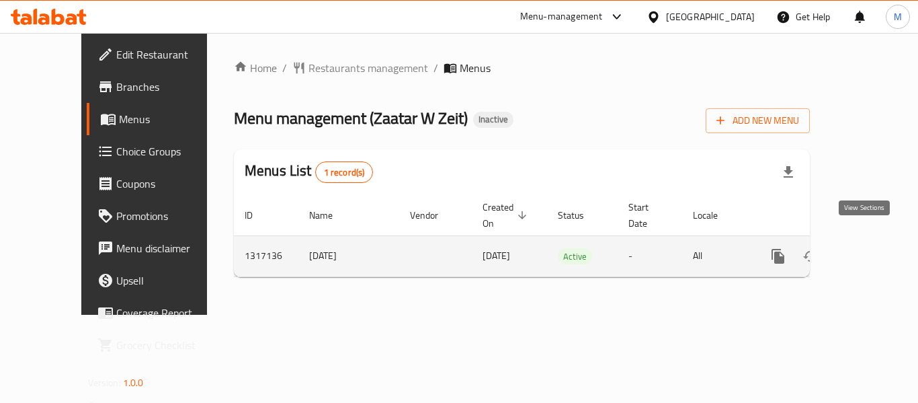
click at [867, 248] on icon "enhanced table" at bounding box center [875, 256] width 16 height 16
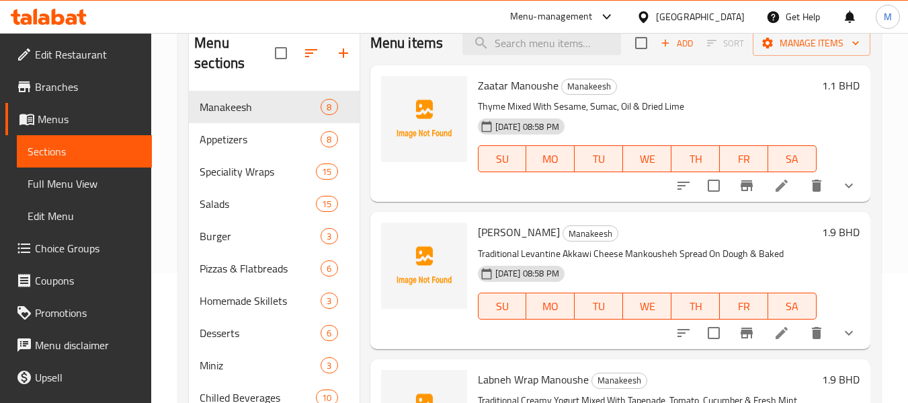
scroll to position [89, 0]
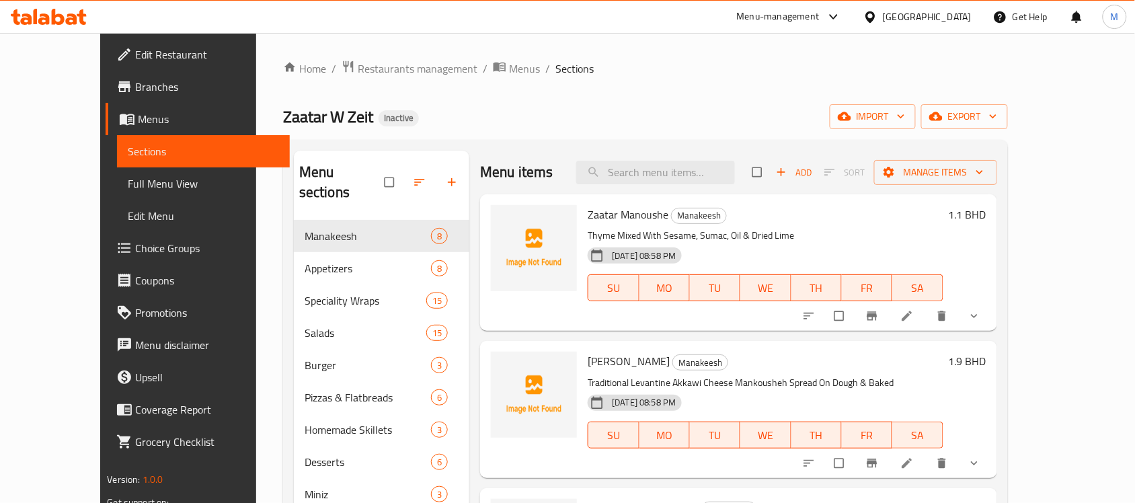
click at [968, 24] on div "[GEOGRAPHIC_DATA]" at bounding box center [927, 16] width 89 height 15
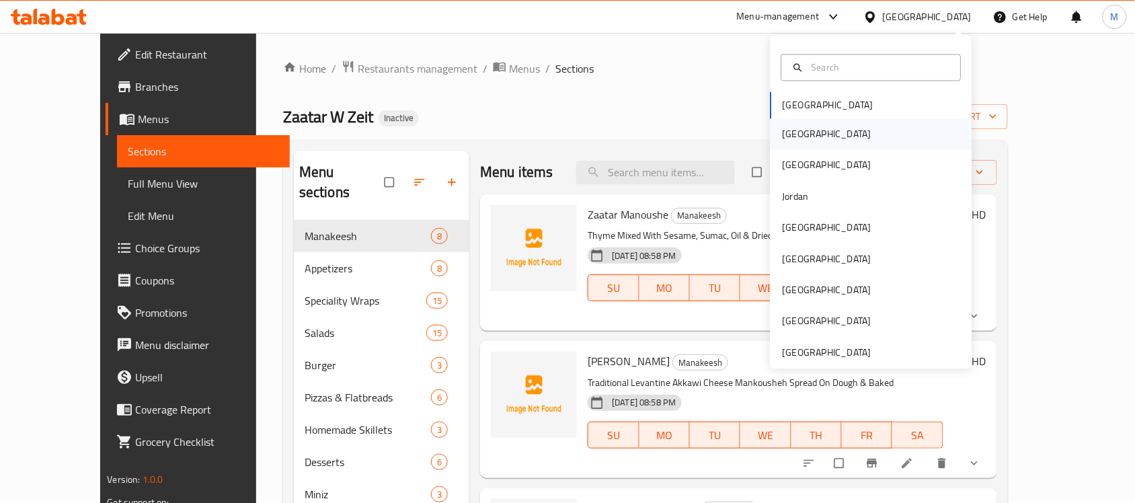
click at [798, 135] on div "Egypt" at bounding box center [827, 134] width 110 height 31
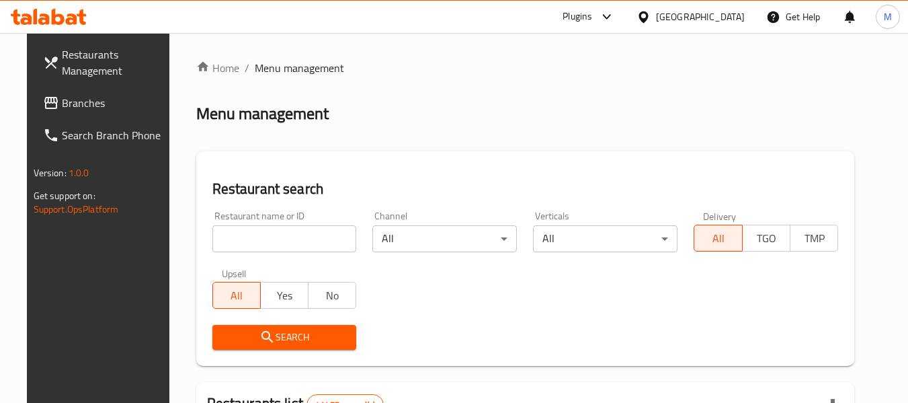
drag, startPoint x: 1036, startPoint y: 1, endPoint x: 75, endPoint y: 108, distance: 966.5
click at [75, 108] on span "Branches" at bounding box center [115, 103] width 106 height 16
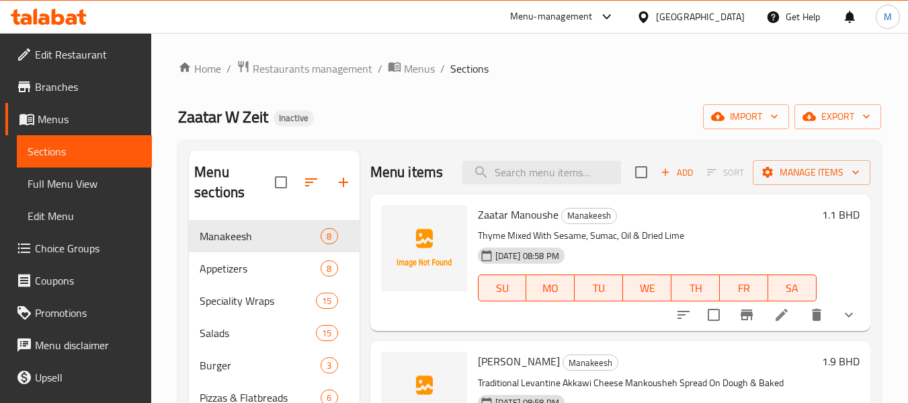
scroll to position [89, 0]
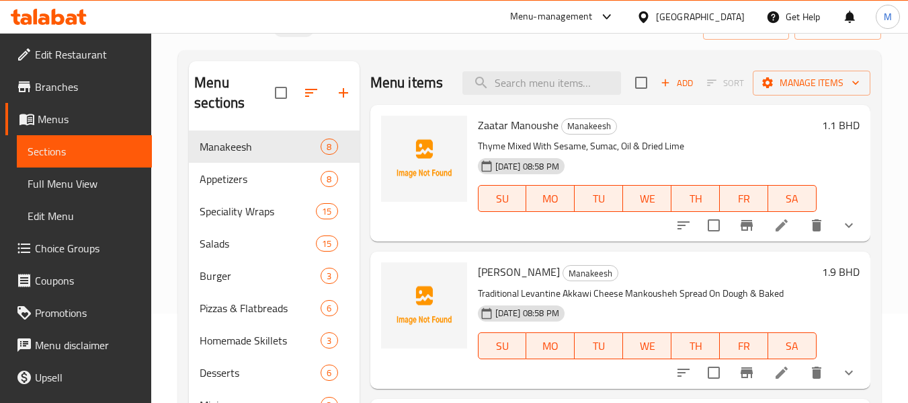
click at [95, 62] on span "Edit Restaurant" at bounding box center [88, 54] width 106 height 16
